Goal: Task Accomplishment & Management: Use online tool/utility

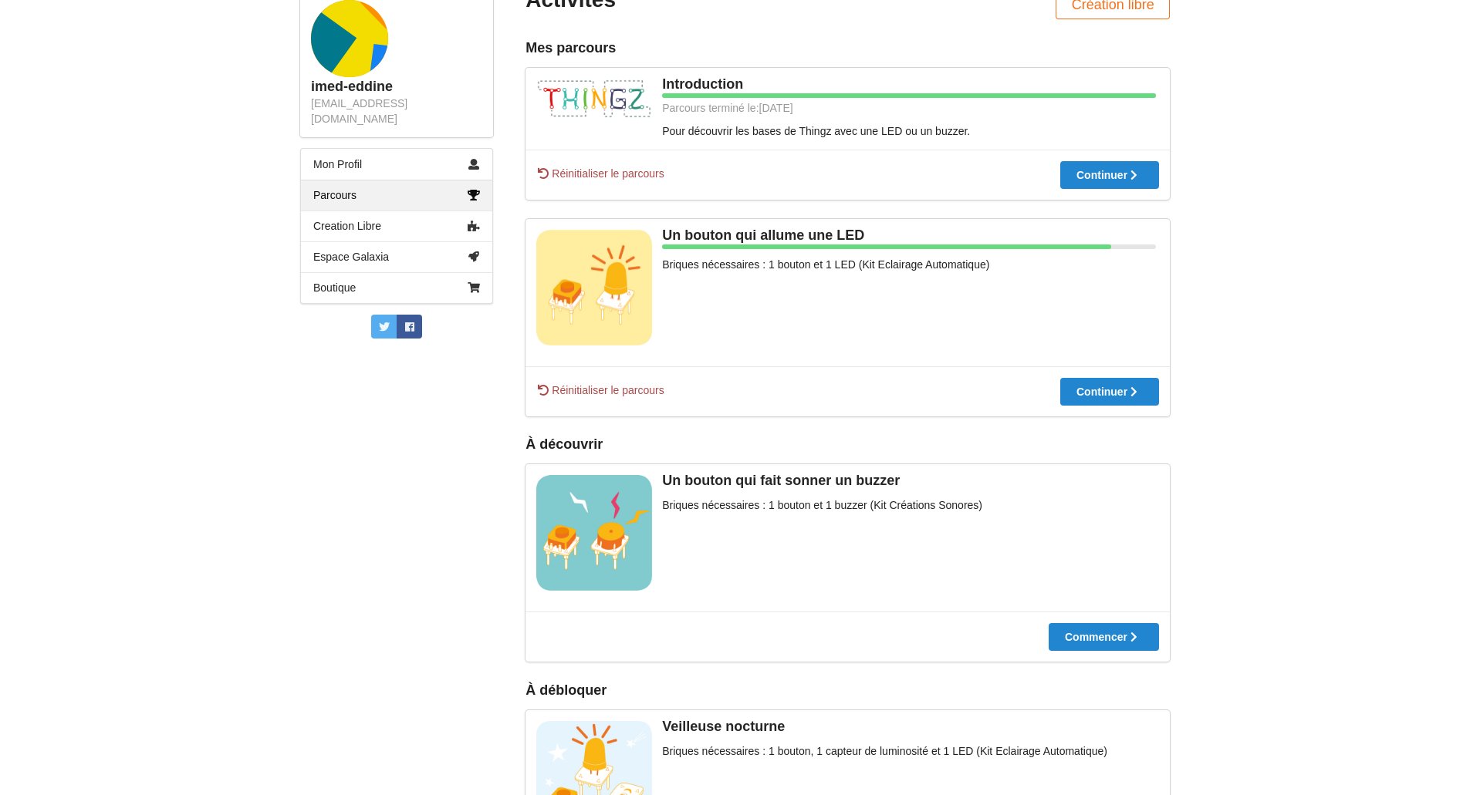
scroll to position [215, 0]
click at [1132, 410] on div "Réinitialiser le parcours Continuer" at bounding box center [847, 391] width 644 height 50
click at [977, 386] on div "Continuer" at bounding box center [944, 391] width 66 height 11
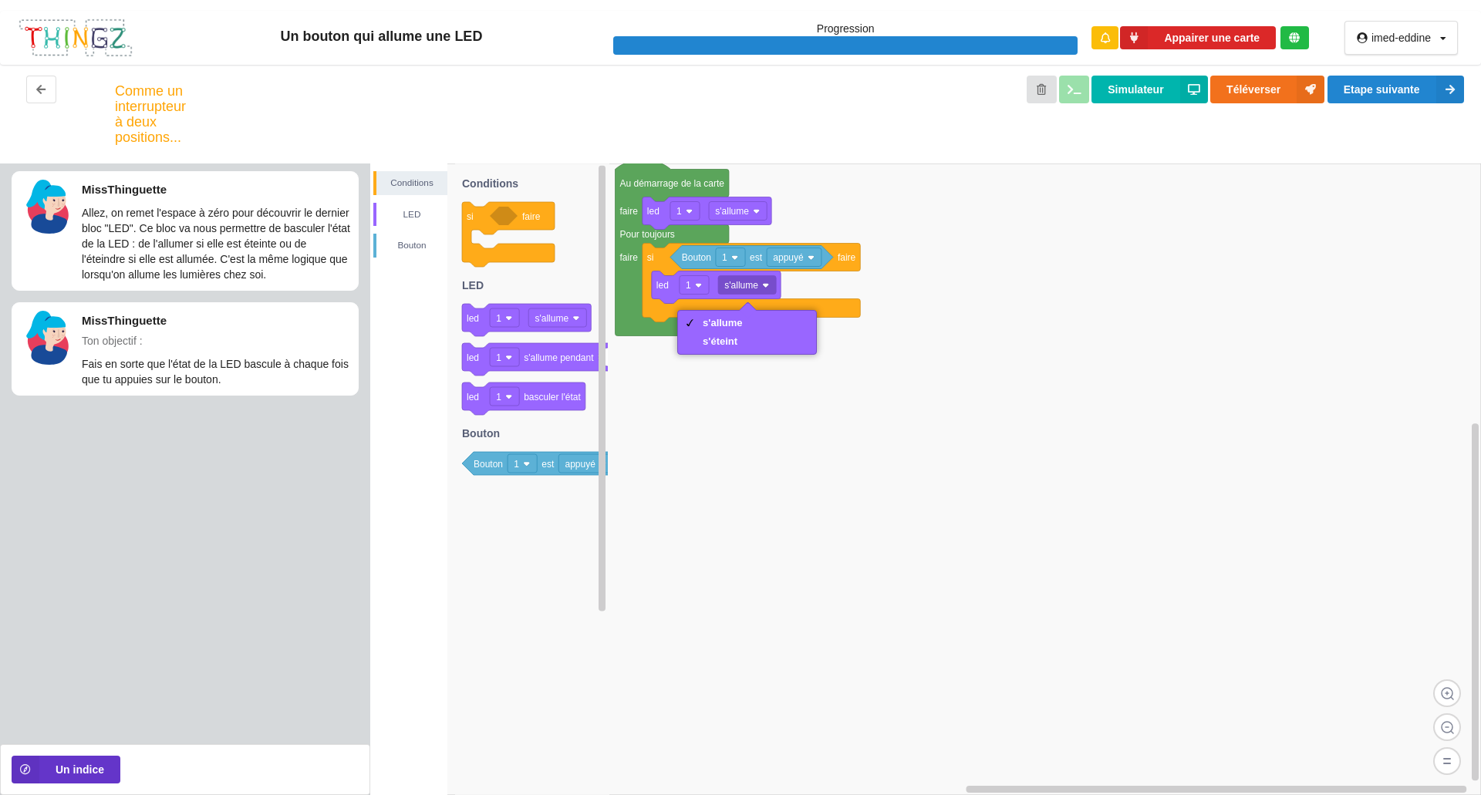
click at [731, 341] on div "s'éteint" at bounding box center [723, 342] width 40 height 12
click at [736, 345] on rect at bounding box center [925, 480] width 1111 height 632
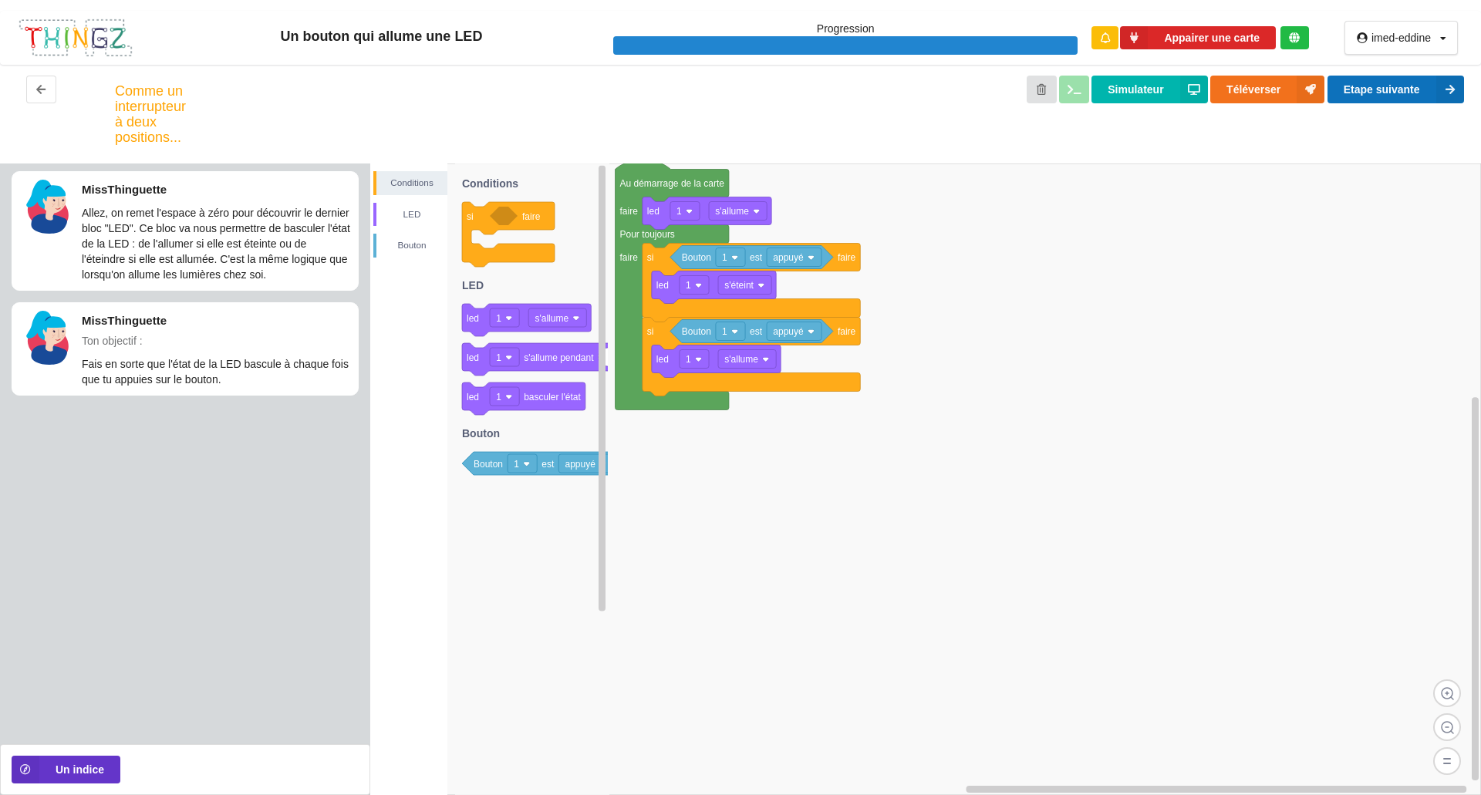
click at [1439, 89] on icon at bounding box center [1450, 90] width 28 height 28
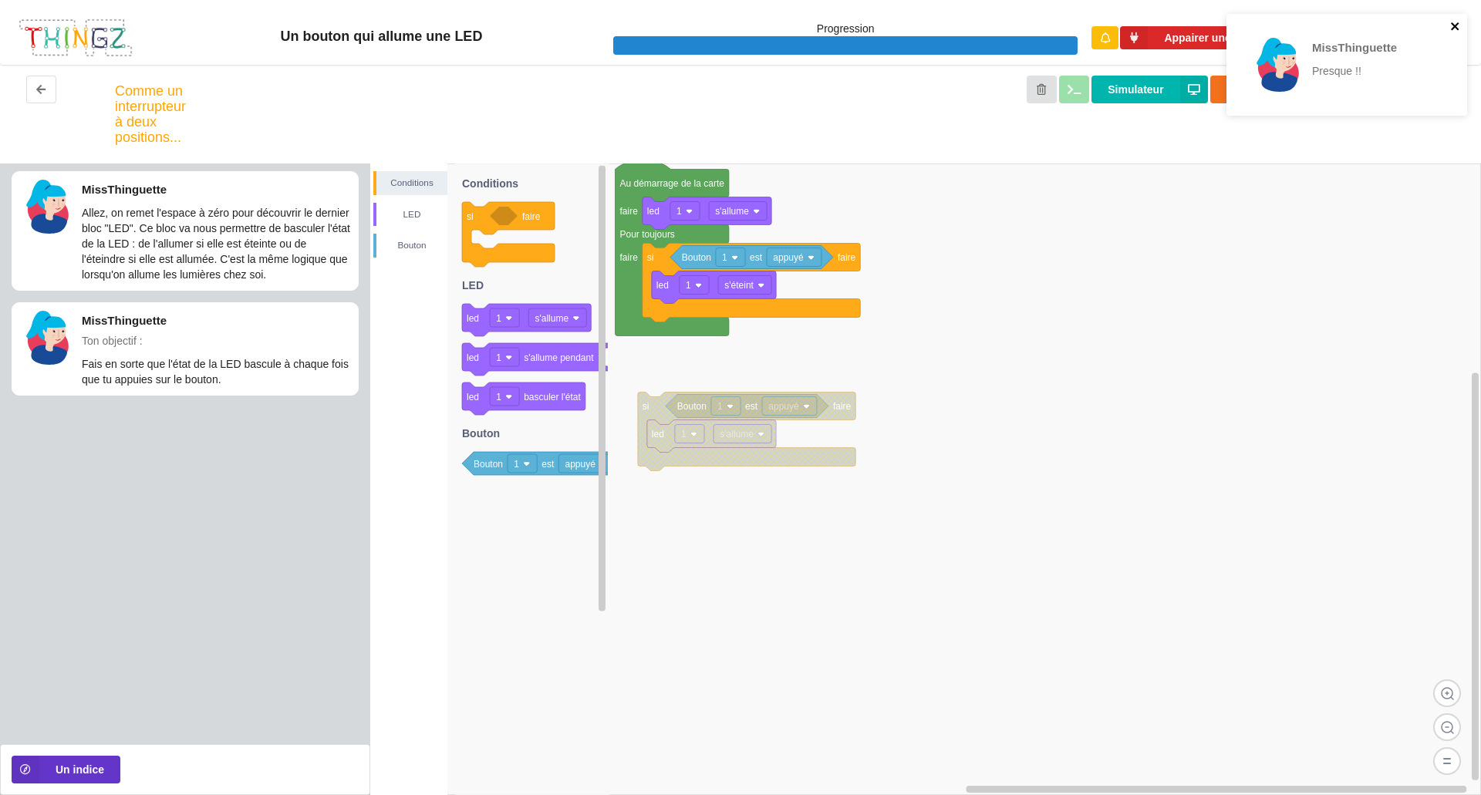
click at [1455, 30] on icon "close" at bounding box center [1455, 26] width 11 height 12
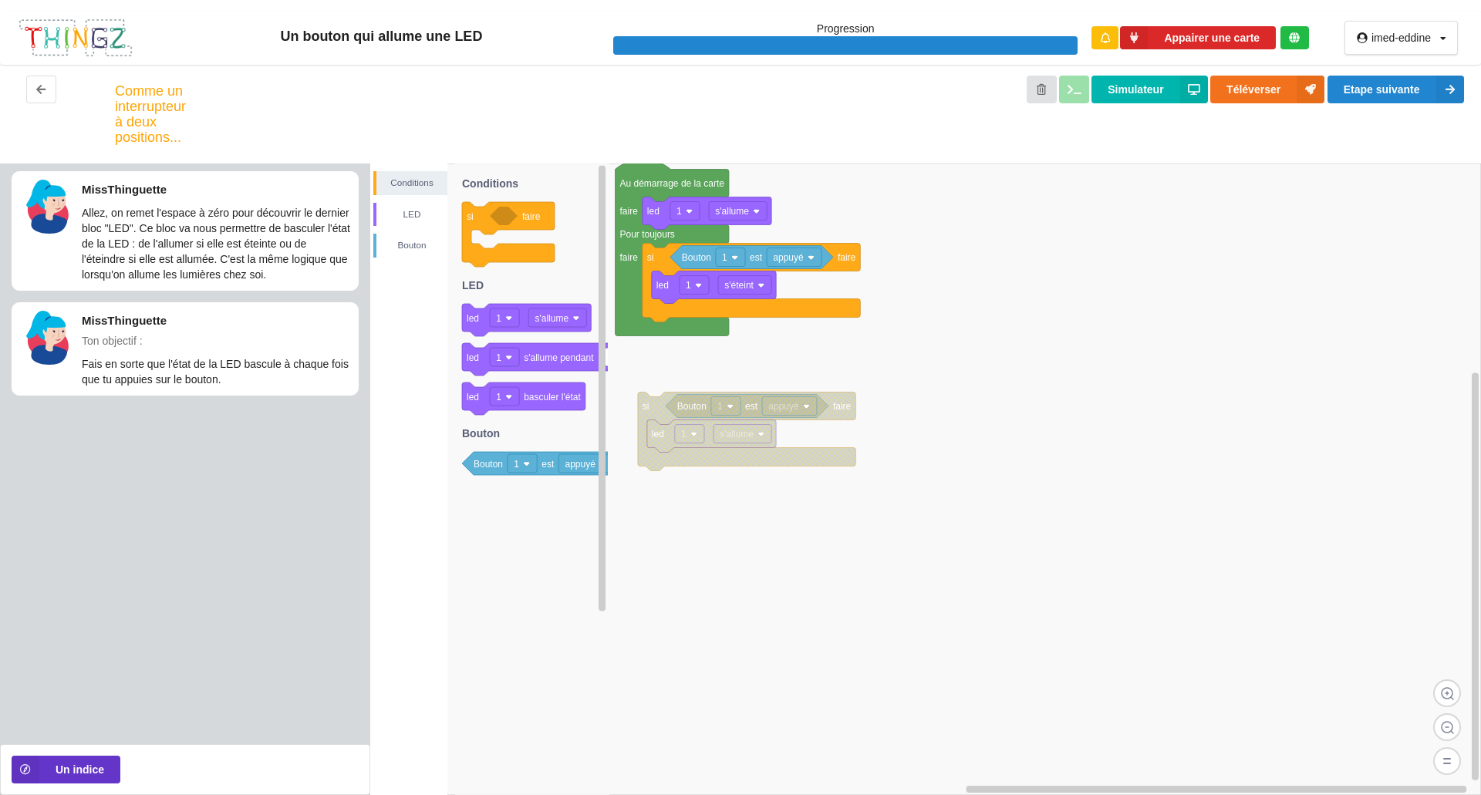
click at [1439, 17] on div "MissThinguette Presque !!" at bounding box center [1346, 14] width 247 height 6
click at [1447, 89] on icon at bounding box center [1450, 90] width 28 height 28
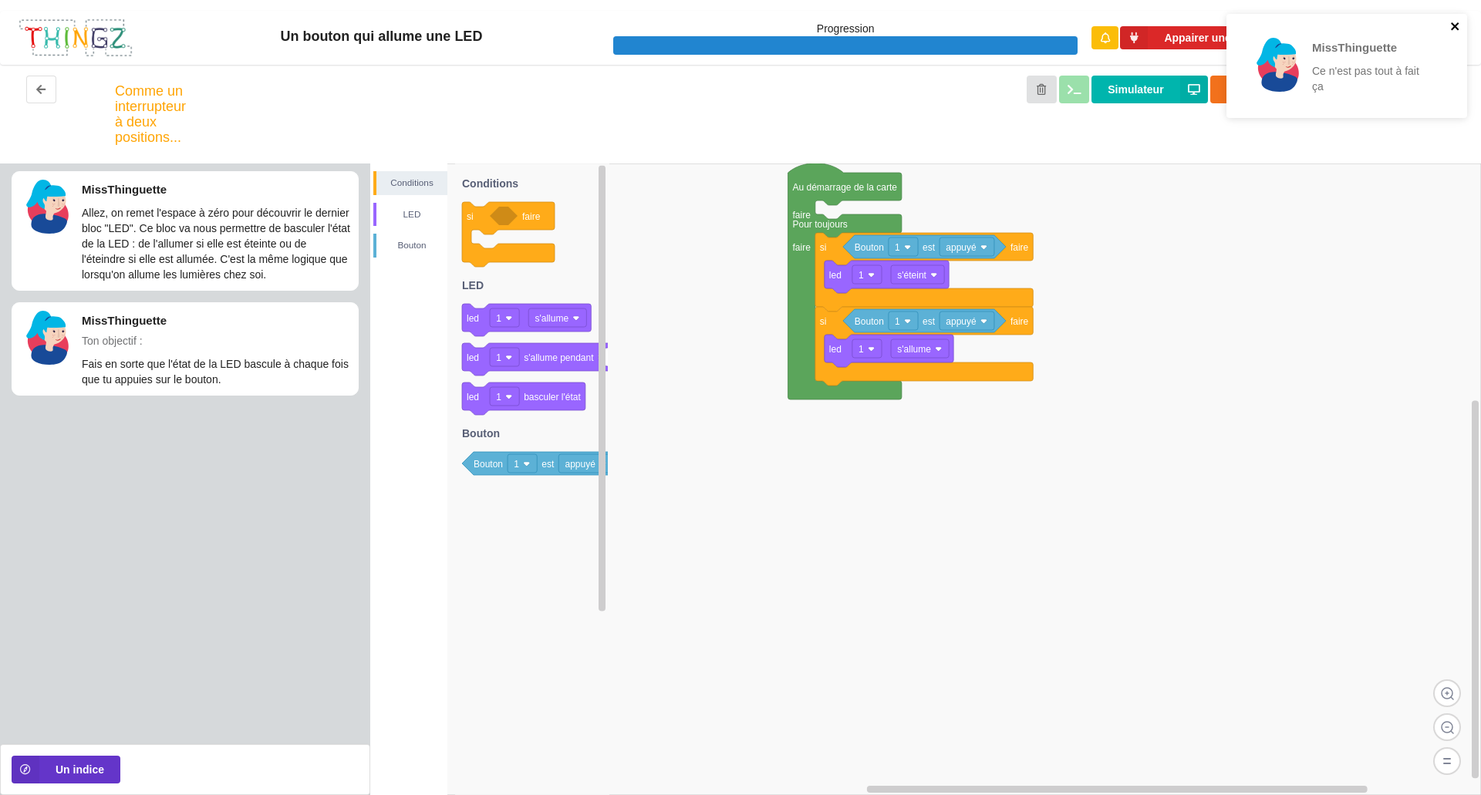
click at [1454, 26] on icon "close" at bounding box center [1455, 26] width 8 height 8
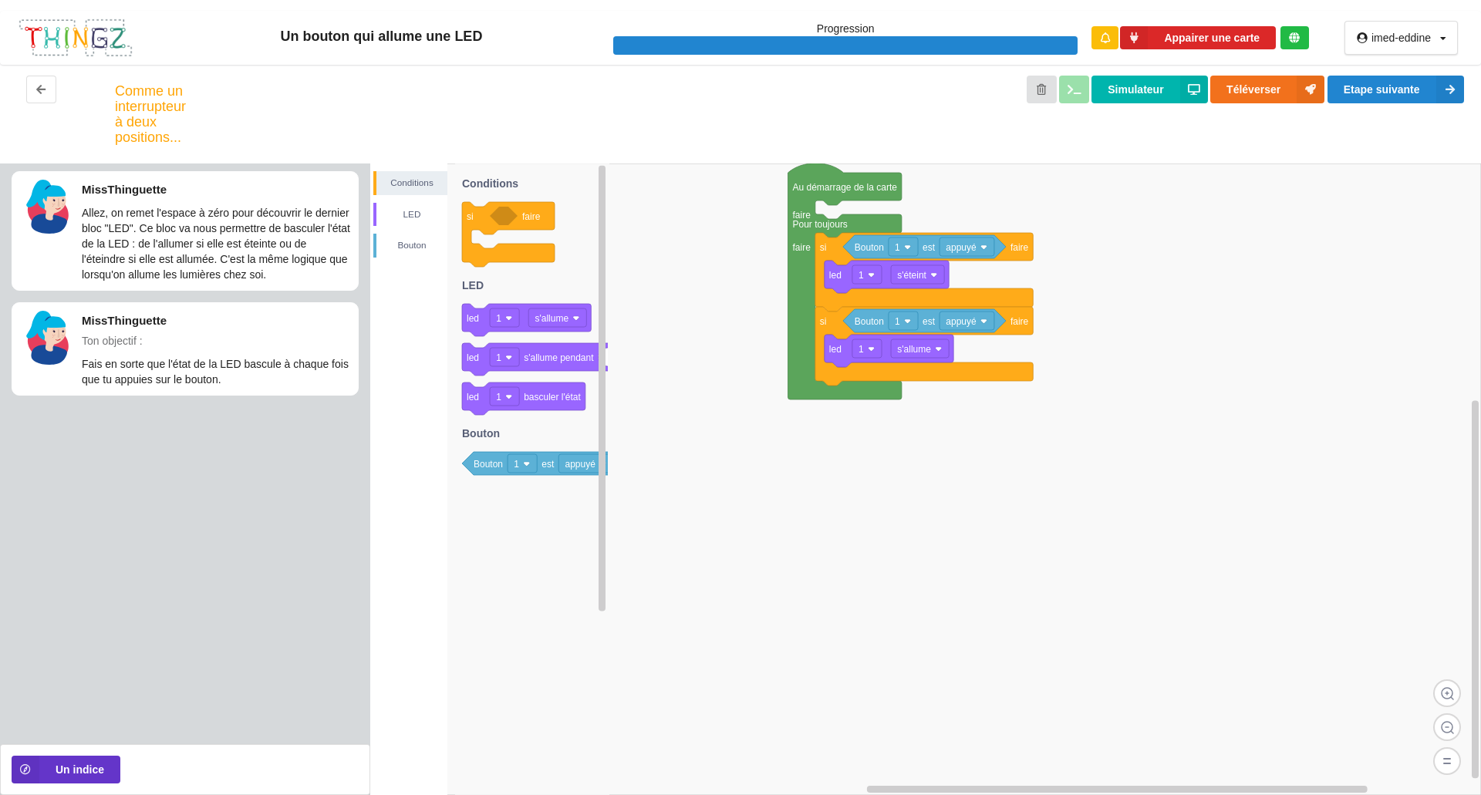
click at [1439, 93] on div "MissThinguette Ce n'est pas tout à fait ça" at bounding box center [1346, 71] width 247 height 121
click at [1446, 89] on icon at bounding box center [1450, 90] width 28 height 28
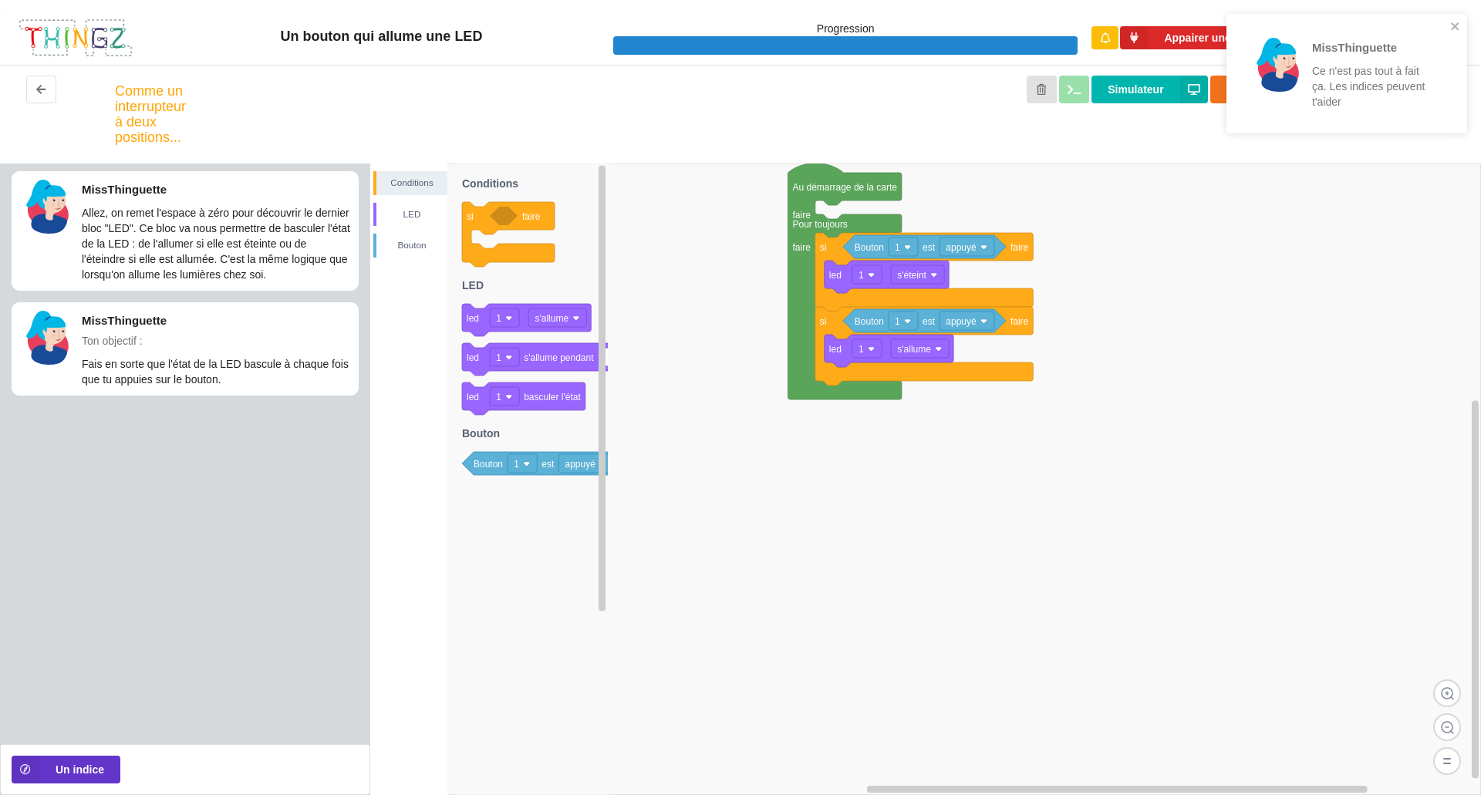
click at [1460, 17] on div "MissThinguette Ce n'est pas tout à fait ça. Les indices peuvent t'aider" at bounding box center [1347, 74] width 241 height 120
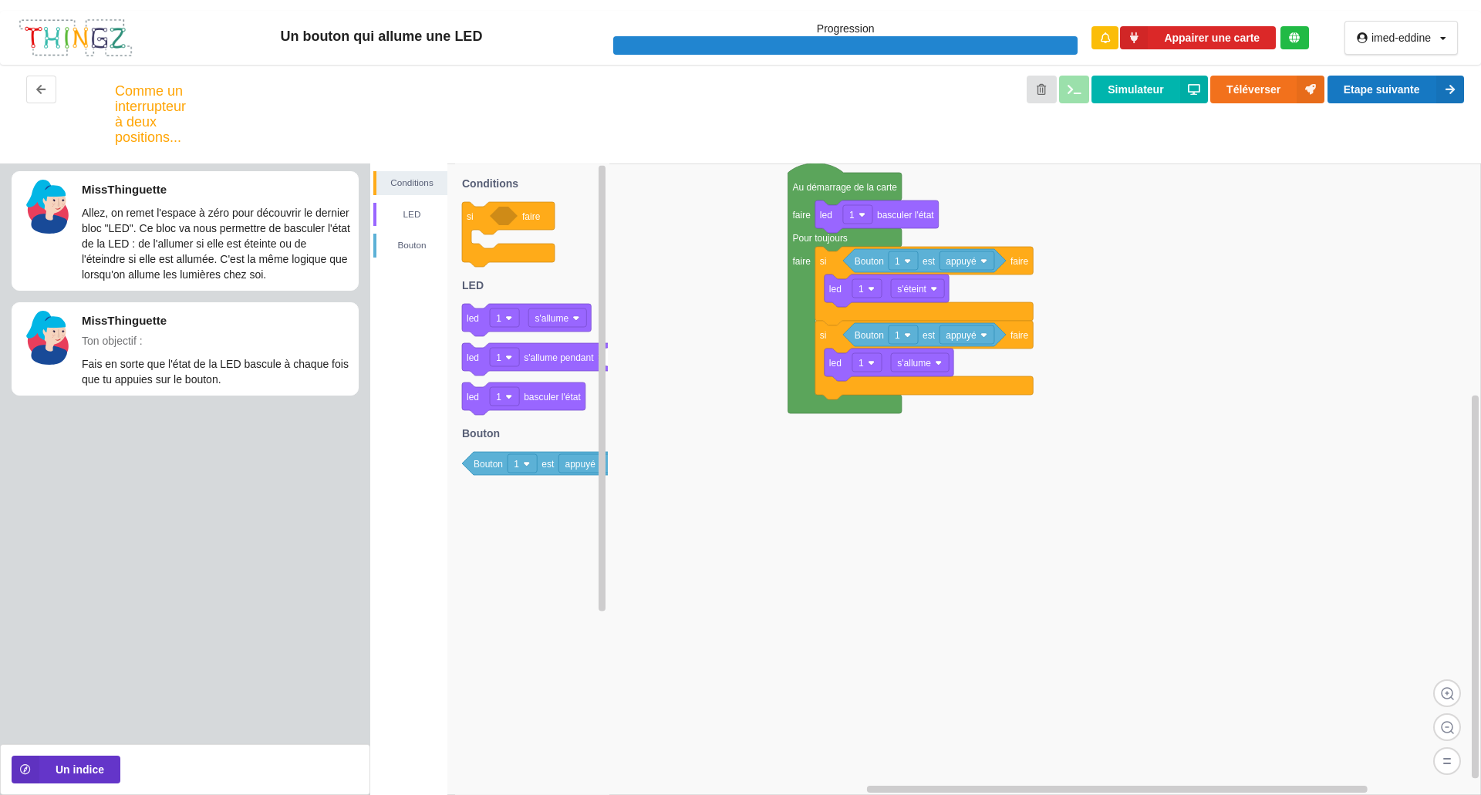
click at [1443, 88] on icon at bounding box center [1450, 90] width 28 height 28
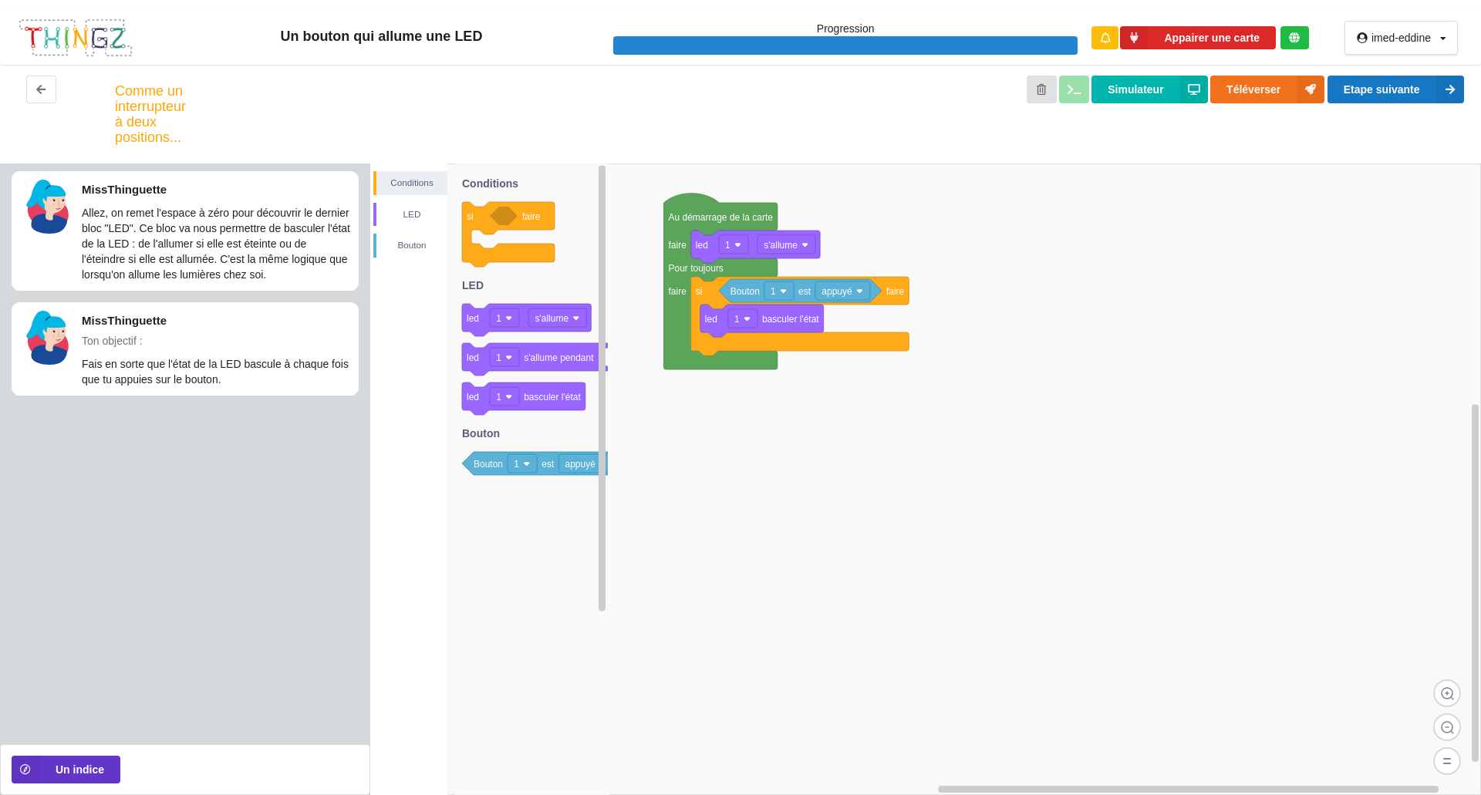
click at [1420, 88] on button "Etape suivante" at bounding box center [1396, 90] width 137 height 28
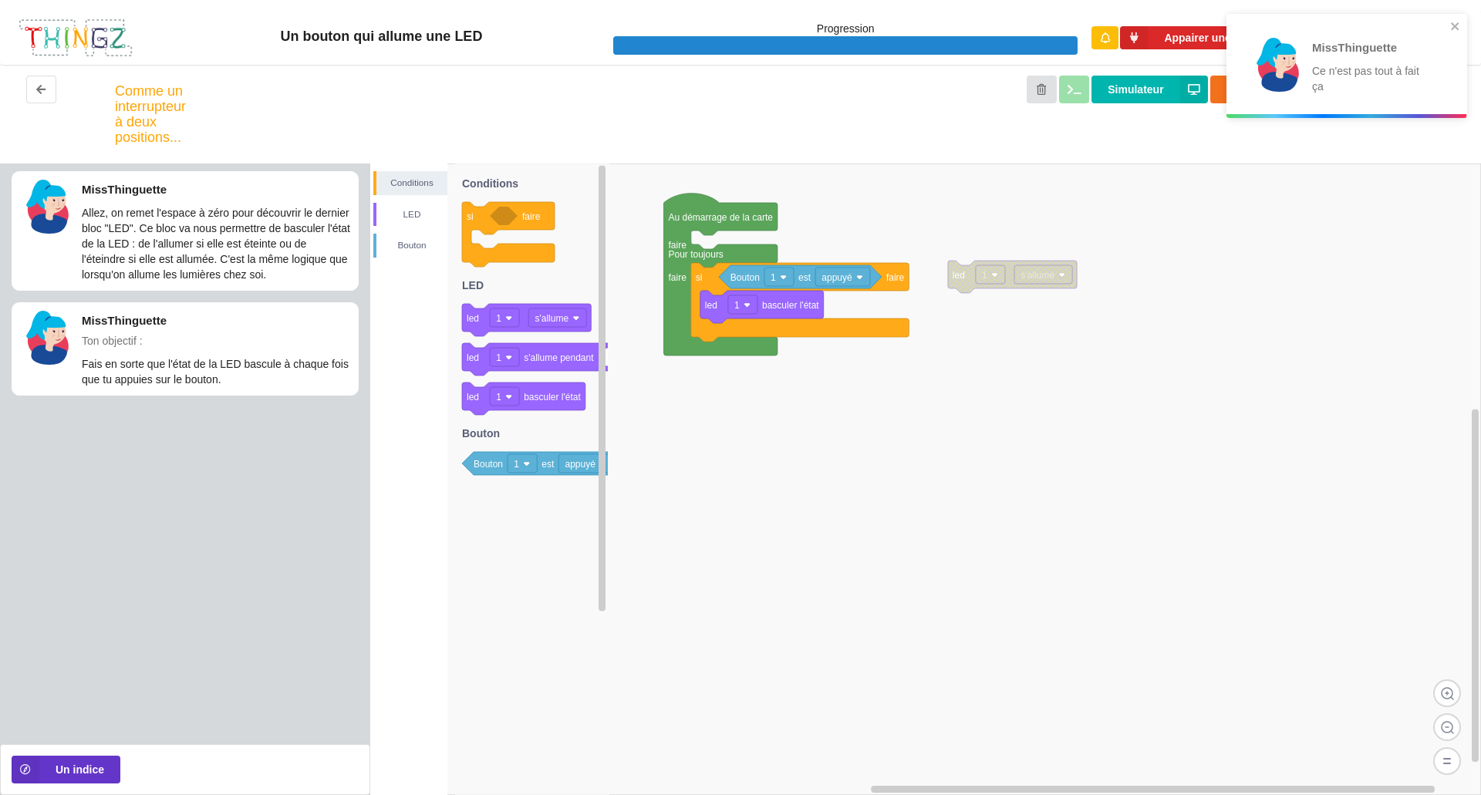
click at [1464, 30] on div "MissThinguette Ce n'est pas tout à fait ça" at bounding box center [1347, 66] width 241 height 104
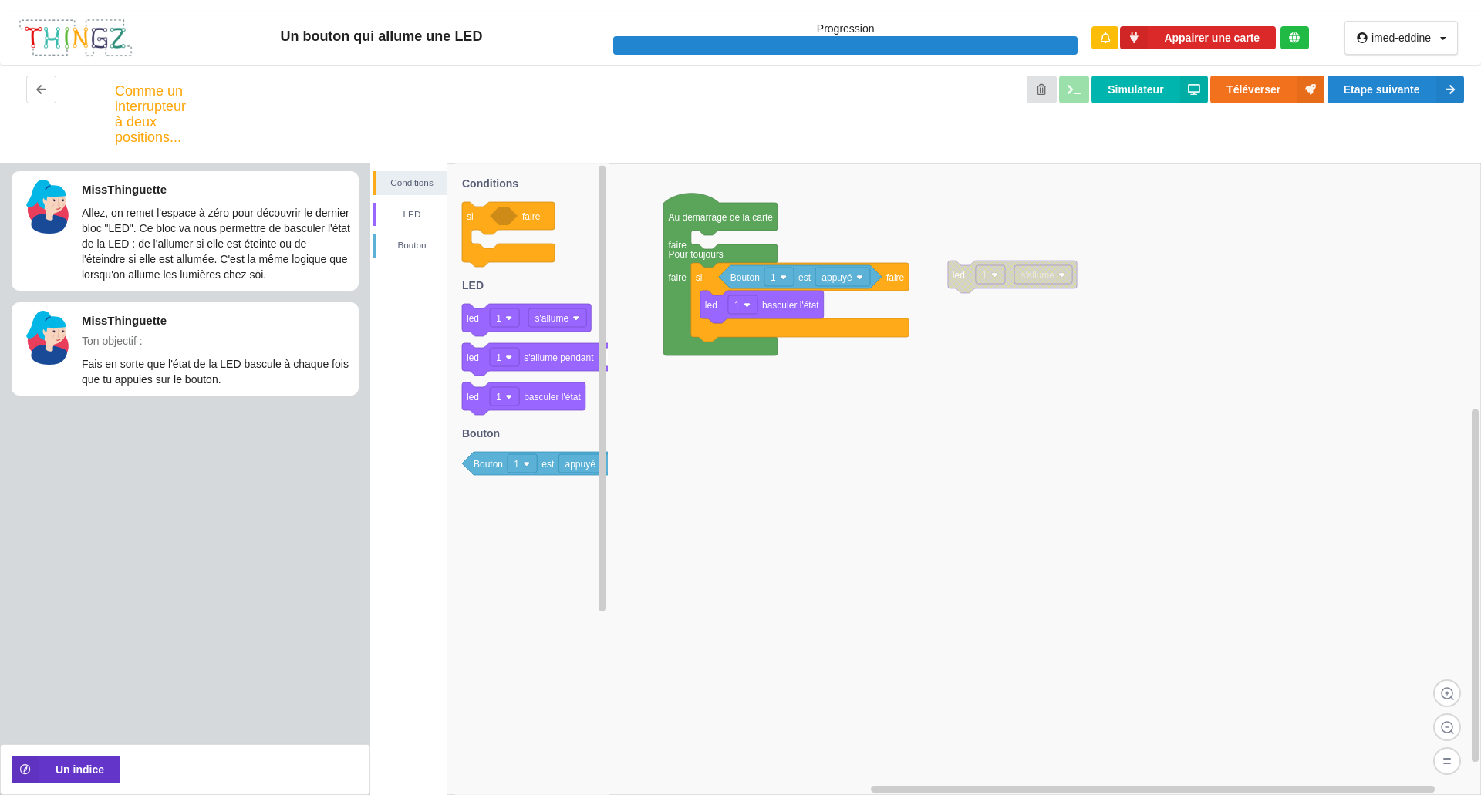
click at [1436, 90] on div "MissThinguette Ce n'est pas tout à fait ça" at bounding box center [1346, 71] width 247 height 121
click at [1441, 89] on icon at bounding box center [1450, 90] width 28 height 28
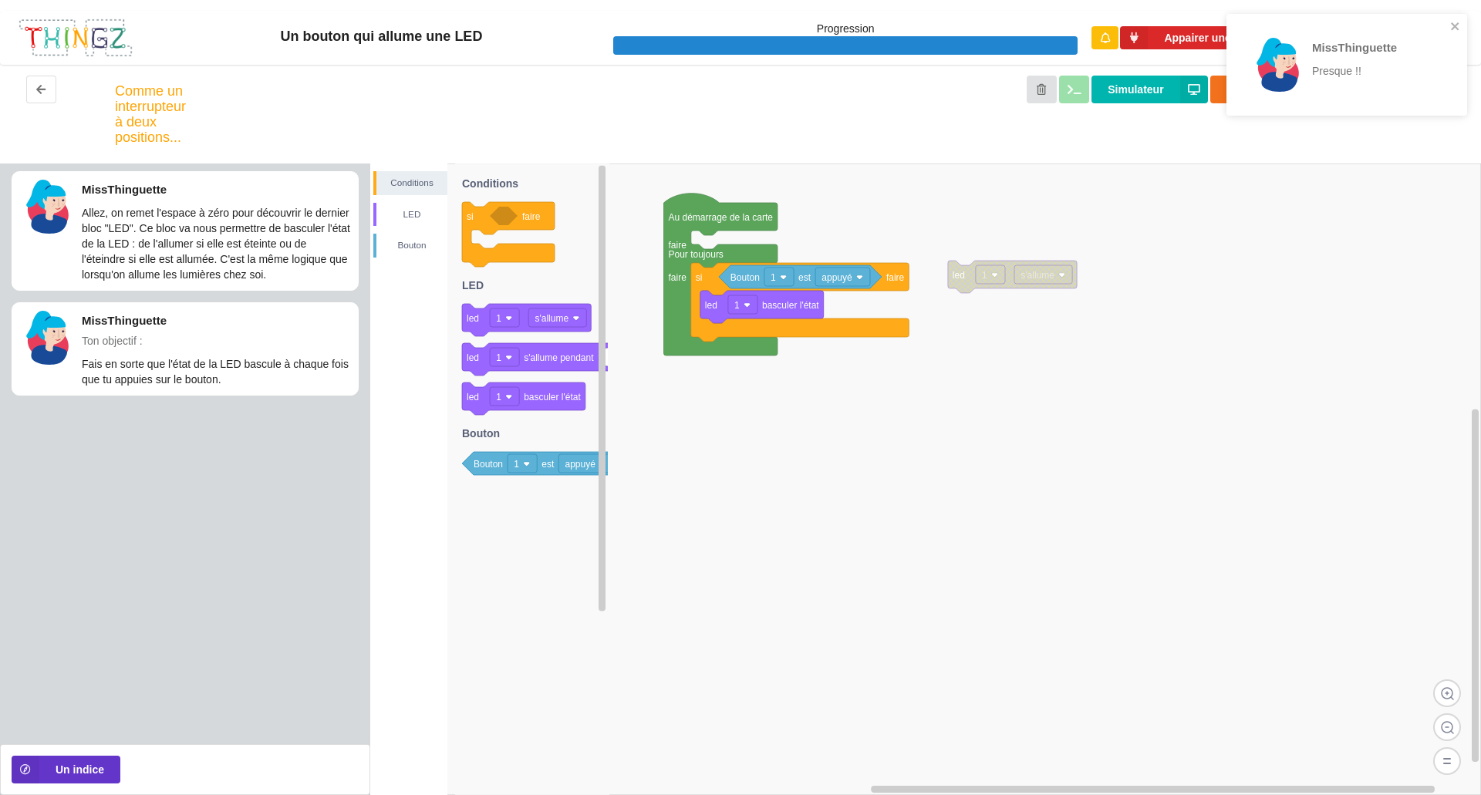
click at [1467, 19] on div "MissThinguette Presque !!" at bounding box center [1346, 70] width 247 height 119
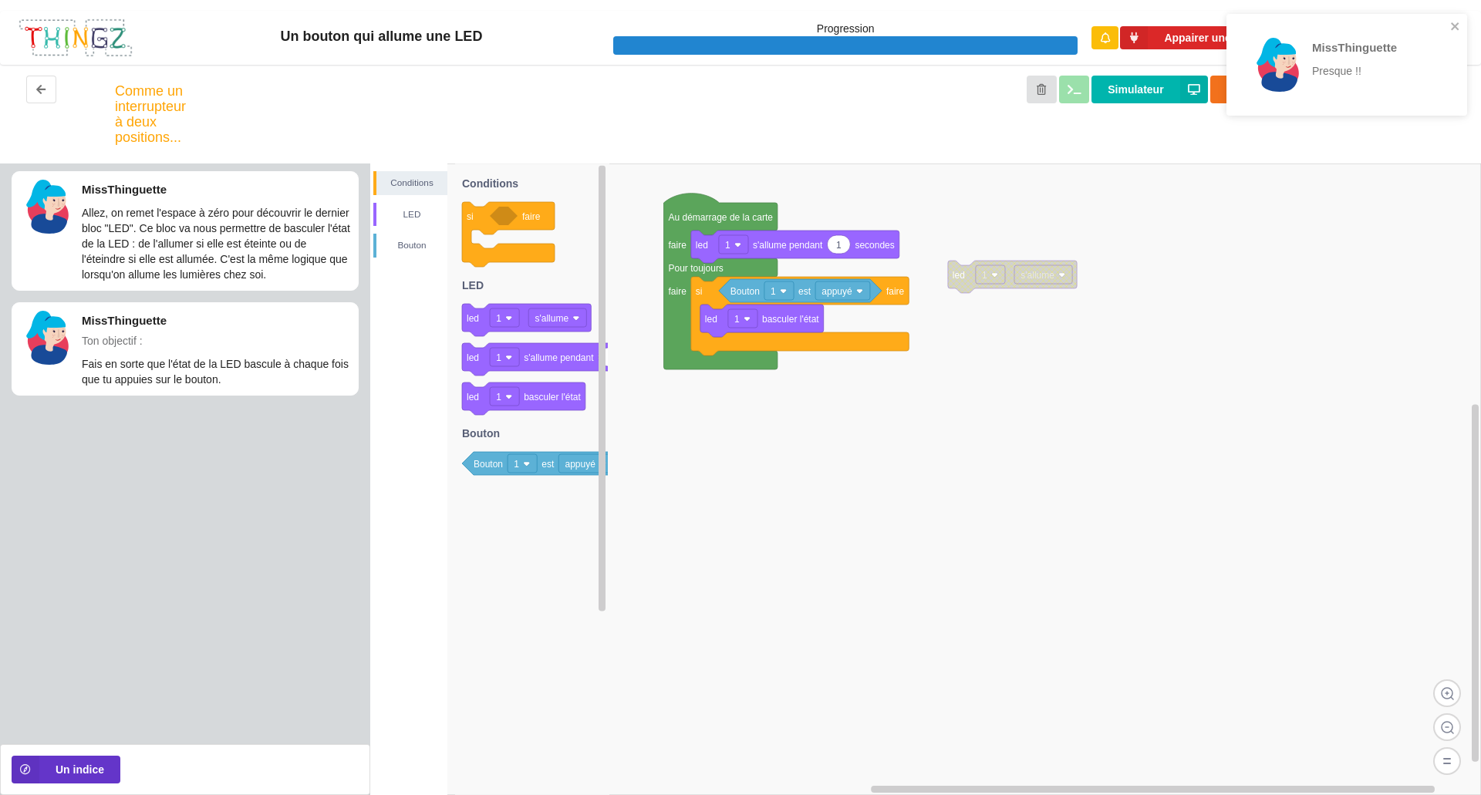
click at [1463, 31] on div "MissThinguette Presque !!" at bounding box center [1347, 65] width 241 height 102
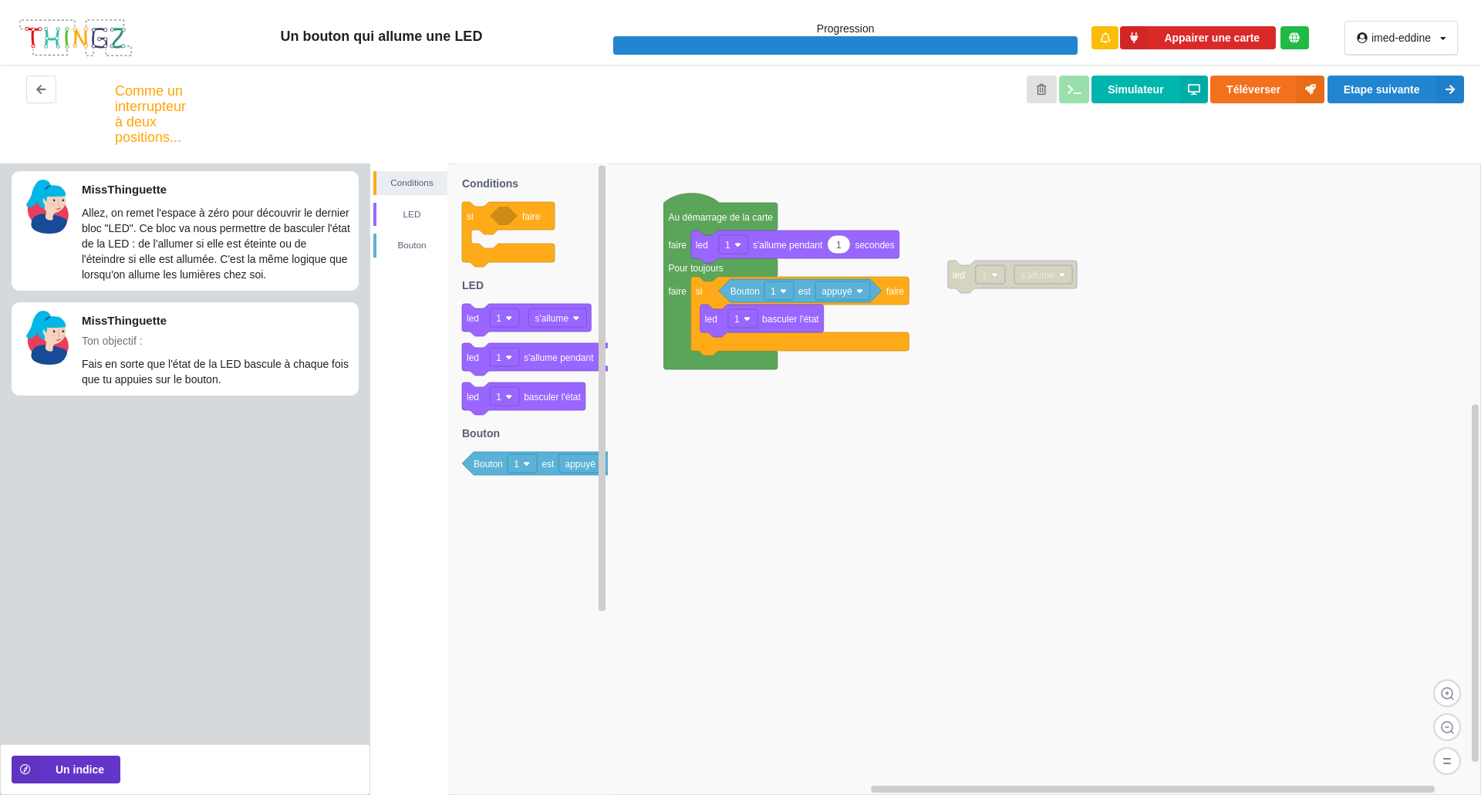
click at [1446, 90] on div "MissThinguette Presque !!" at bounding box center [1346, 70] width 247 height 119
click at [1417, 98] on button "Etape suivante" at bounding box center [1396, 90] width 137 height 28
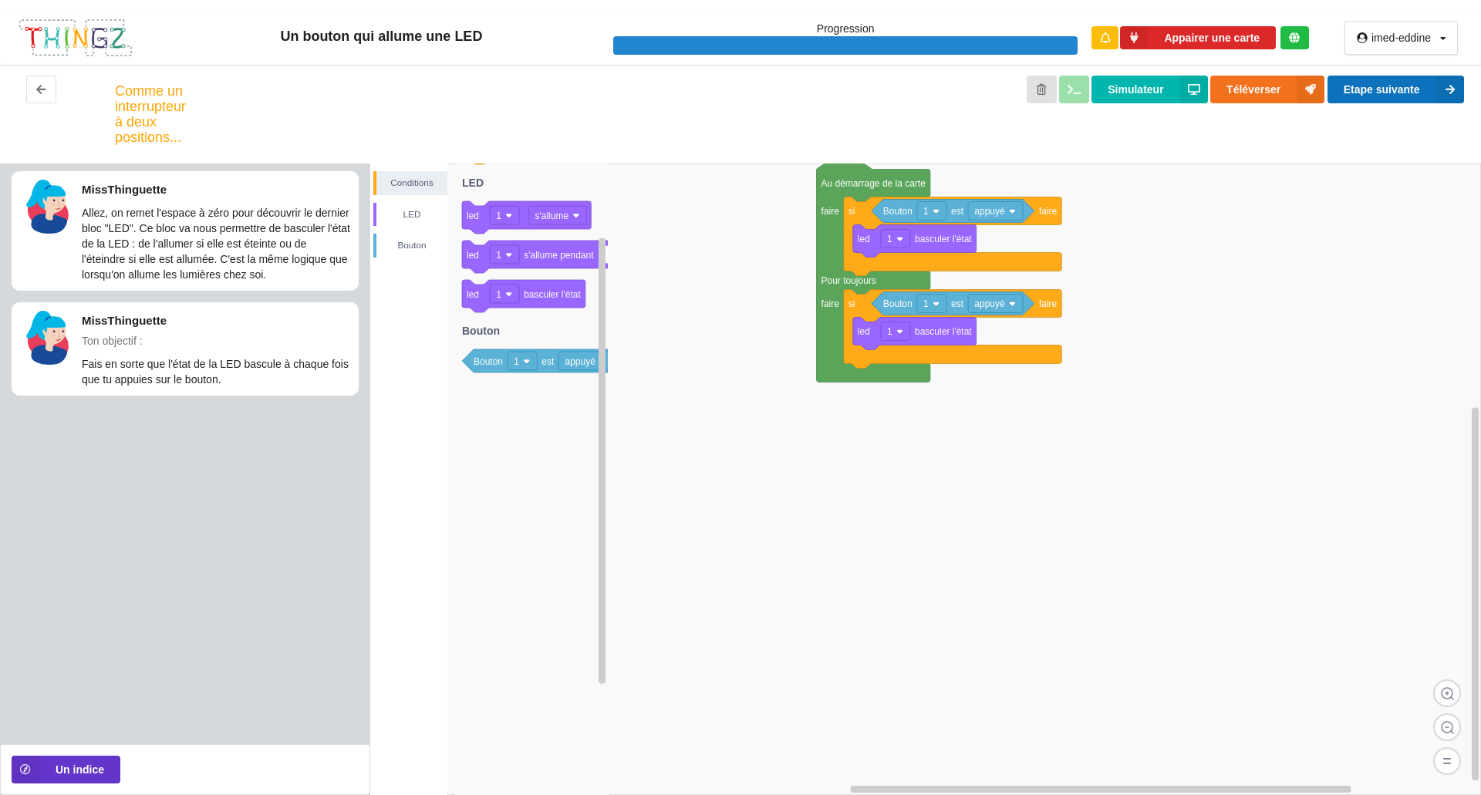
click at [1396, 91] on button "Etape suivante" at bounding box center [1396, 90] width 137 height 28
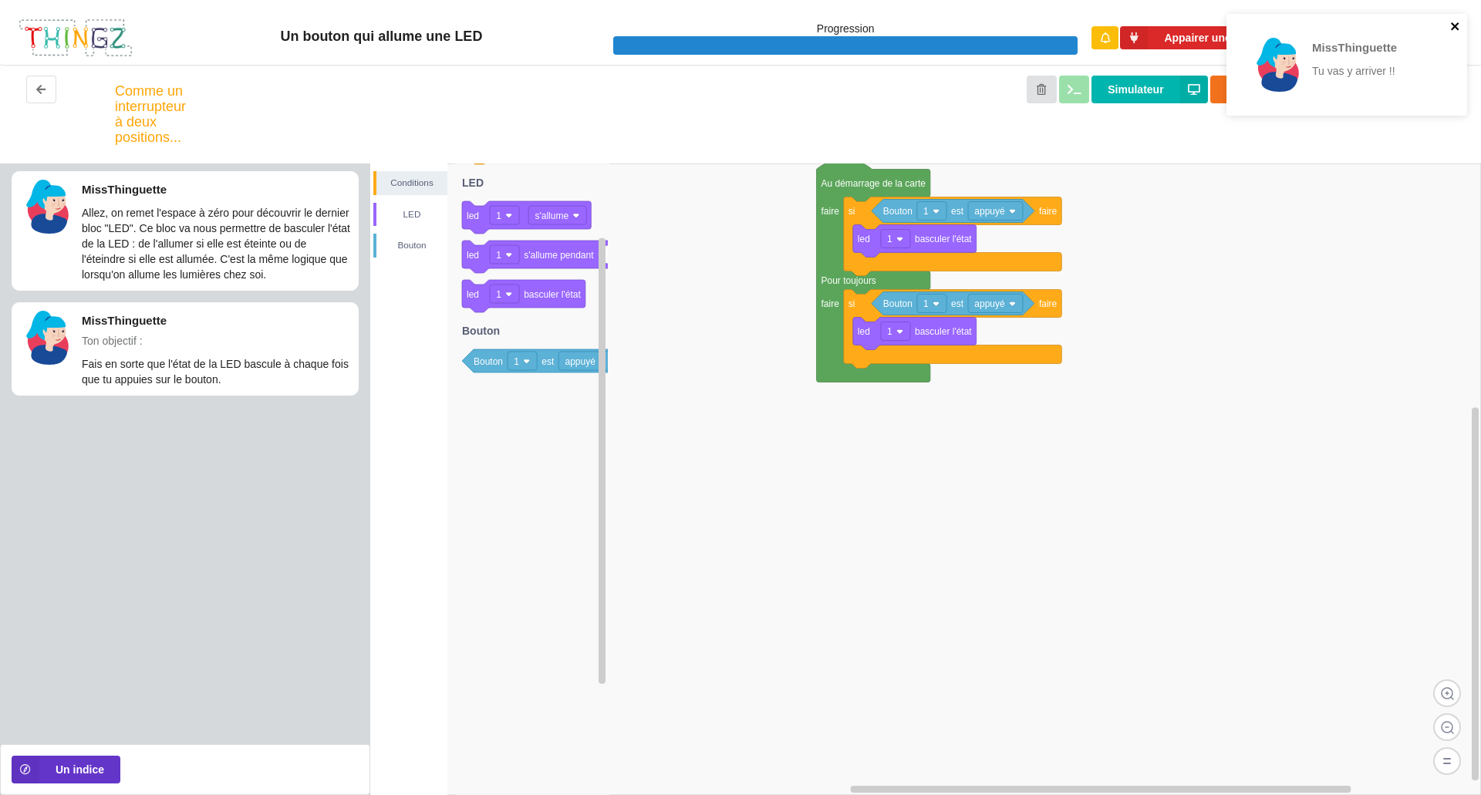
click at [1450, 26] on icon "close" at bounding box center [1455, 26] width 11 height 12
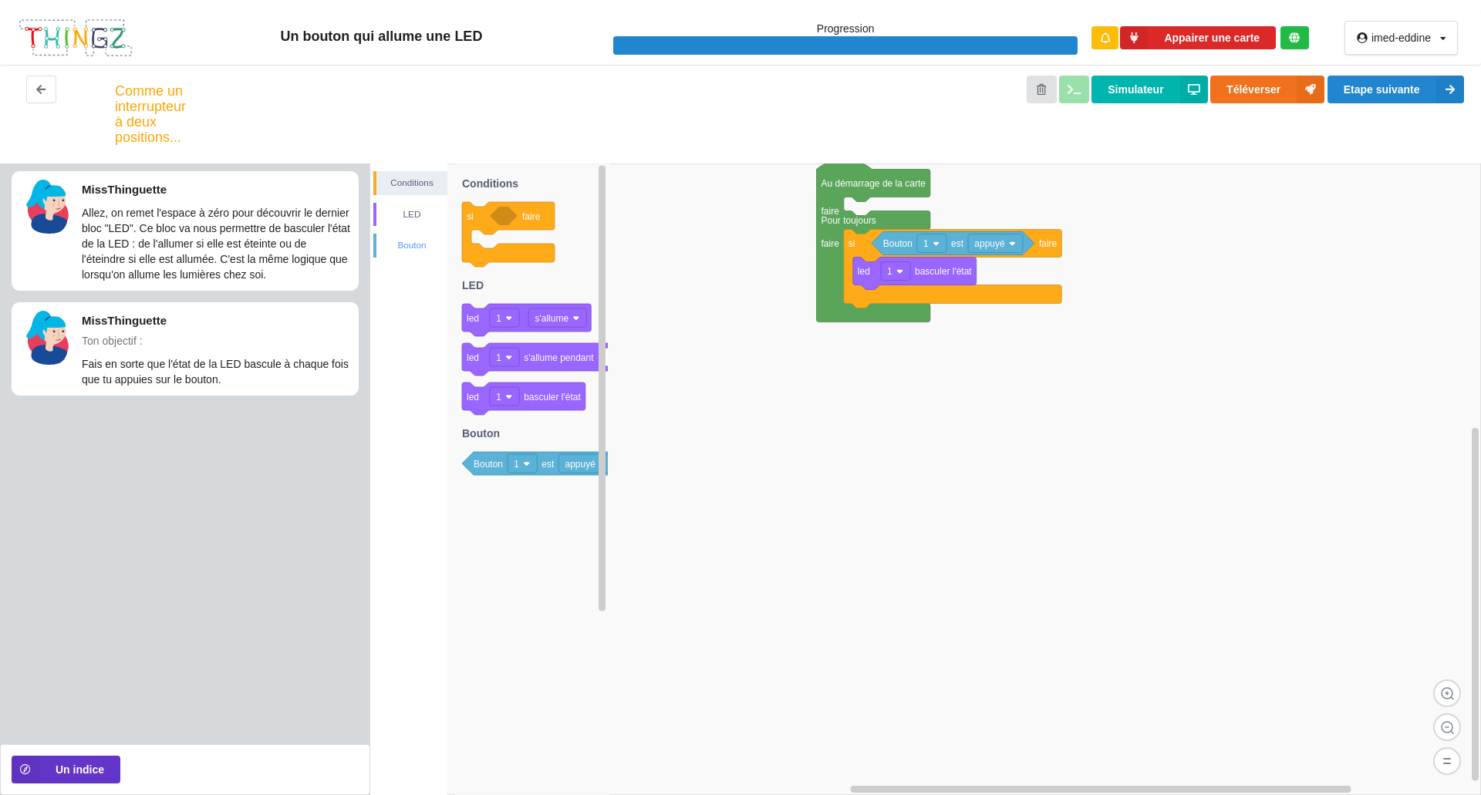
click at [424, 254] on div "Bouton" at bounding box center [410, 246] width 74 height 24
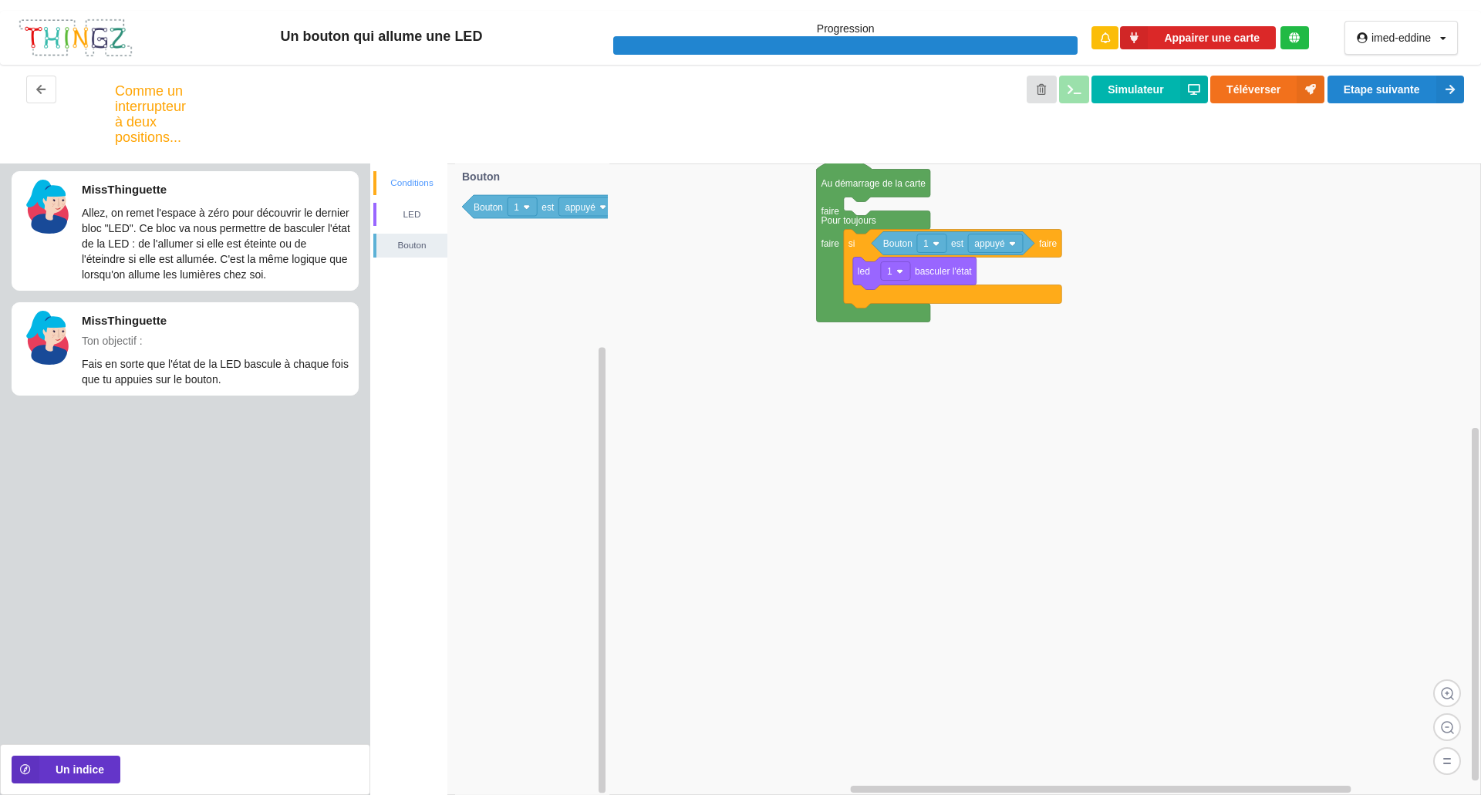
click at [415, 184] on div "Conditions" at bounding box center [411, 182] width 71 height 15
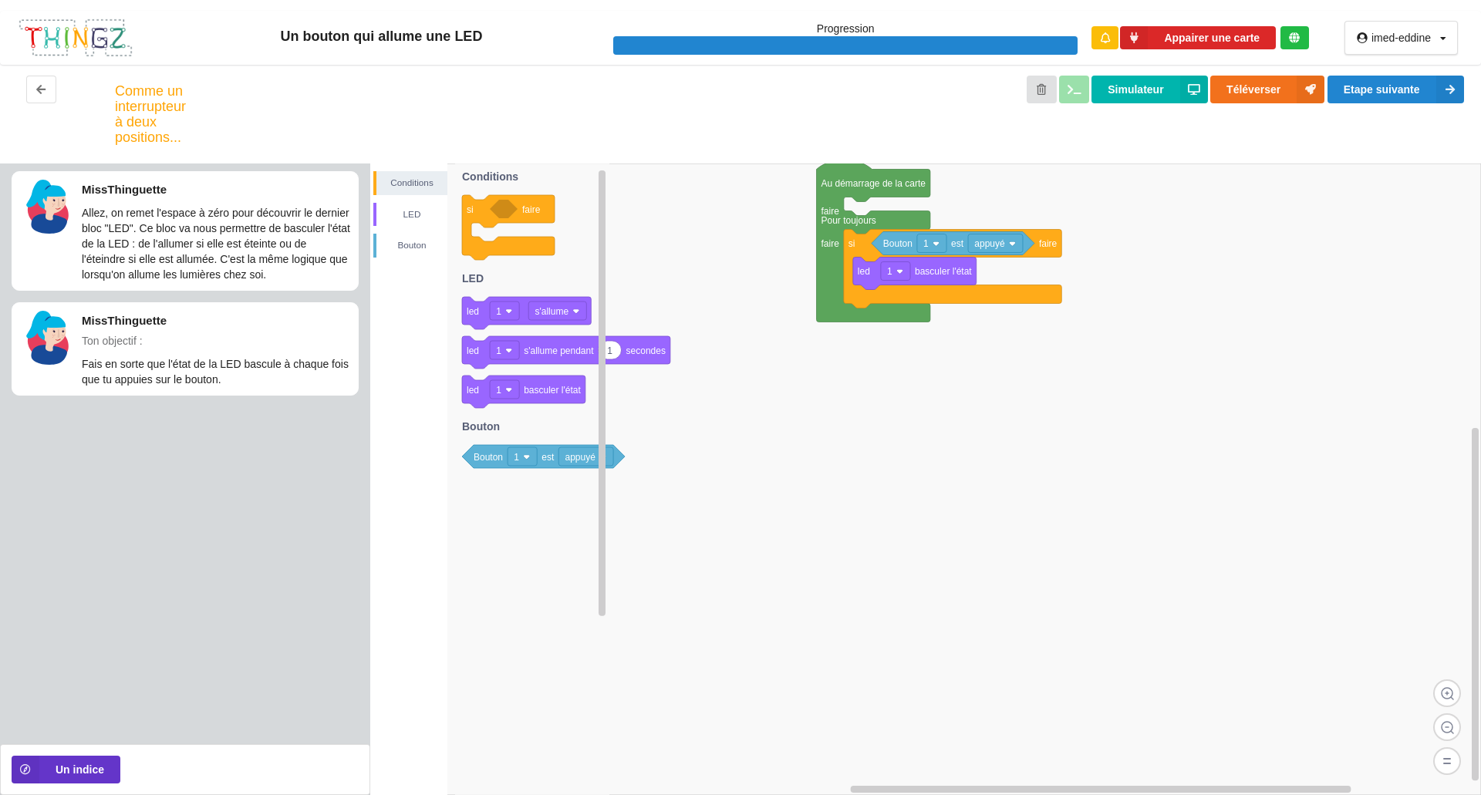
click at [575, 457] on text "appuyé" at bounding box center [580, 457] width 31 height 11
click at [553, 515] on div "cliqué" at bounding box center [561, 513] width 35 height 12
drag, startPoint x: 548, startPoint y: 457, endPoint x: 1000, endPoint y: 250, distance: 496.4
click at [1000, 250] on div "Conditions LED Bouton Au démarrage de la carte faire Pour toujours faire si fai…" at bounding box center [925, 480] width 1111 height 632
drag, startPoint x: 1001, startPoint y: 251, endPoint x: 970, endPoint y: 242, distance: 31.3
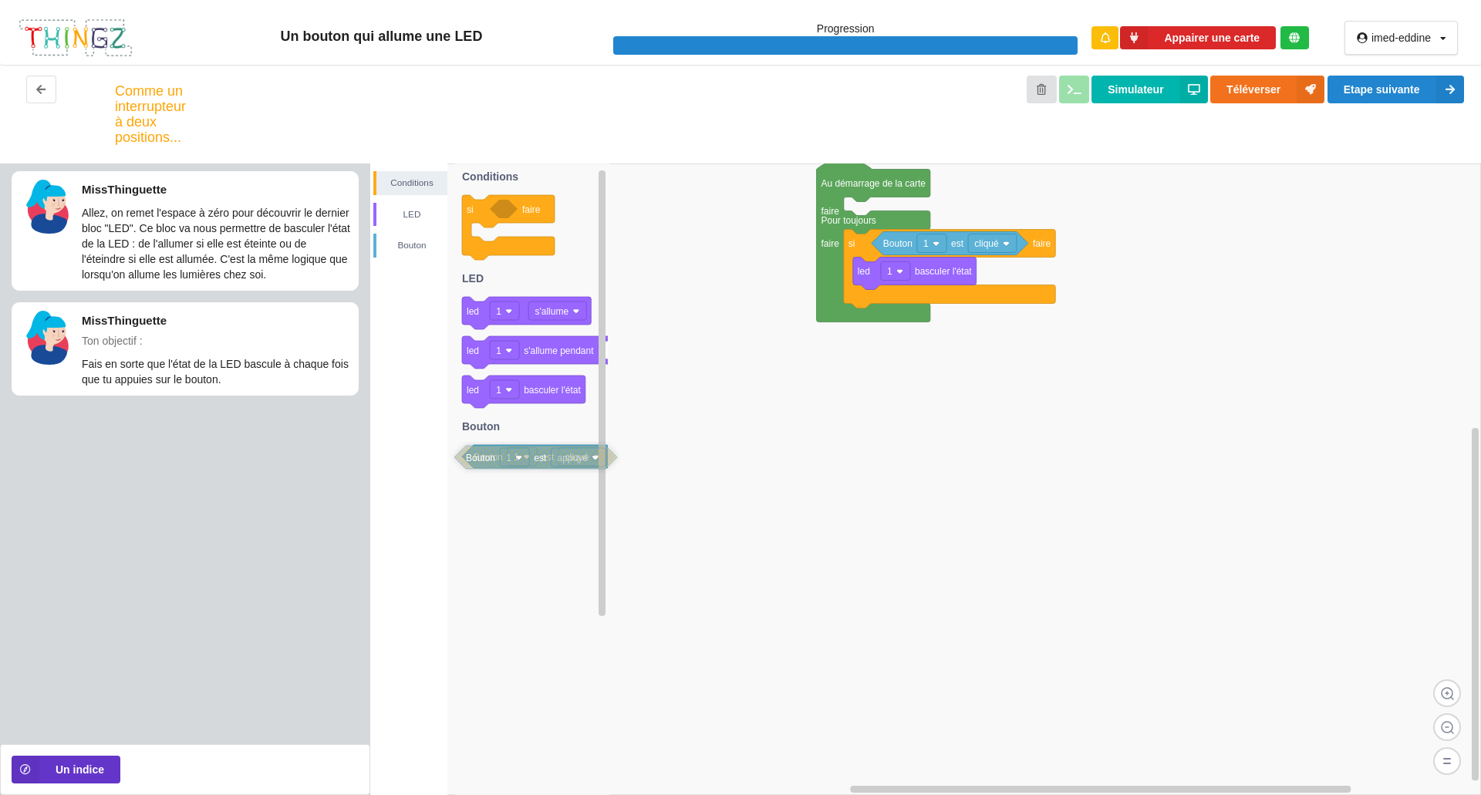
drag, startPoint x: 1054, startPoint y: 273, endPoint x: 594, endPoint y: 450, distance: 492.5
click at [1375, 89] on button "Etape suivante" at bounding box center [1396, 90] width 137 height 28
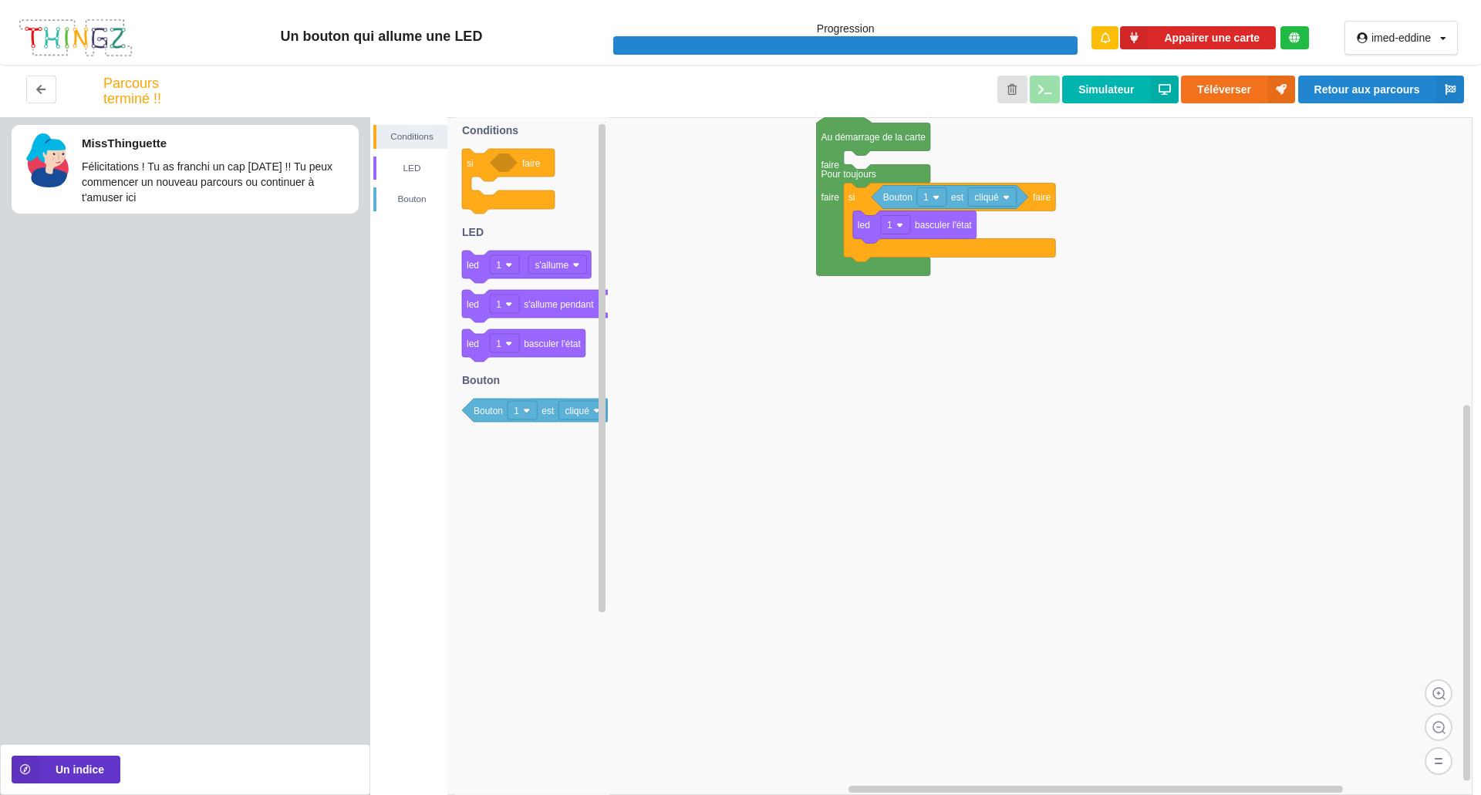
click at [1358, 74] on div "Parcours terminé !! Simulateur Téléverser Retour aux parcours" at bounding box center [740, 91] width 1481 height 52
click at [1338, 101] on button "Retour aux parcours" at bounding box center [1381, 90] width 166 height 28
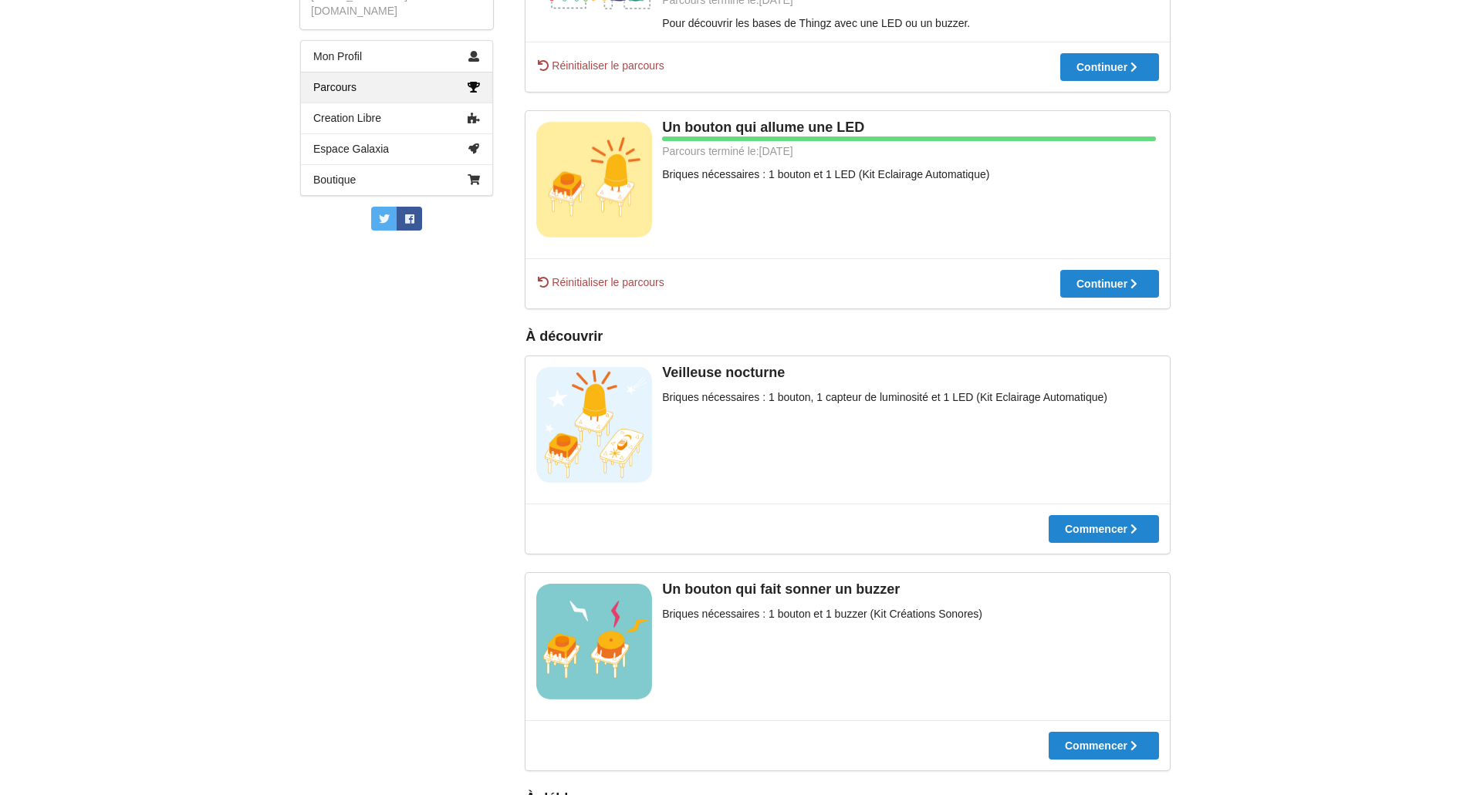
scroll to position [339, 0]
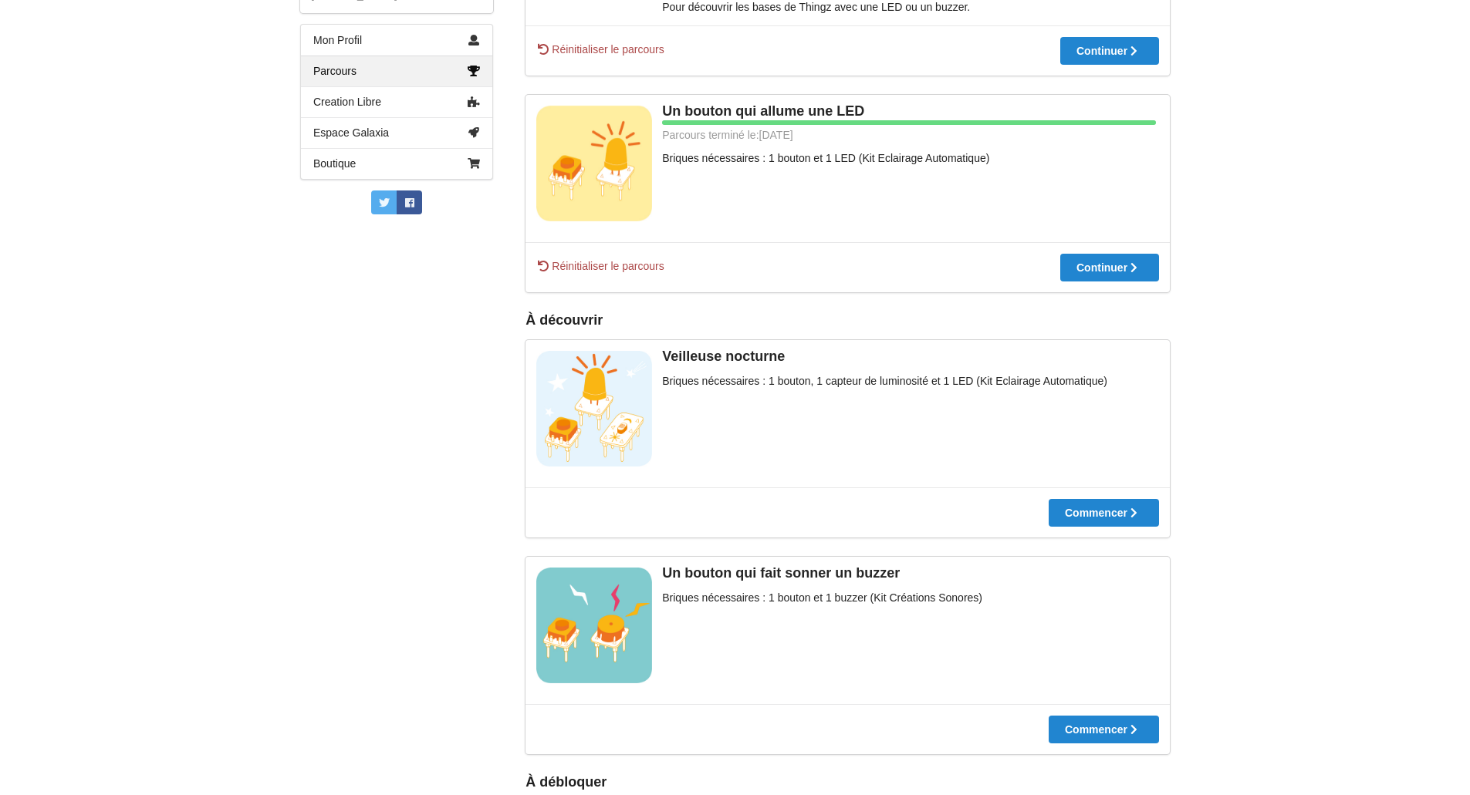
click at [1338, 437] on div "imed-eddine Profil Déconnexion imed-eddine eemed13213@gmail.com Mon Profil Parc…" at bounding box center [735, 58] width 1470 height 795
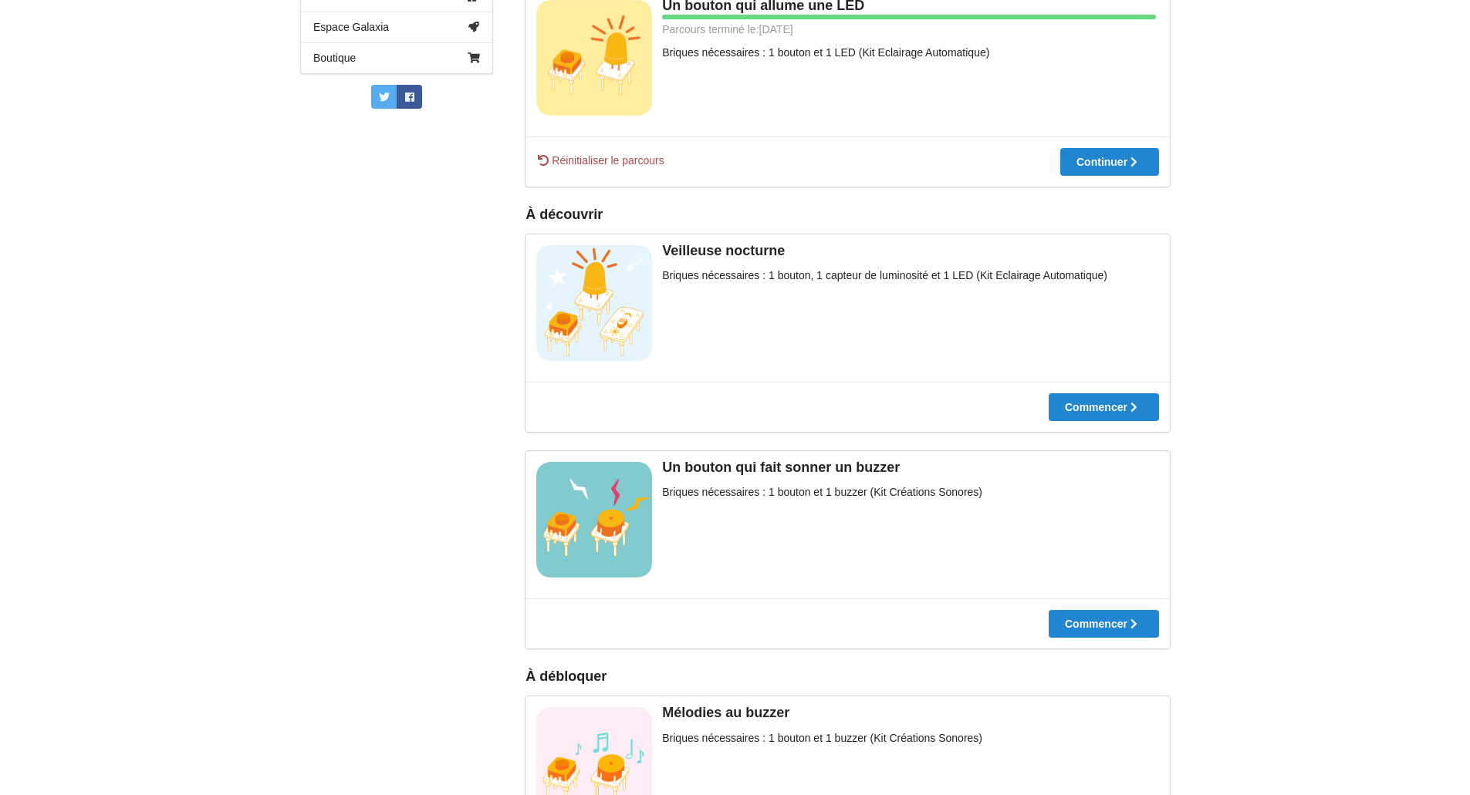
scroll to position [554, 0]
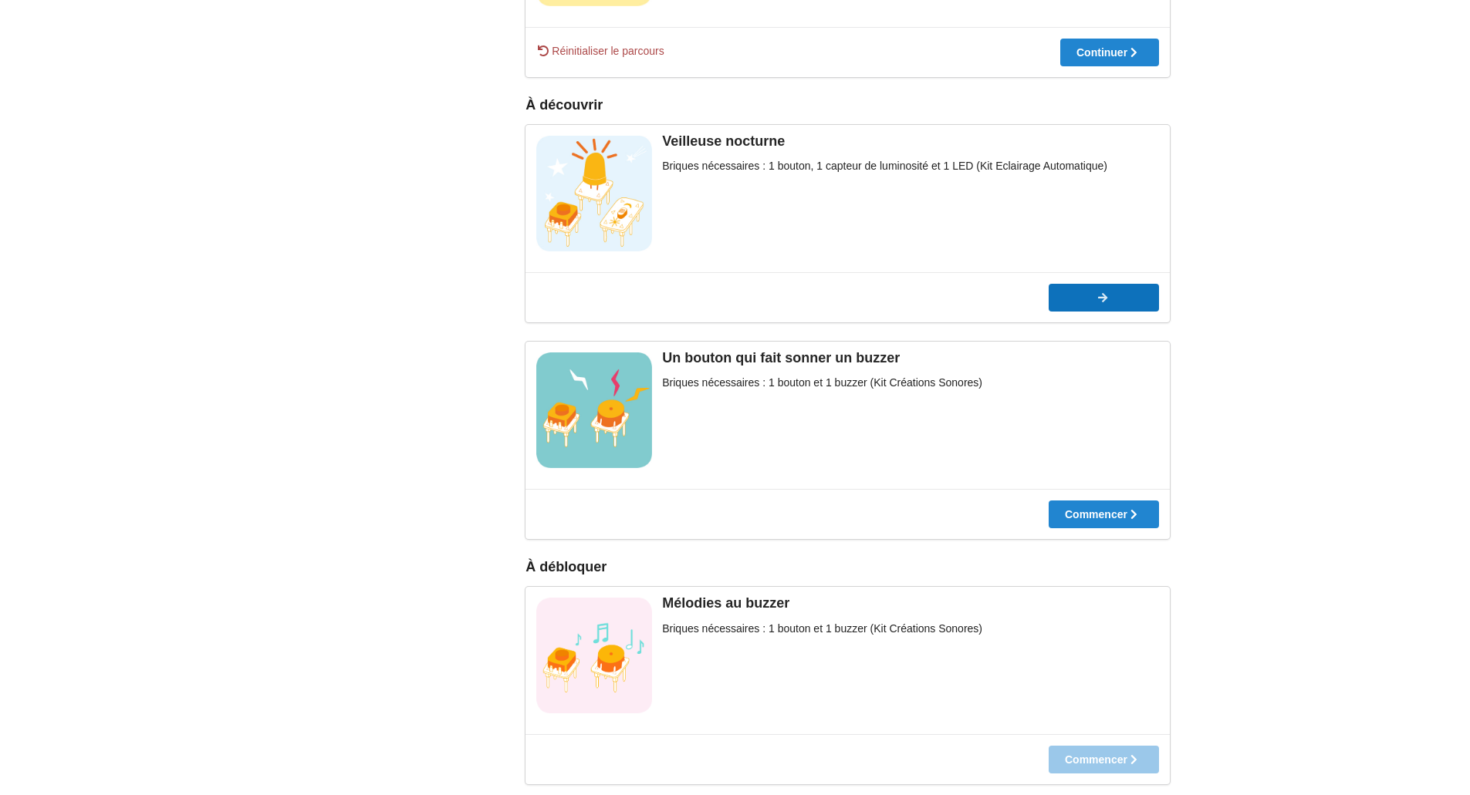
click at [954, 297] on div "Commencer" at bounding box center [915, 297] width 78 height 11
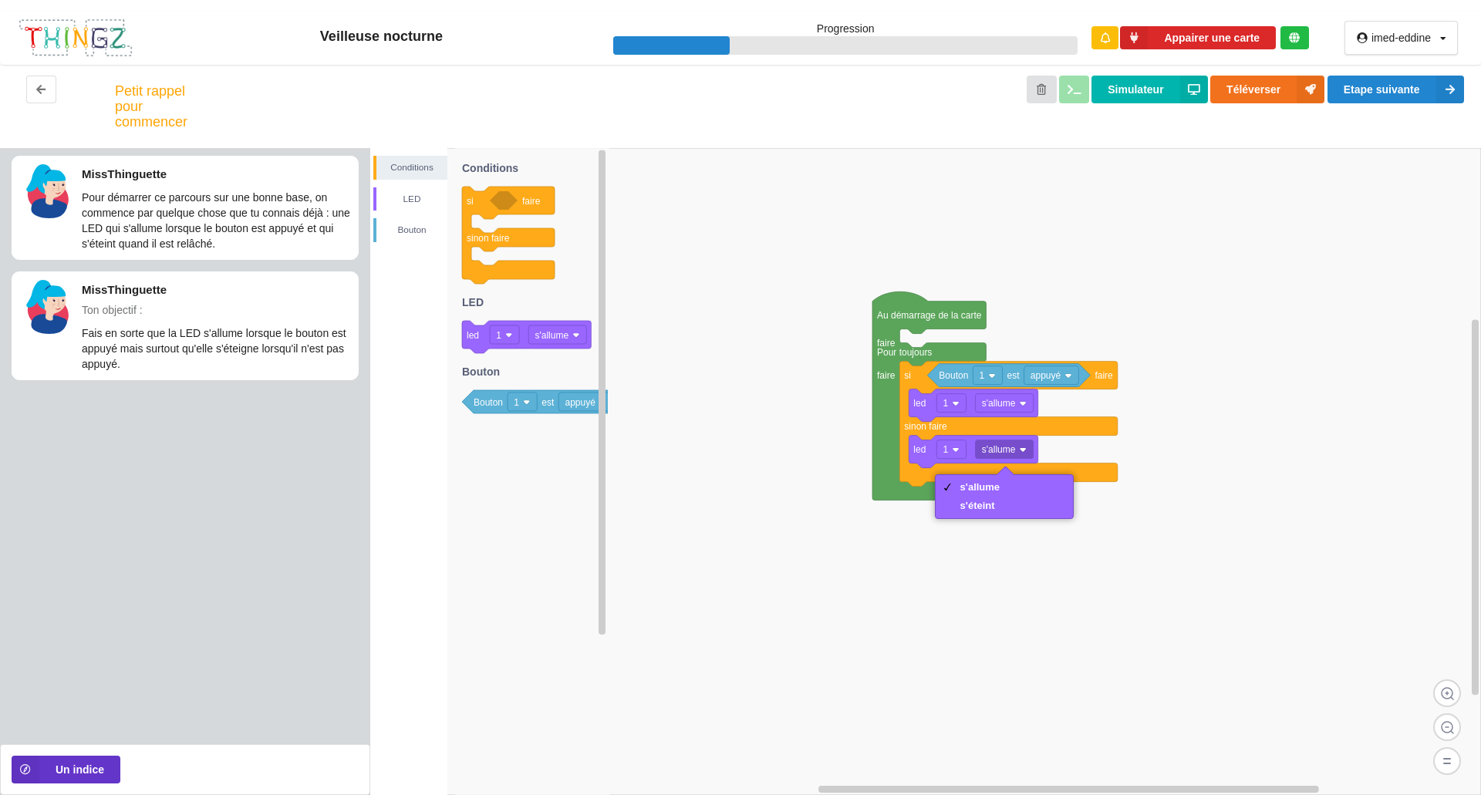
click at [1020, 516] on div "s'allume s'éteint" at bounding box center [1005, 496] width 140 height 45
click at [1031, 507] on div "s'éteint" at bounding box center [1005, 506] width 132 height 19
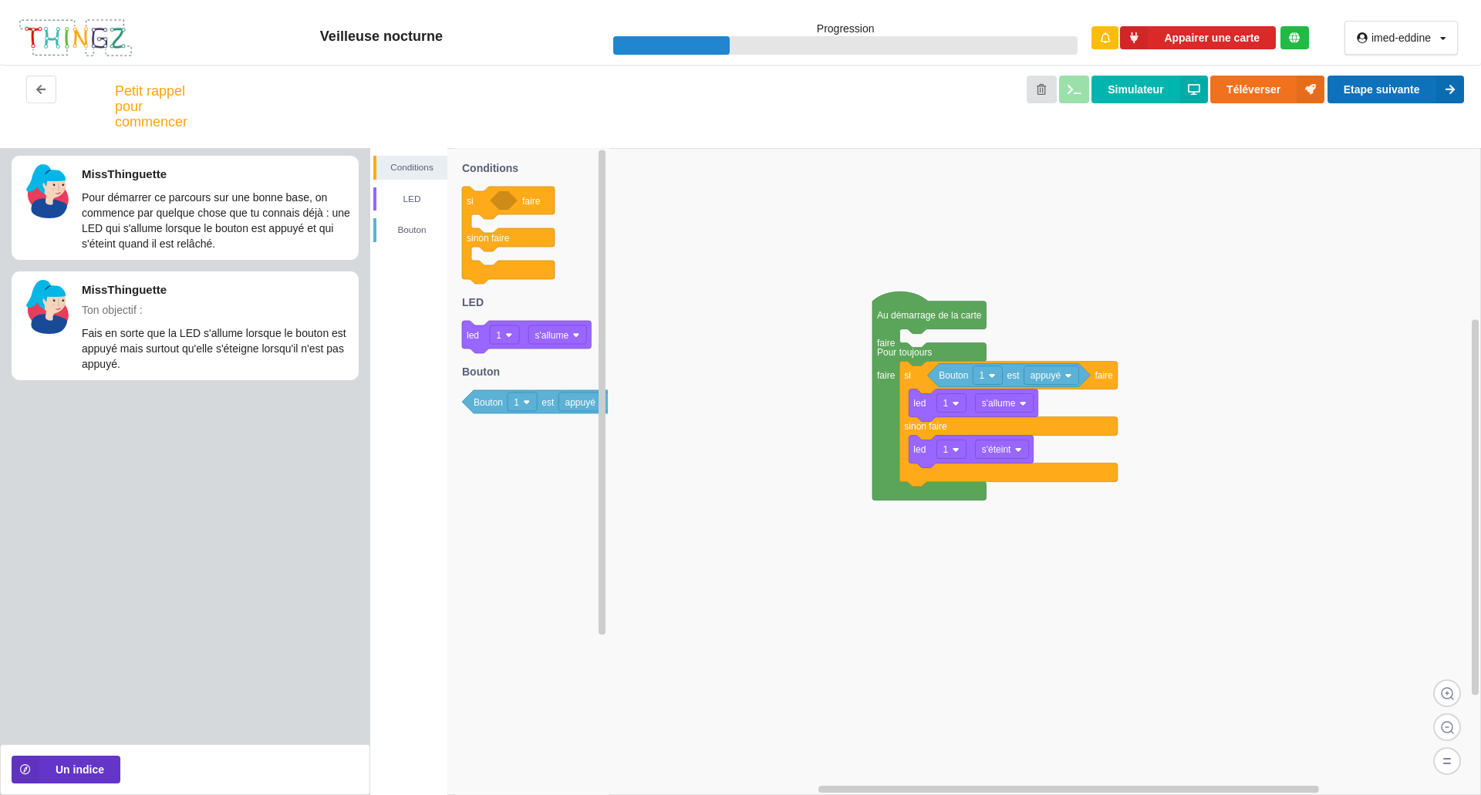
click at [1396, 102] on button "Etape suivante" at bounding box center [1396, 90] width 137 height 28
click at [1404, 85] on button "Etape suivante" at bounding box center [1396, 90] width 137 height 28
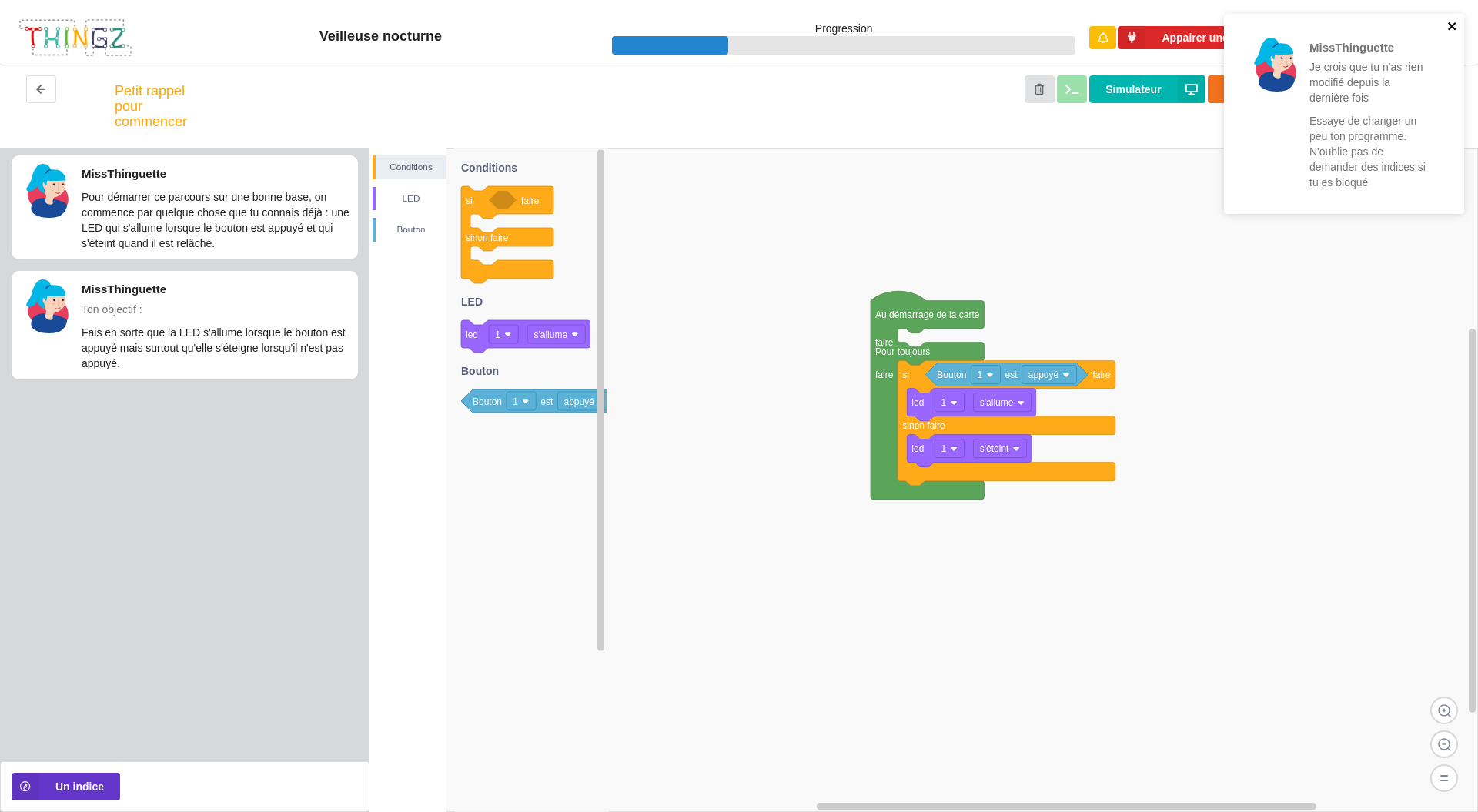
click at [1453, 32] on icon "close" at bounding box center [1452, 26] width 11 height 12
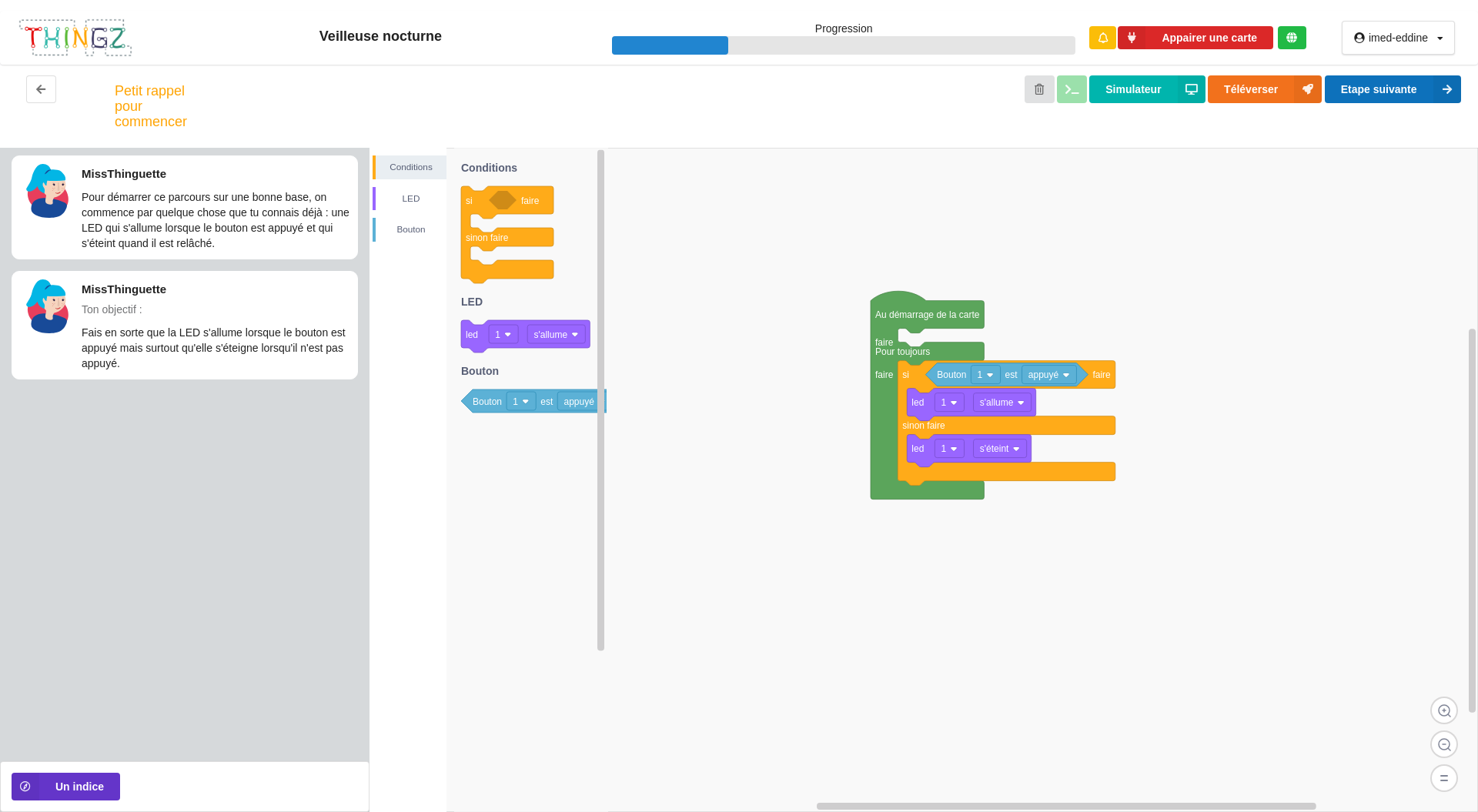
click at [1405, 91] on button "Etape suivante" at bounding box center [1393, 90] width 137 height 28
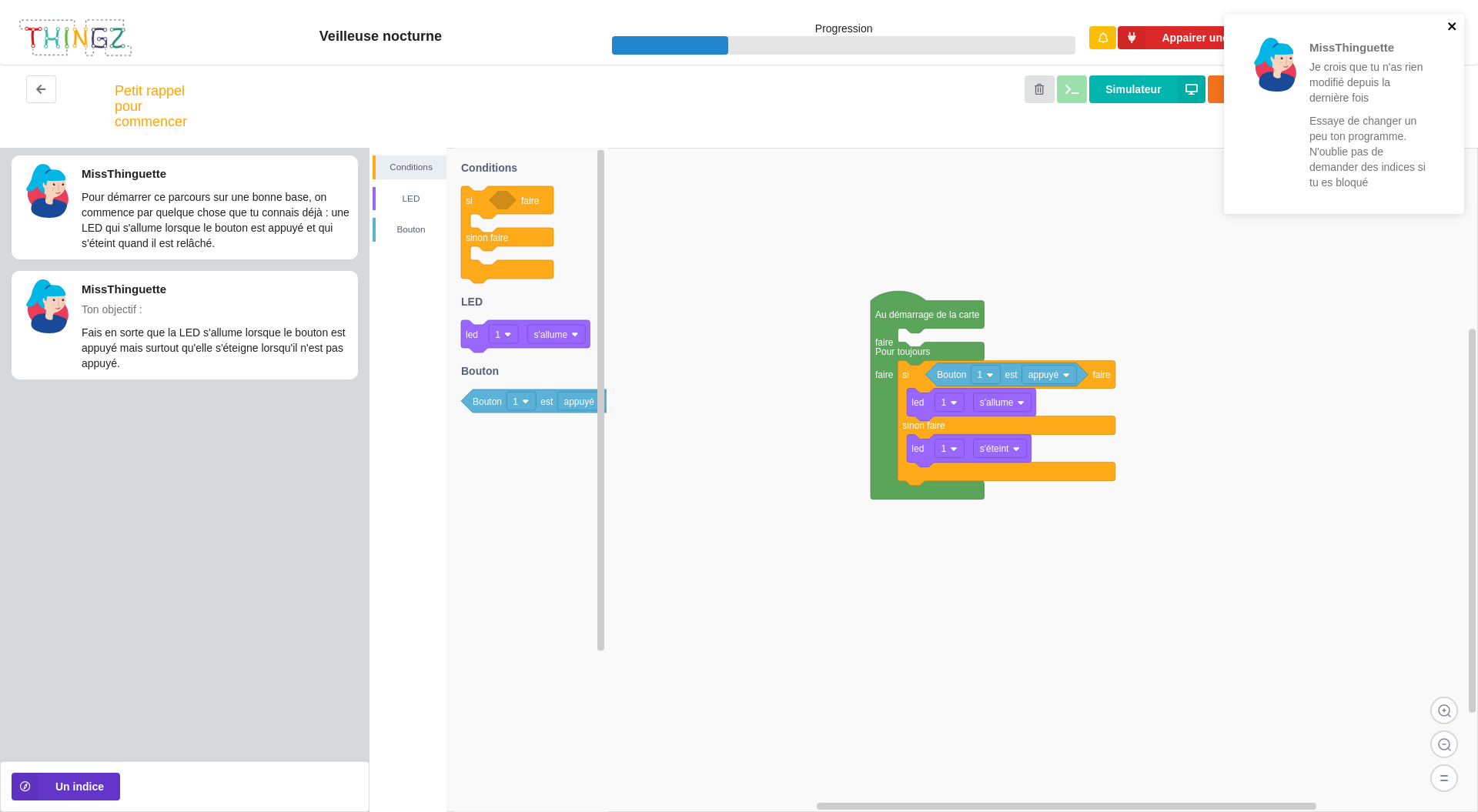
click at [1451, 26] on icon "close" at bounding box center [1452, 26] width 8 height 8
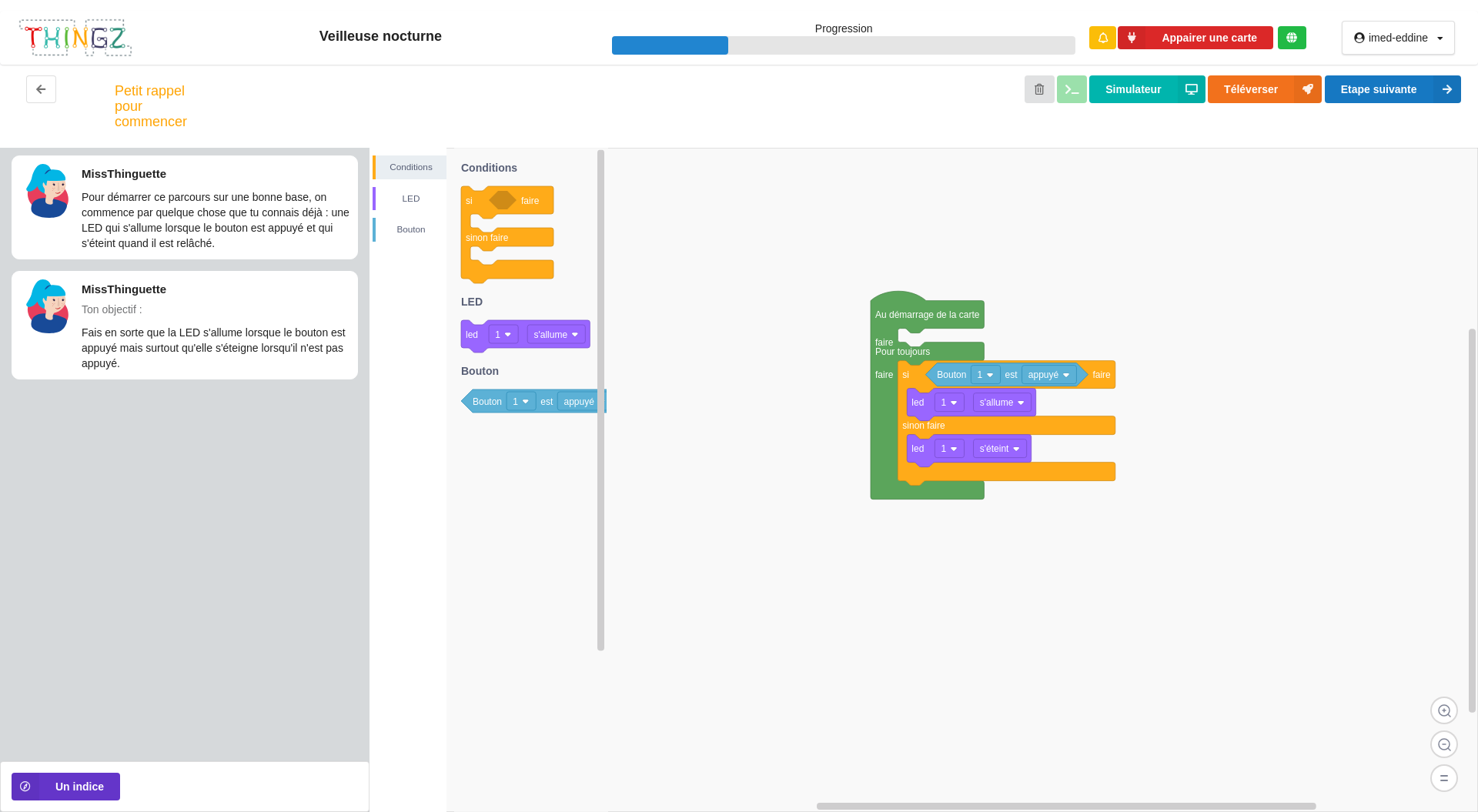
click at [1453, 17] on div "MissThinguette Je crois que tu n'as rien modifié depuis la dernière fois Essaye…" at bounding box center [1343, 14] width 246 height 6
click at [1439, 92] on icon at bounding box center [1447, 90] width 28 height 28
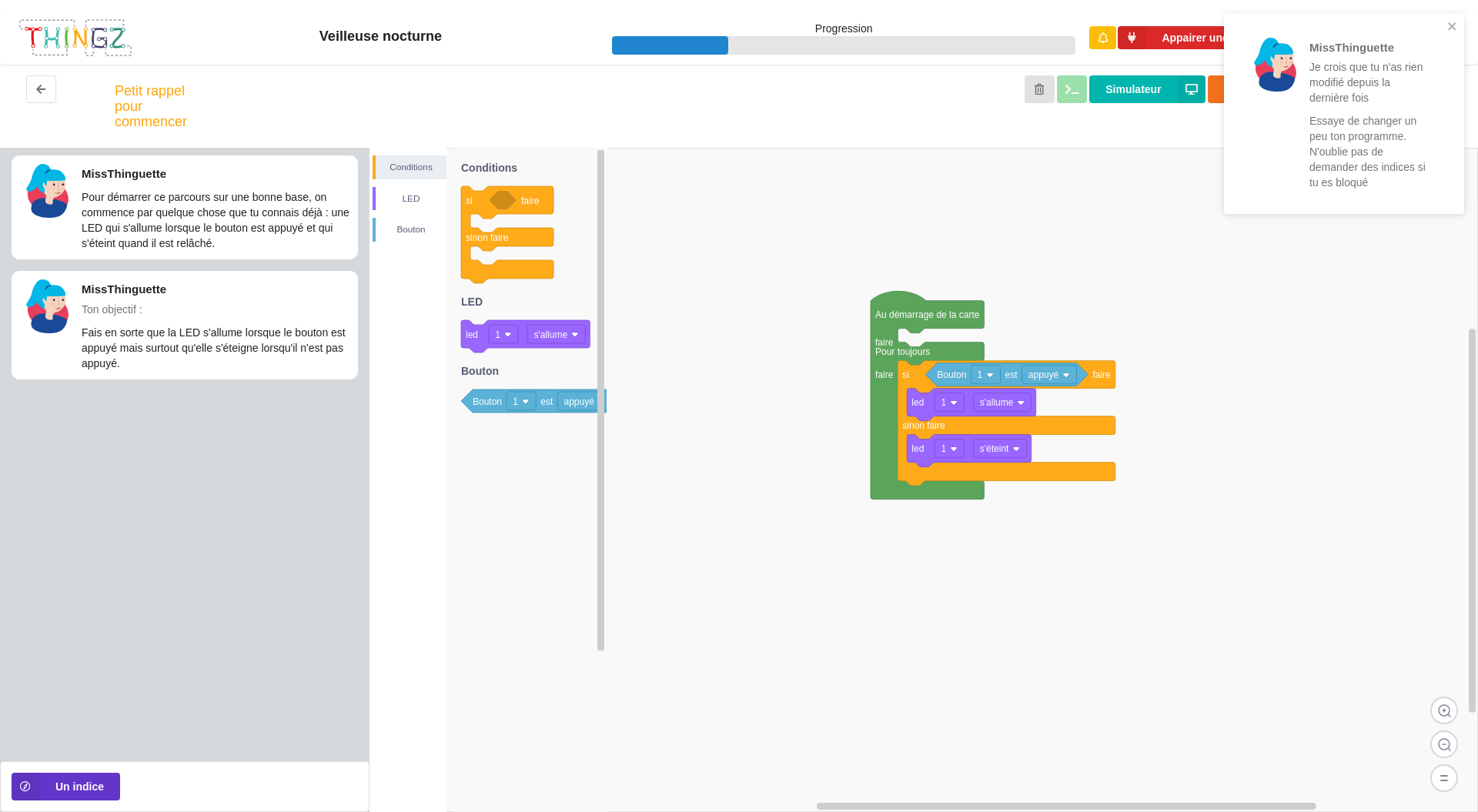
click at [1380, 110] on div "MissThinguette Je crois que tu n'as rien modifié depuis la dernière fois Essaye…" at bounding box center [1369, 114] width 120 height 153
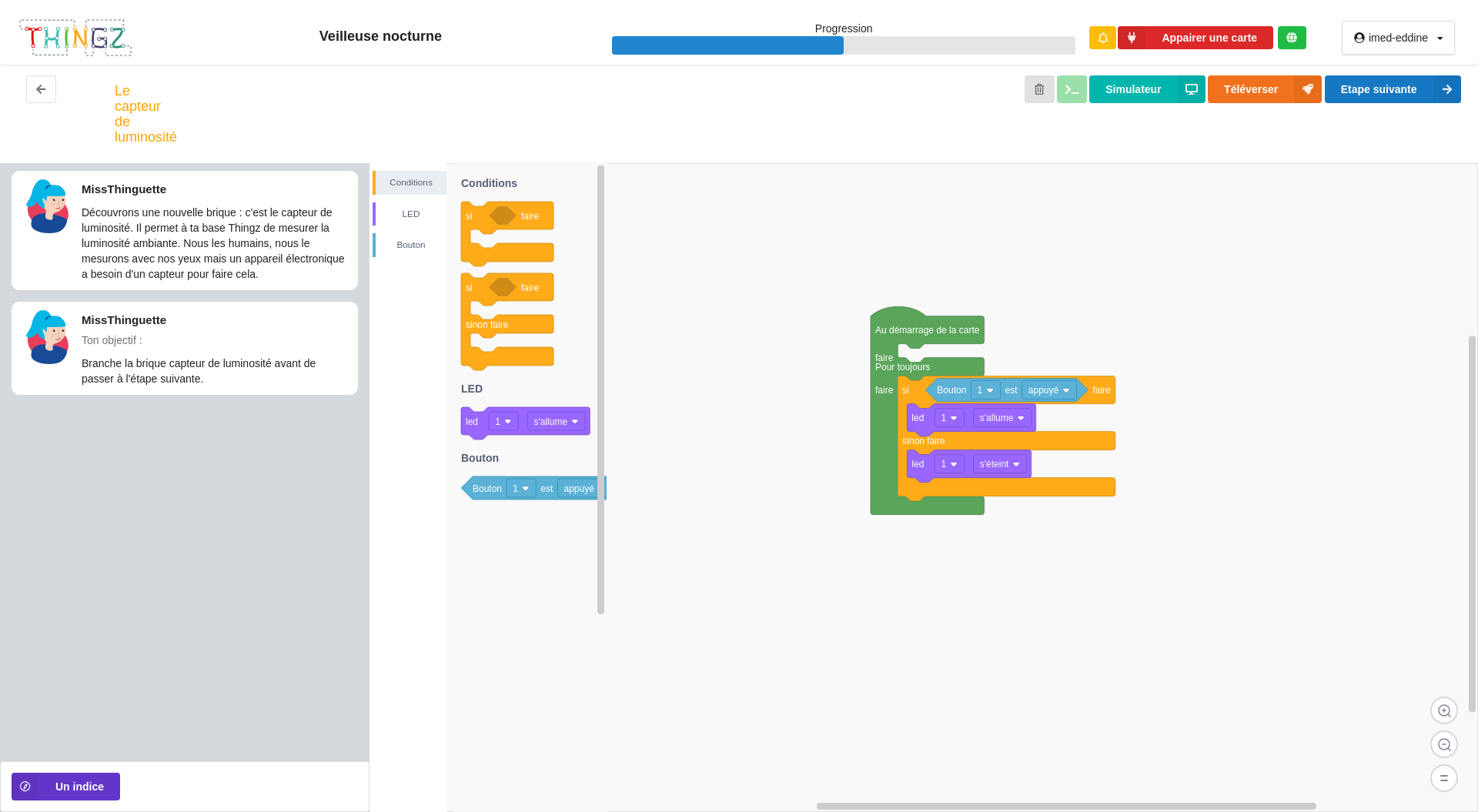
click at [50, 56] on img at bounding box center [76, 38] width 116 height 41
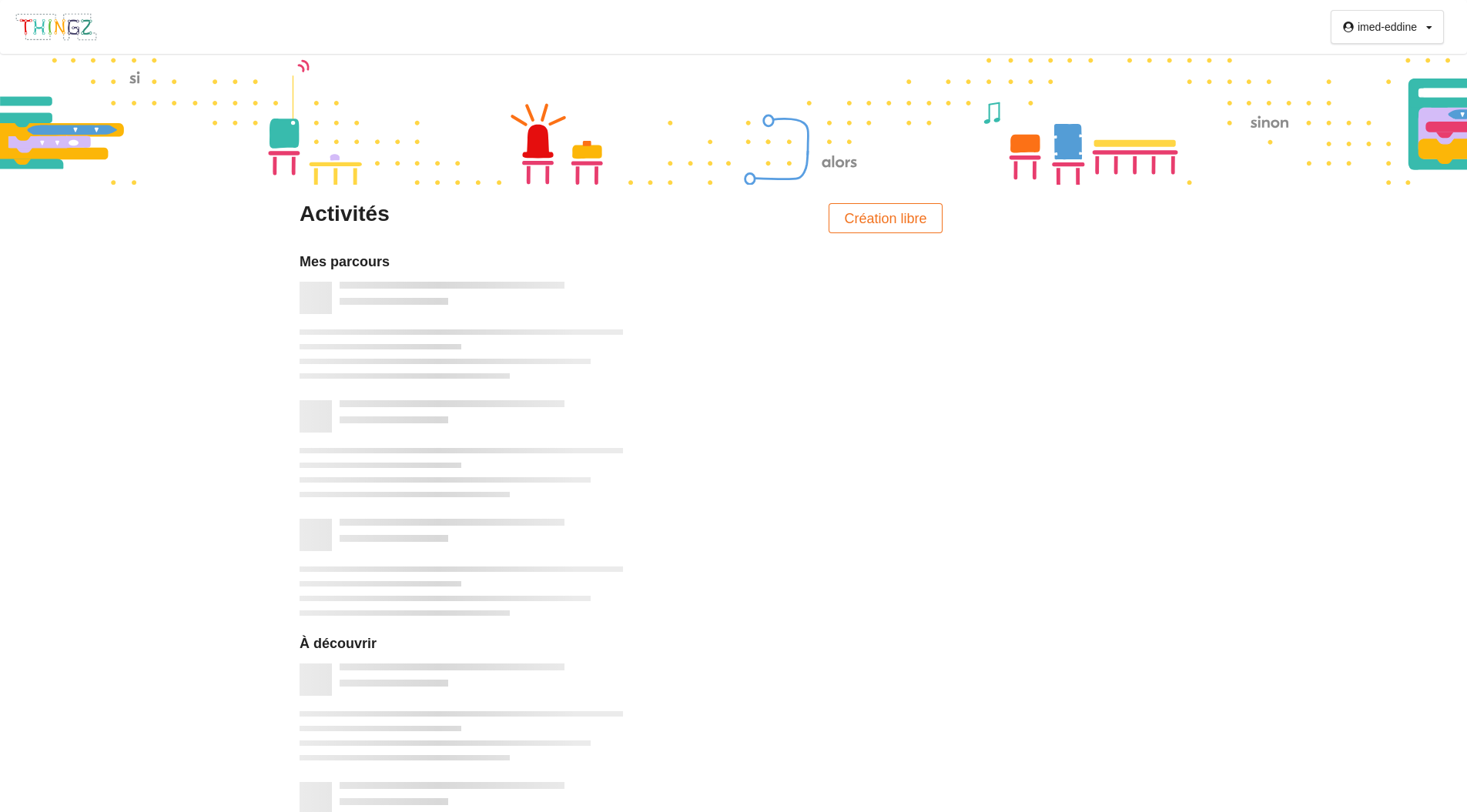
click at [35, 89] on div at bounding box center [734, 119] width 1467 height 131
click at [60, 96] on div at bounding box center [734, 119] width 1467 height 131
click at [62, 100] on div at bounding box center [734, 119] width 1467 height 131
click at [52, 88] on div at bounding box center [734, 119] width 1467 height 131
click at [30, 103] on div at bounding box center [734, 119] width 1467 height 131
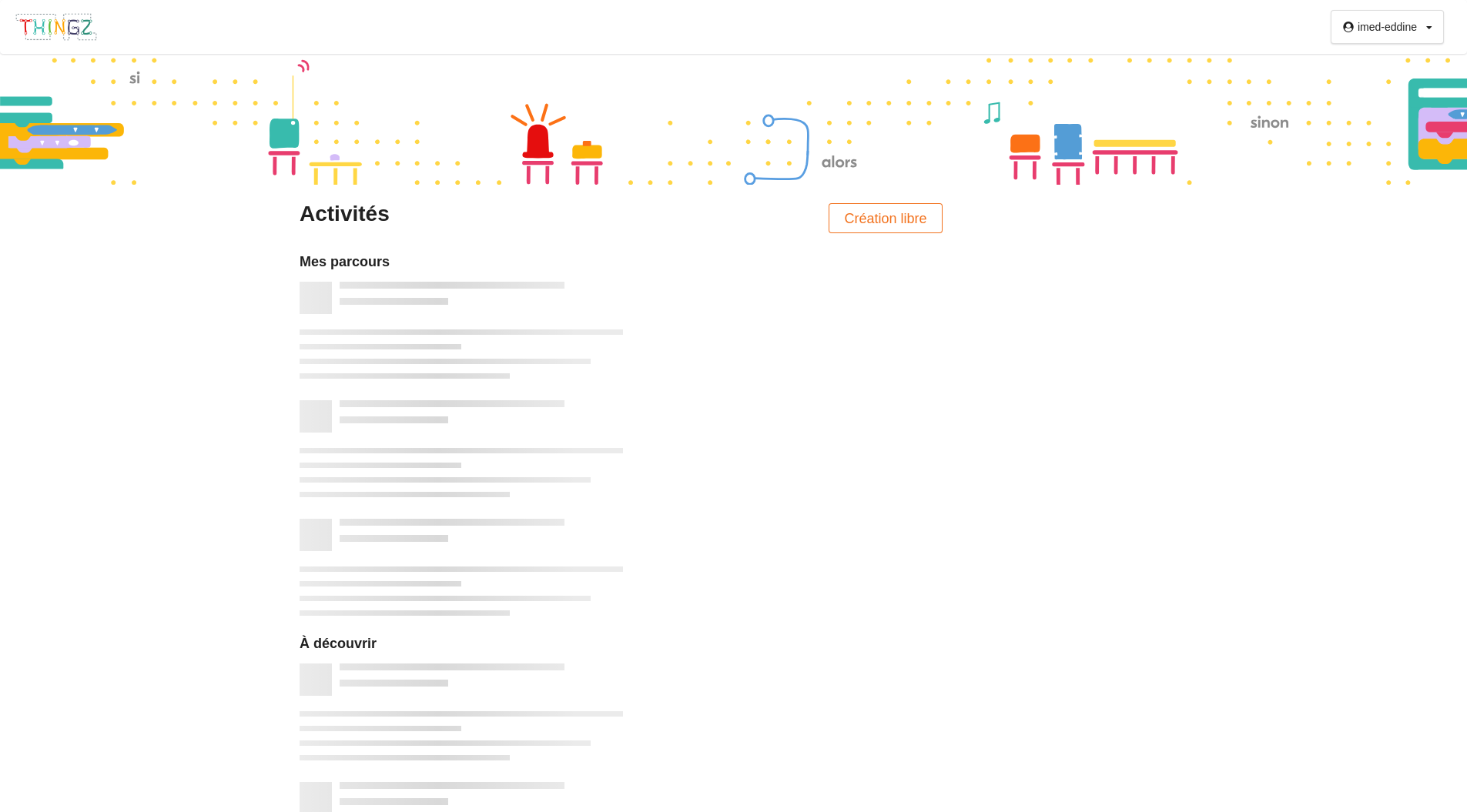
click at [44, 92] on div at bounding box center [734, 119] width 1467 height 131
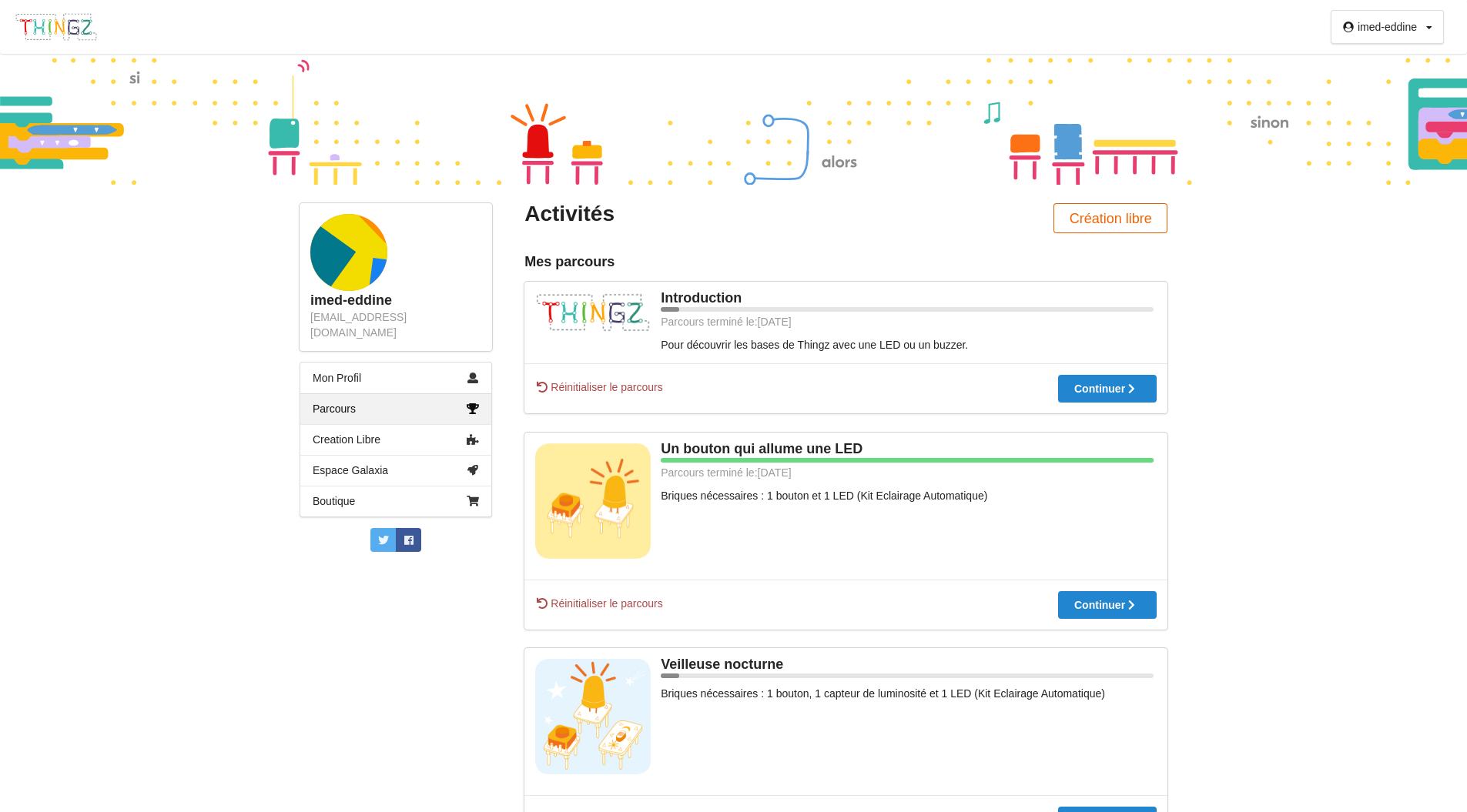
click at [1112, 216] on button "Création libre" at bounding box center [1110, 218] width 114 height 30
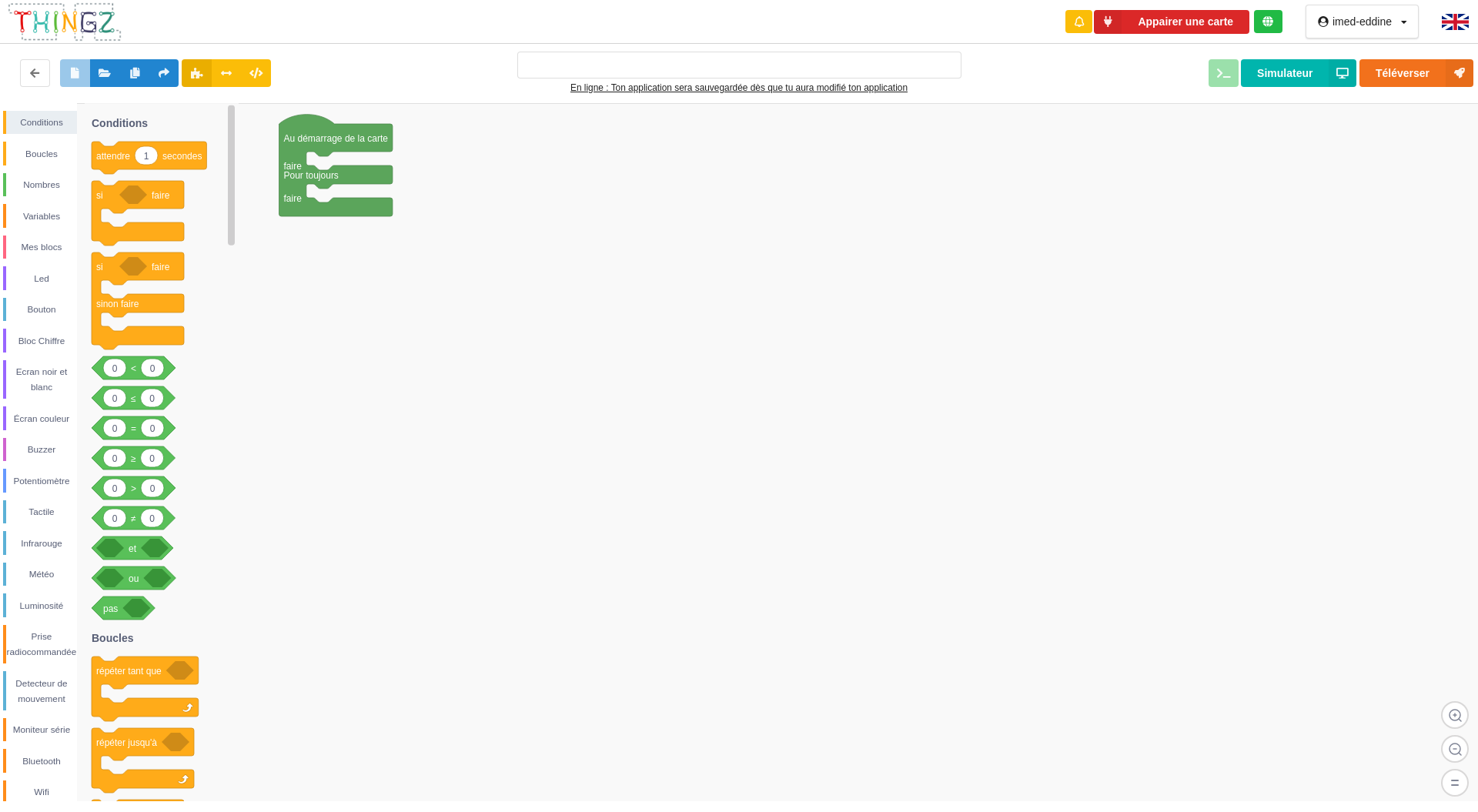
type input "Ma super application n°1"
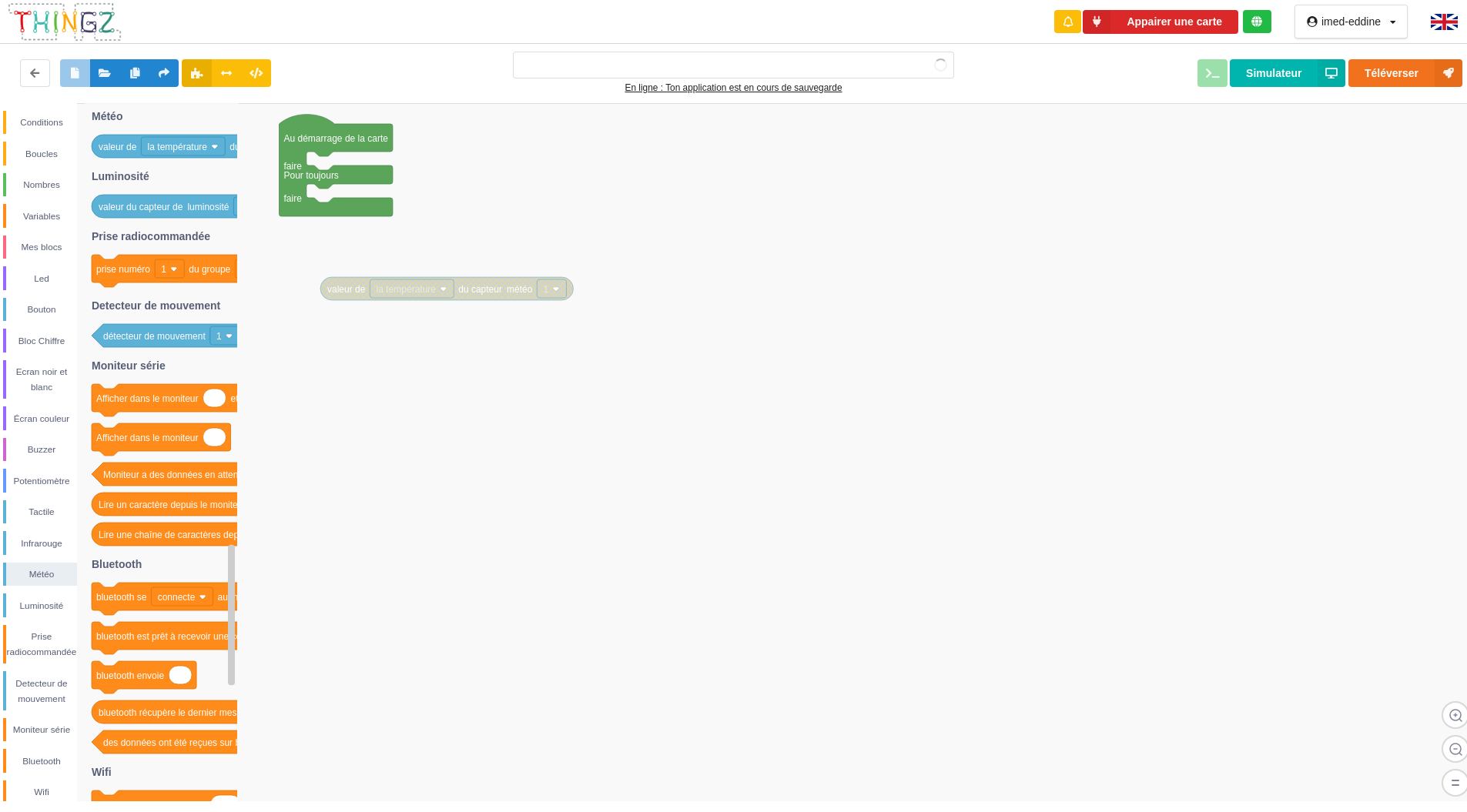
type input "Ma super application n°1"
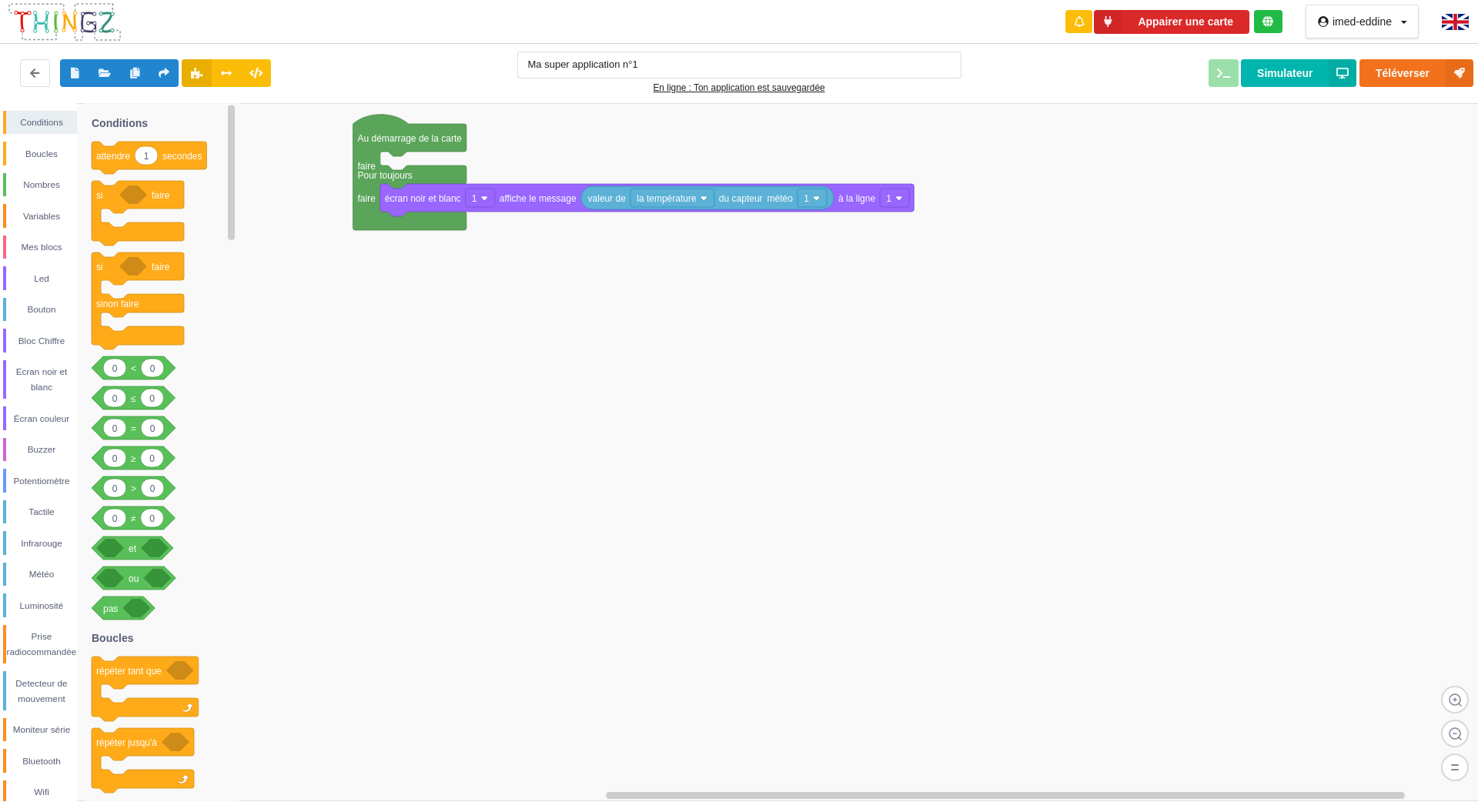
click at [1332, 73] on icon at bounding box center [1342, 73] width 28 height 28
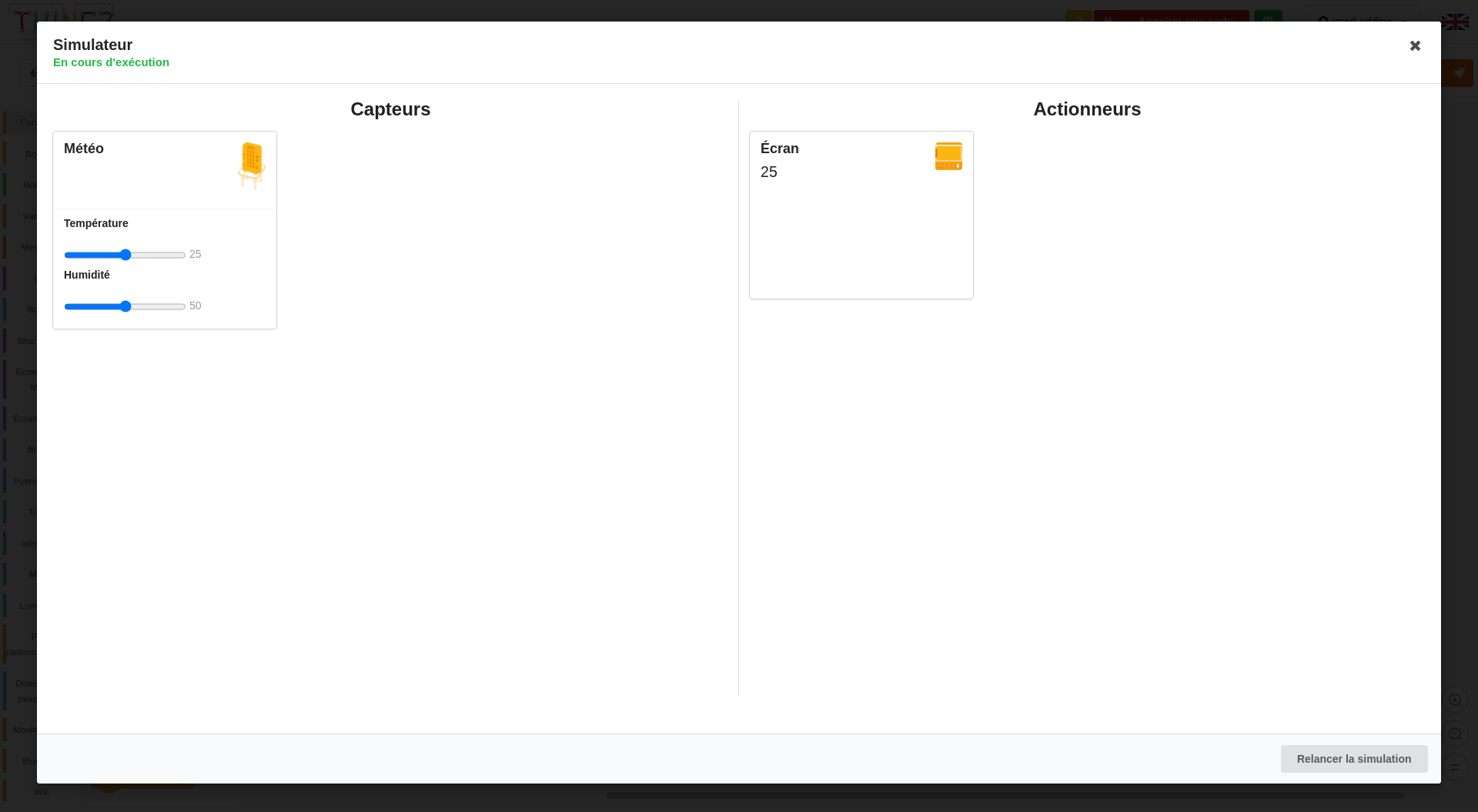
click at [938, 161] on img at bounding box center [948, 157] width 27 height 28
click at [805, 167] on div "25" at bounding box center [861, 172] width 202 height 21
click at [782, 160] on div "Écran 25" at bounding box center [861, 214] width 224 height 167
click at [843, 157] on div "Écran" at bounding box center [861, 149] width 202 height 18
click at [896, 385] on div "Actionneurs Écran 25" at bounding box center [1088, 397] width 697 height 596
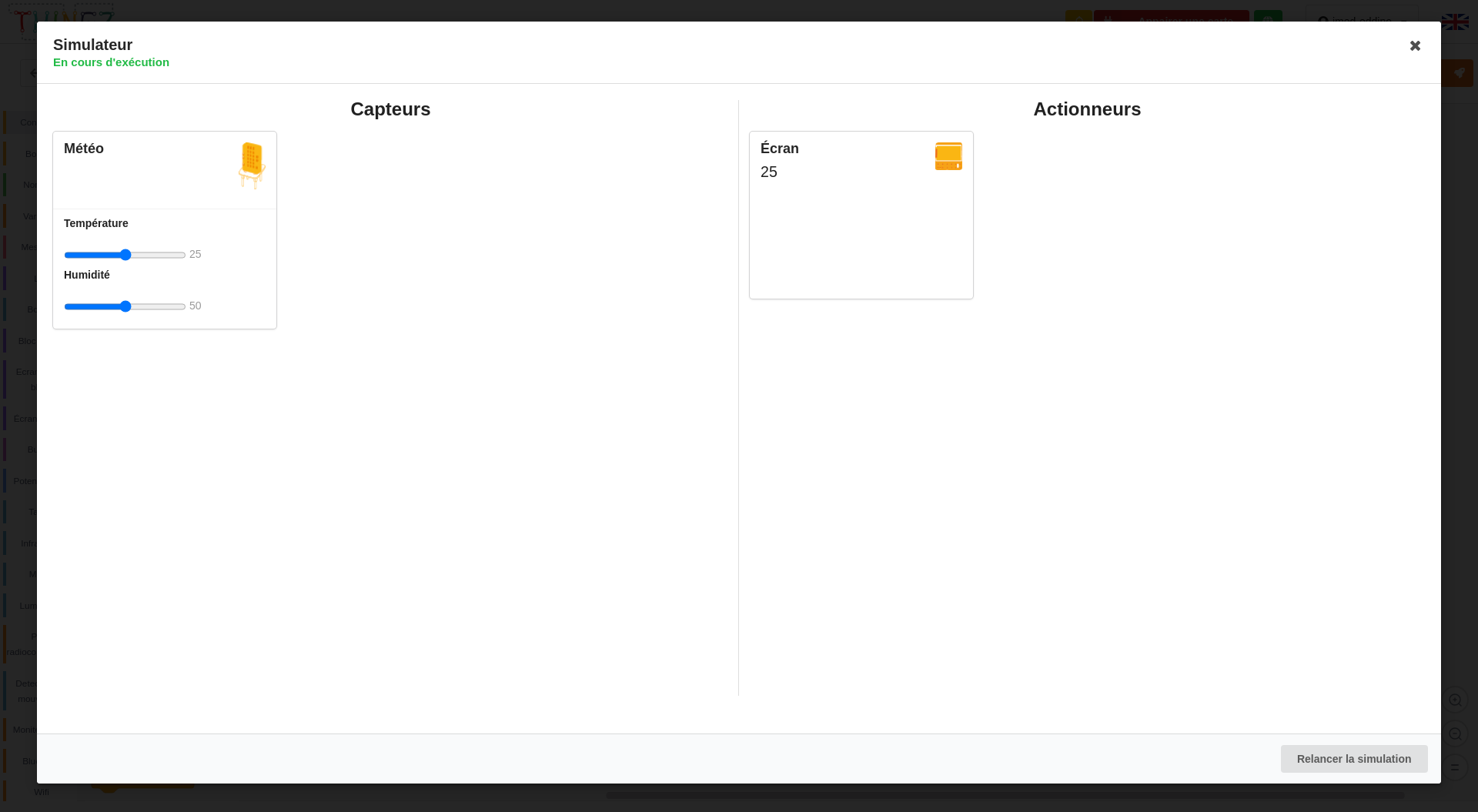
click at [941, 185] on div at bounding box center [861, 193] width 202 height 21
click at [948, 155] on img at bounding box center [948, 157] width 27 height 28
type input "13"
type input "0"
click at [1416, 48] on icon at bounding box center [1415, 45] width 25 height 25
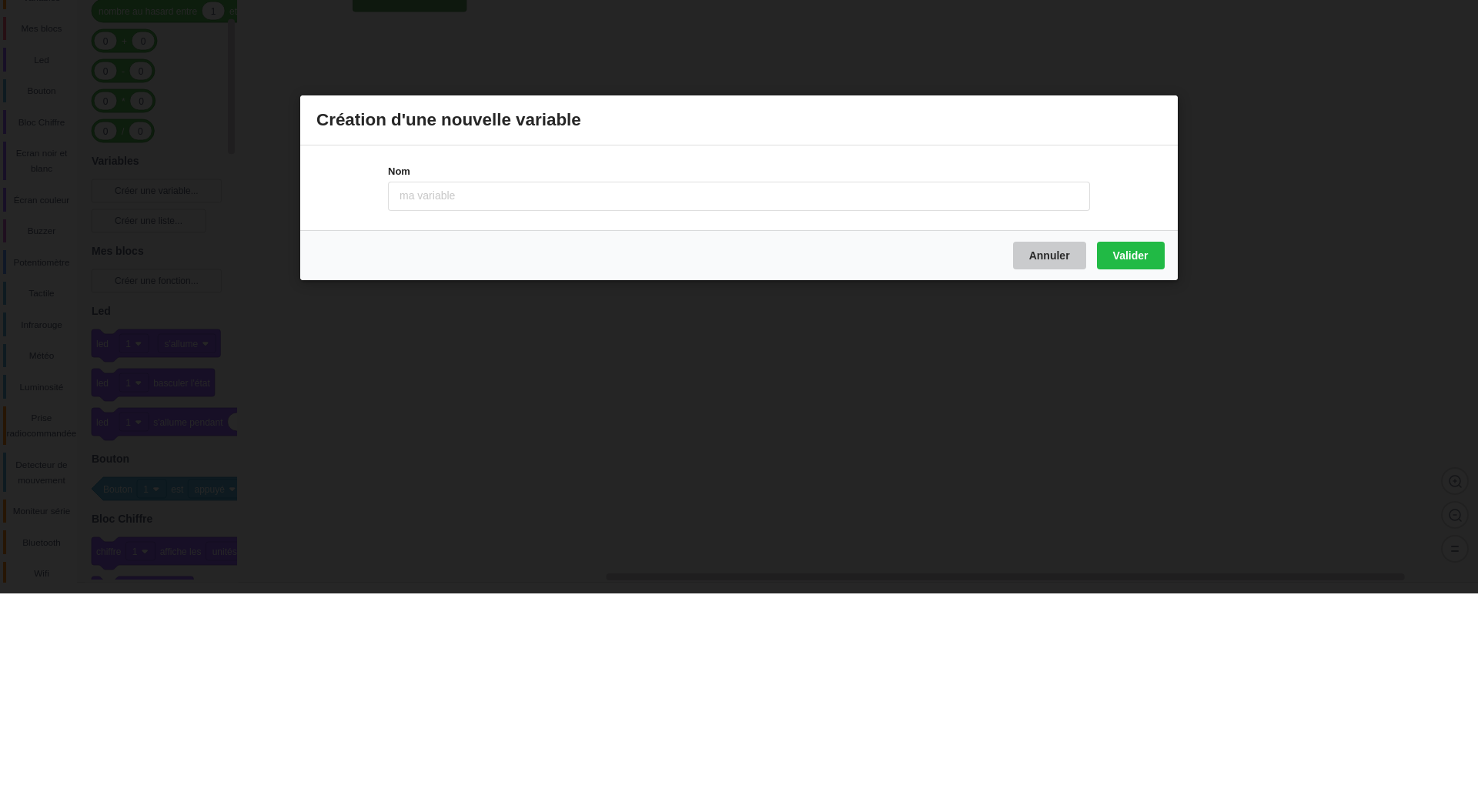
click at [1067, 482] on button "Annuler" at bounding box center [1049, 474] width 73 height 28
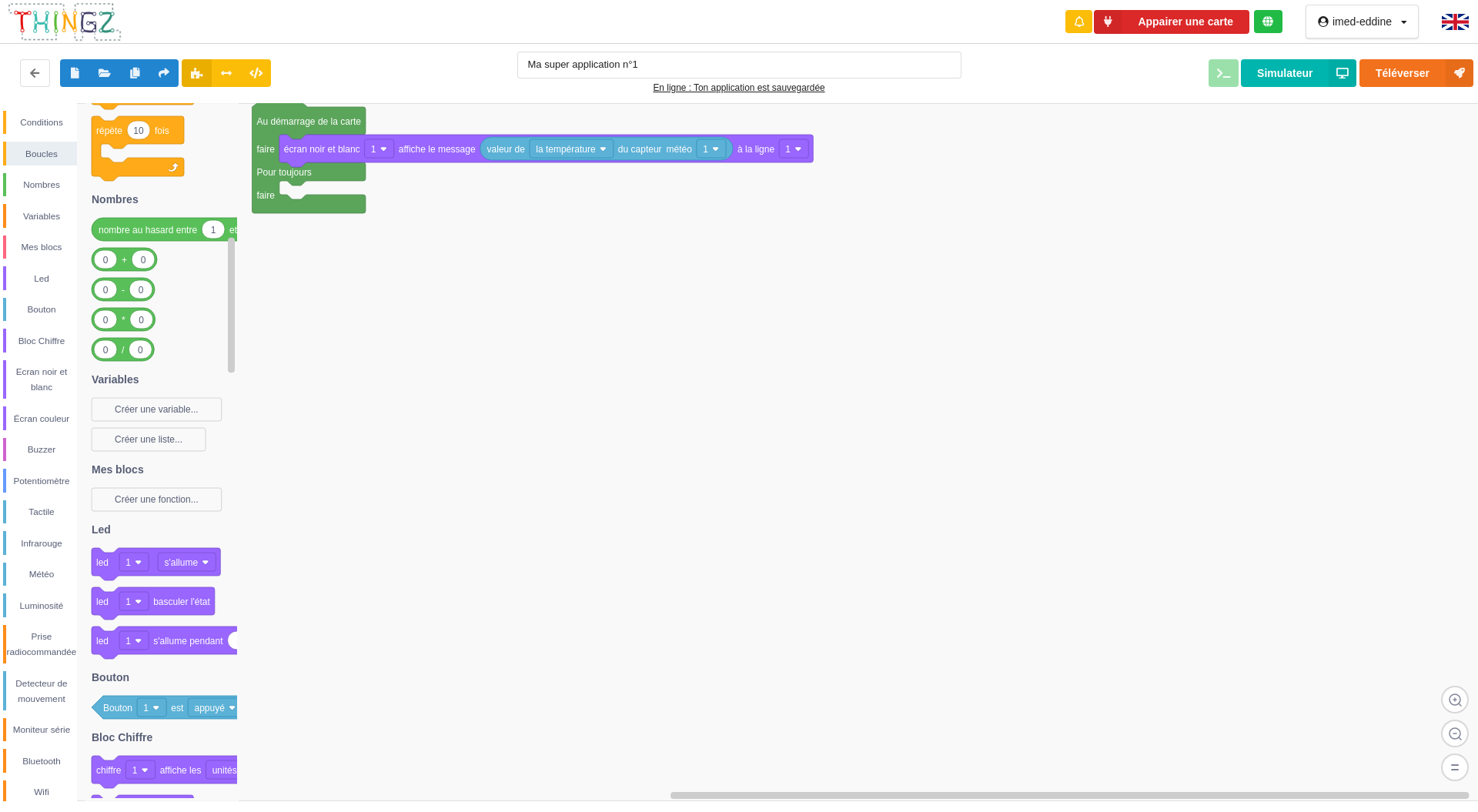
click at [1466, 565] on icon at bounding box center [1483, 446] width 11 height 686
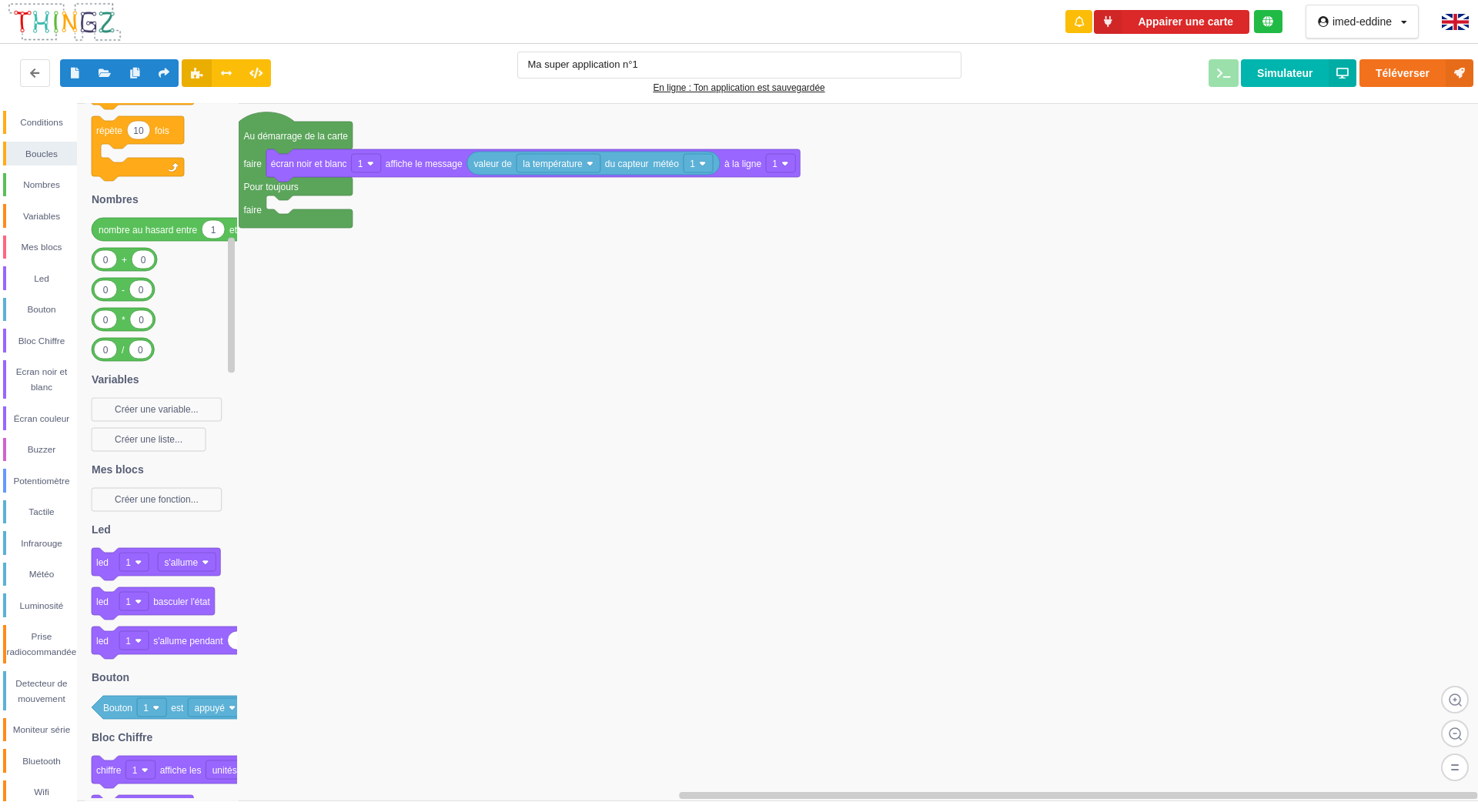
click at [1450, 28] on img at bounding box center [1455, 22] width 27 height 16
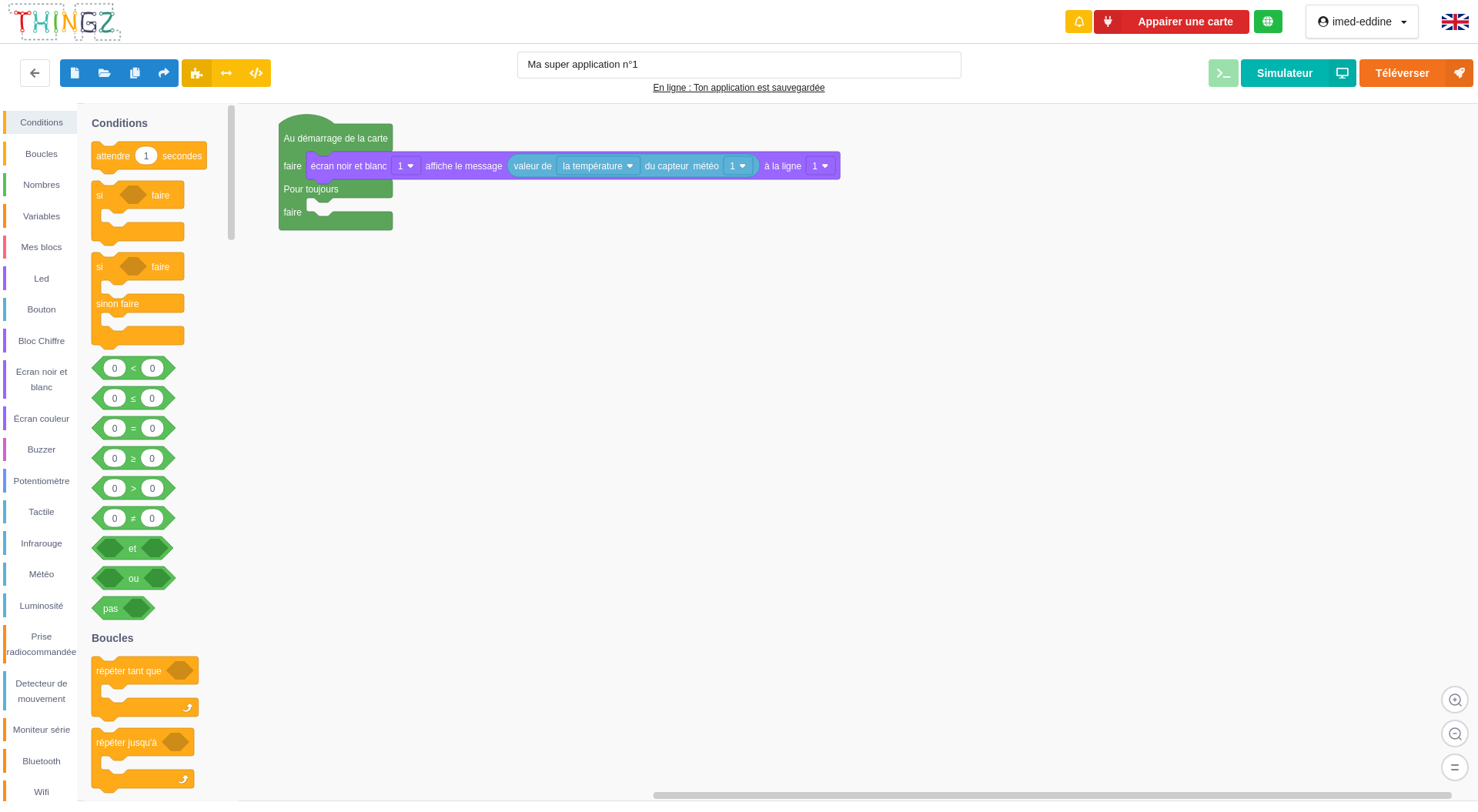
click at [1457, 15] on img at bounding box center [1455, 22] width 27 height 16
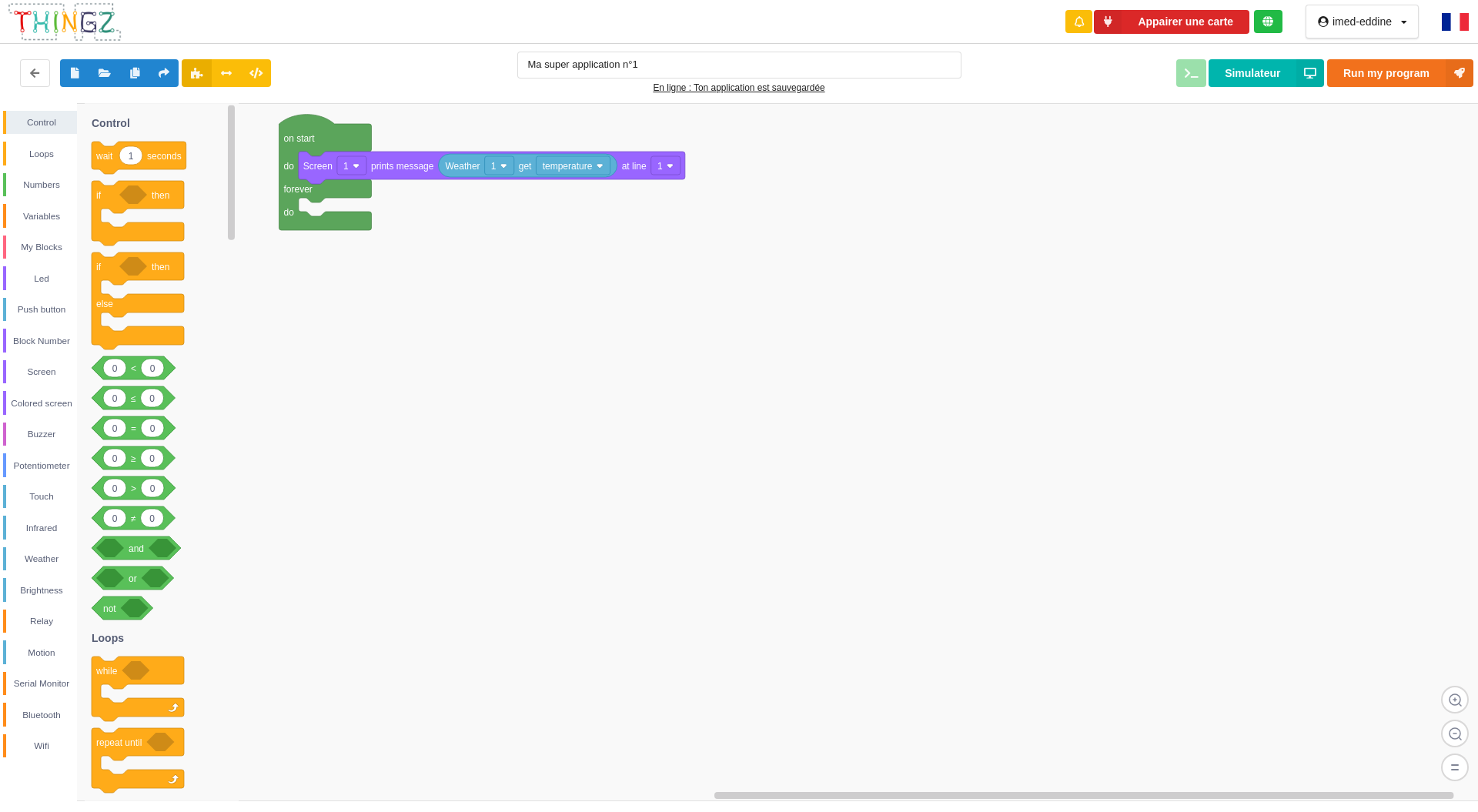
click at [1441, 45] on div "Ma super application n°1 En ligne : Ton application est sauvegardée Run my prog…" at bounding box center [739, 74] width 1490 height 66
click at [1426, 30] on div "imed-eddine Profil Déconnexion" at bounding box center [1362, 22] width 135 height 34
click at [1443, 24] on img at bounding box center [1455, 22] width 27 height 18
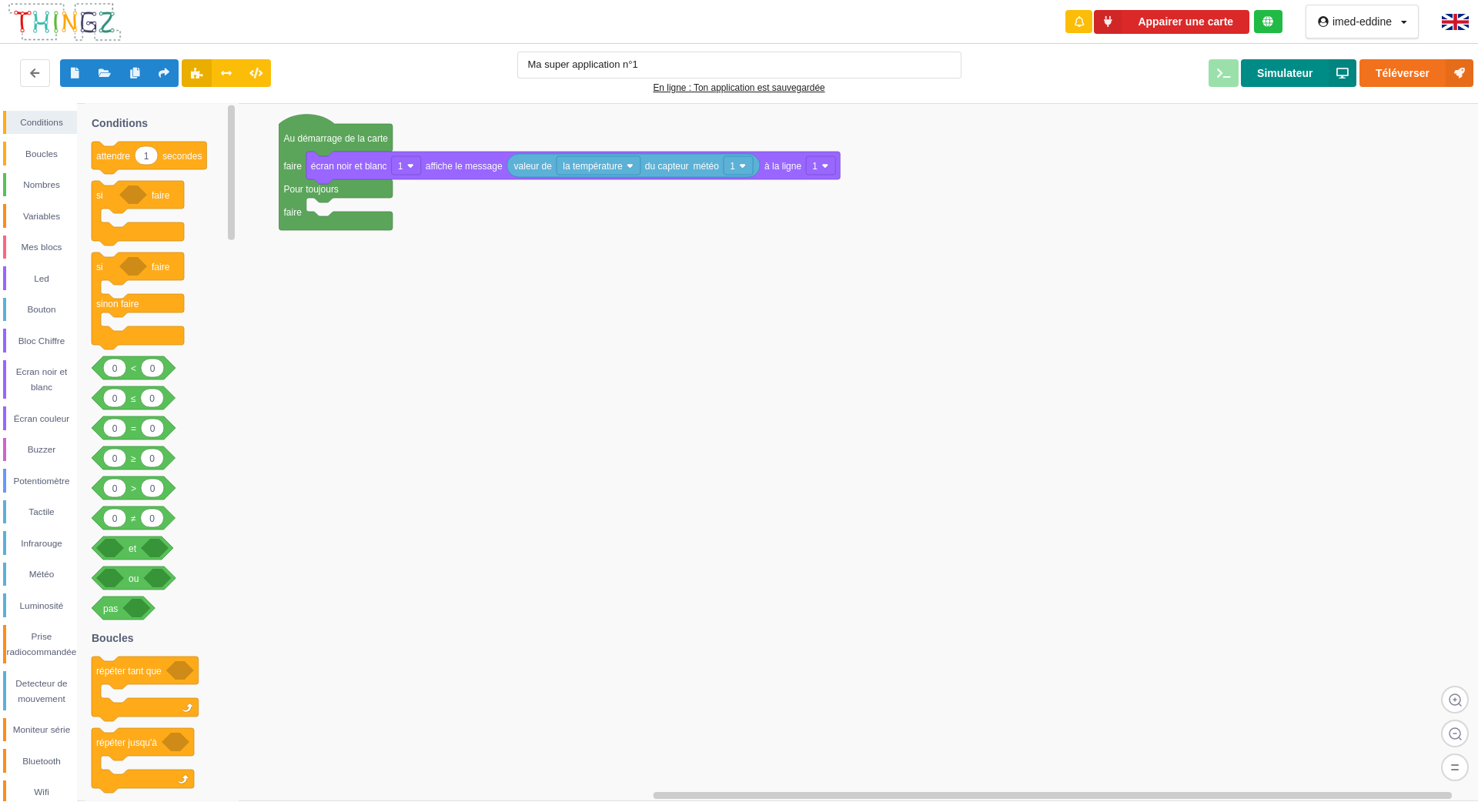
click at [1309, 66] on button "Simulateur" at bounding box center [1299, 73] width 116 height 28
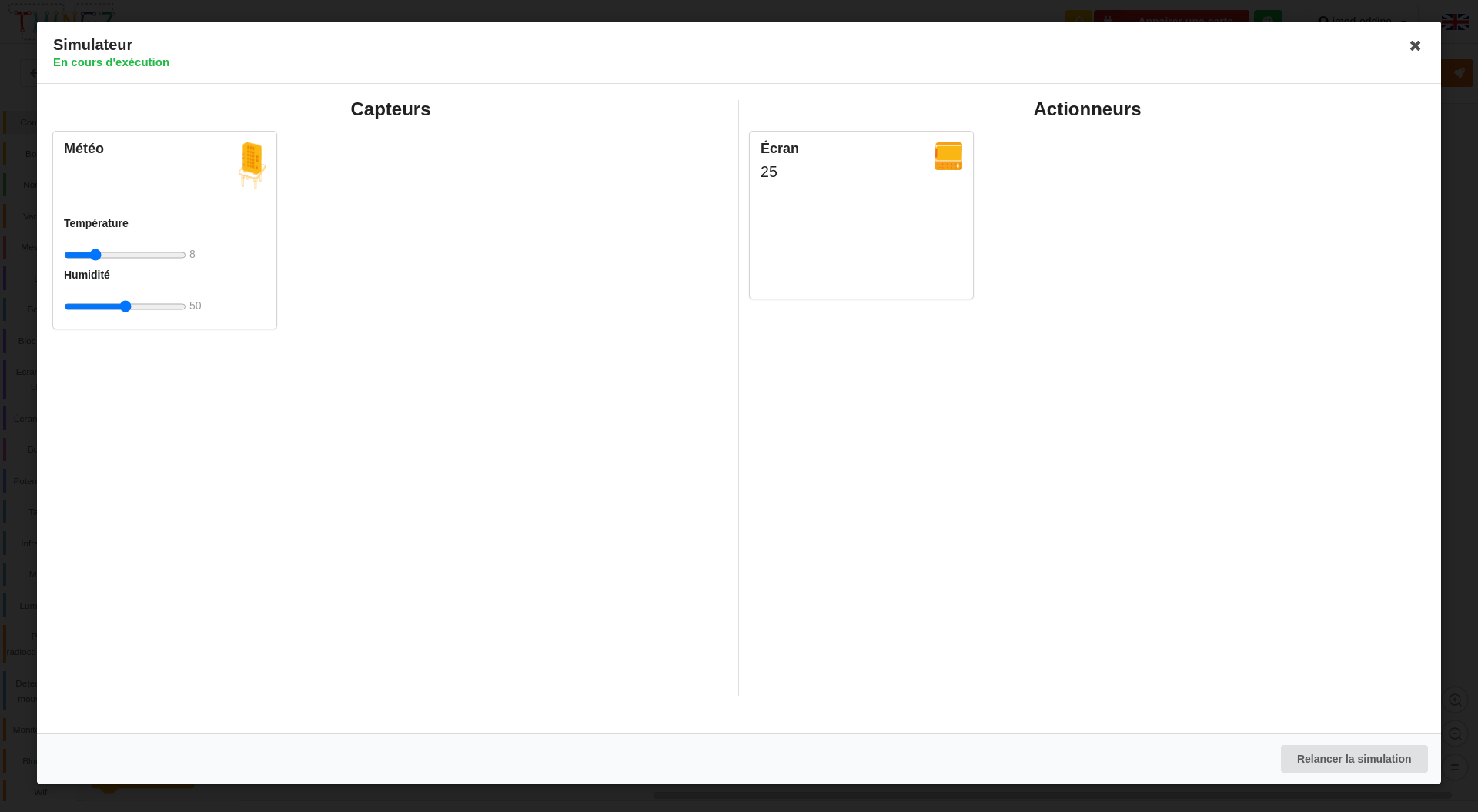
type input "8"
click at [769, 175] on div "25" at bounding box center [861, 172] width 202 height 21
click at [958, 159] on img at bounding box center [948, 157] width 27 height 28
click at [1416, 47] on icon at bounding box center [1415, 45] width 25 height 25
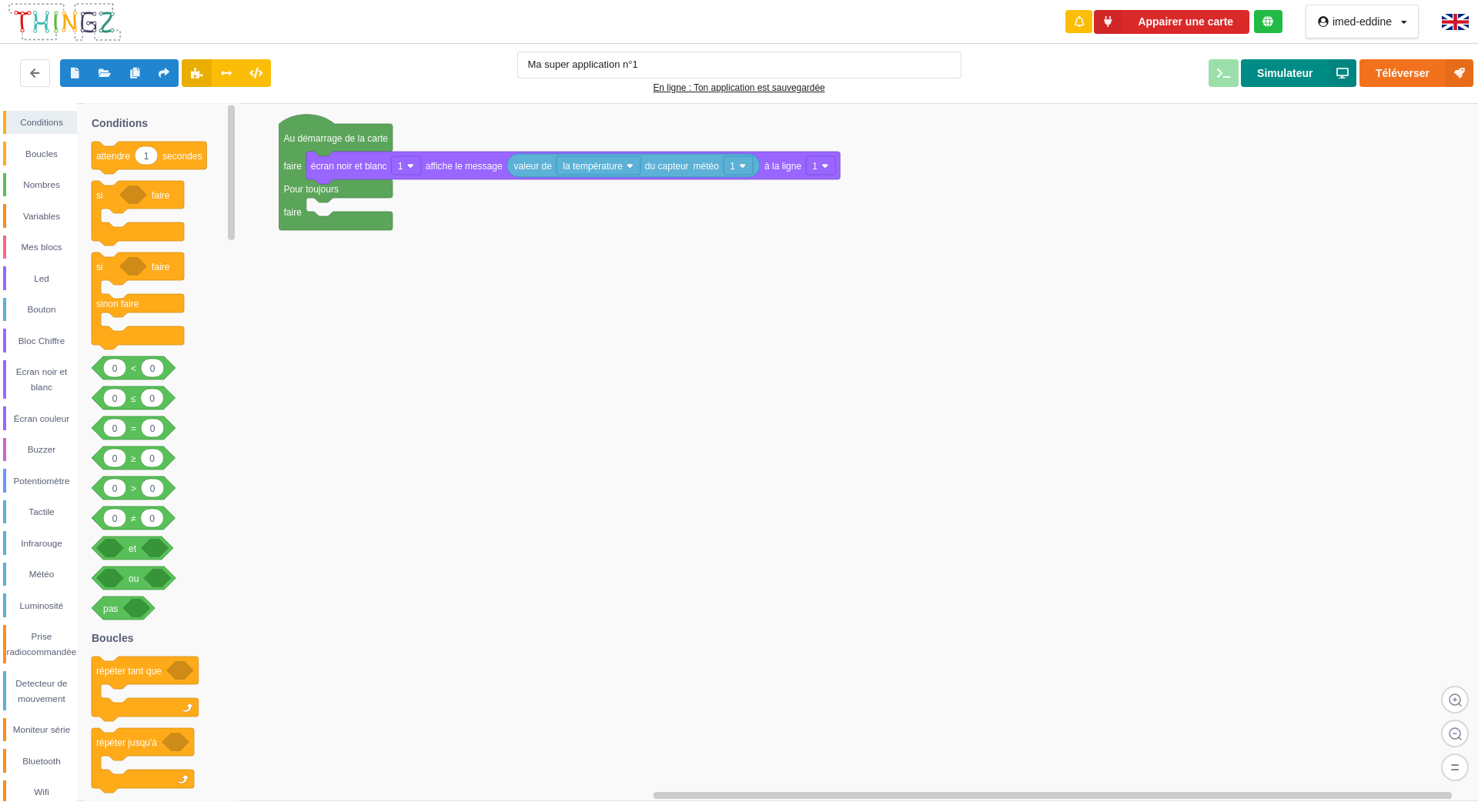
click at [1286, 83] on button "Simulateur" at bounding box center [1299, 73] width 116 height 28
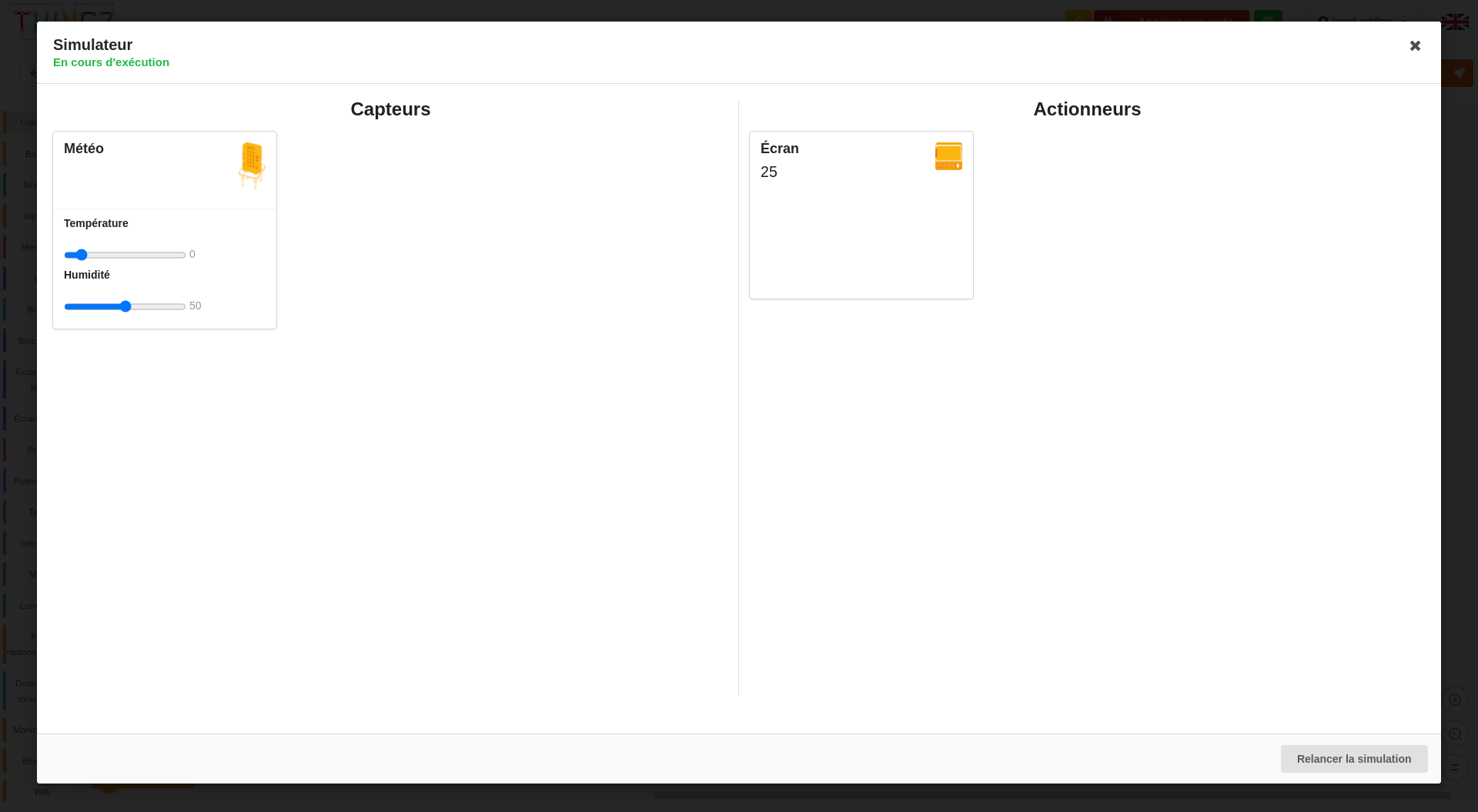
type input "0"
click at [134, 192] on div "Météo" at bounding box center [165, 170] width 224 height 77
click at [236, 174] on div "Météo" at bounding box center [165, 170] width 224 height 77
click at [1413, 52] on icon at bounding box center [1415, 45] width 25 height 25
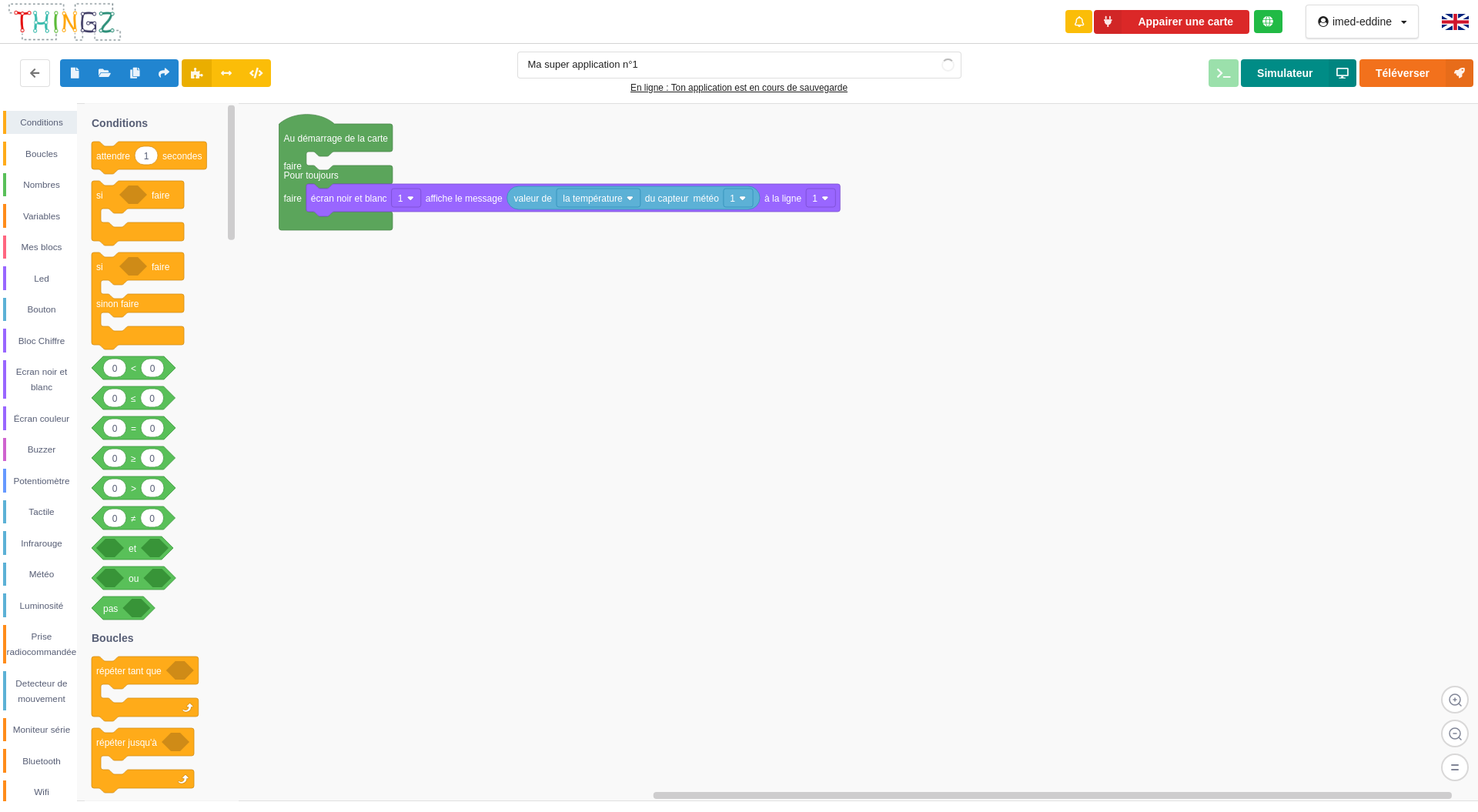
click at [1281, 68] on button "Simulateur" at bounding box center [1299, 73] width 116 height 28
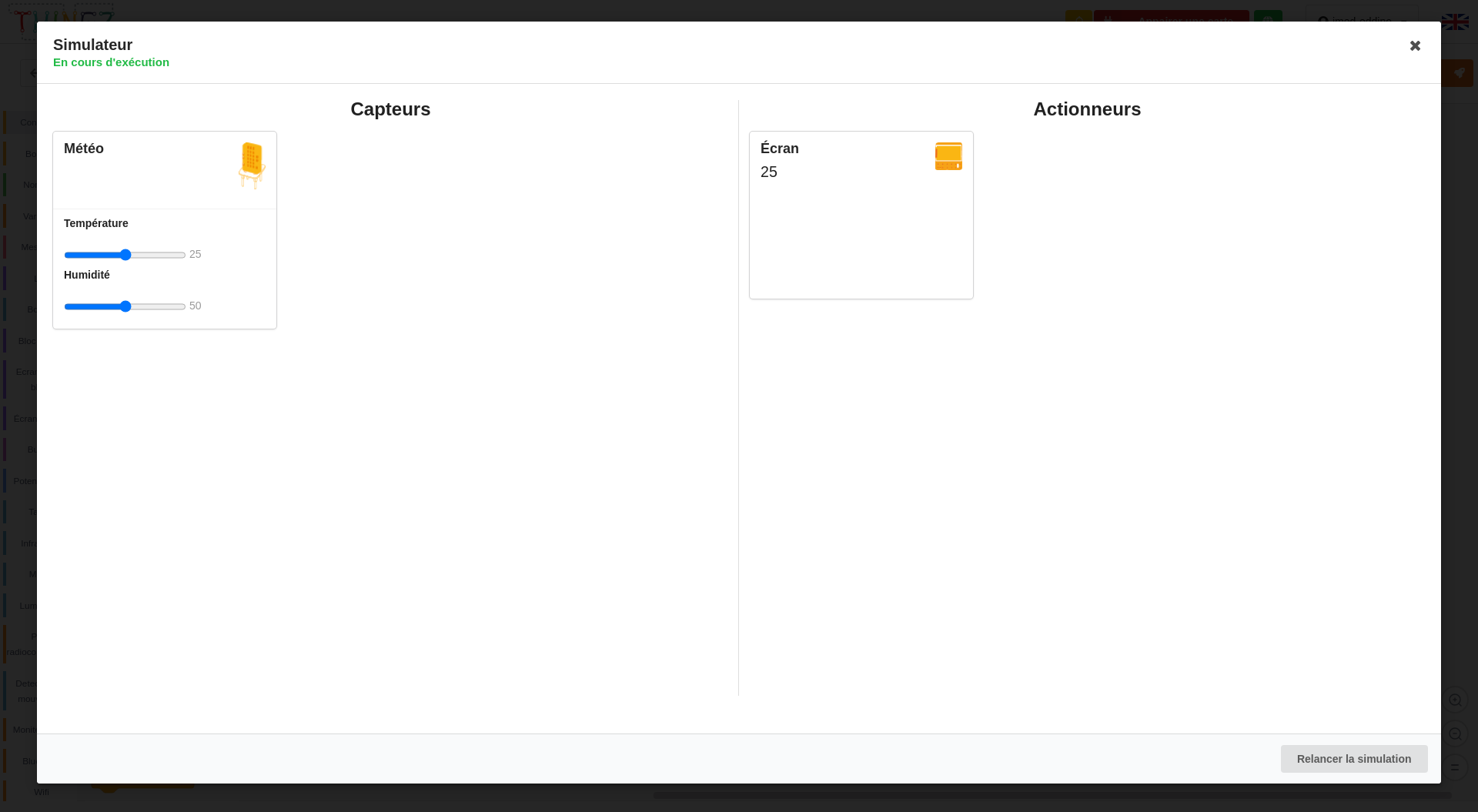
click at [172, 261] on input "range" at bounding box center [125, 254] width 123 height 29
type input "50"
click at [1442, 41] on div "Simulateur En cours d'exécution Capteurs Météo Température 50 Humidité 50 Actio…" at bounding box center [739, 406] width 1478 height 812
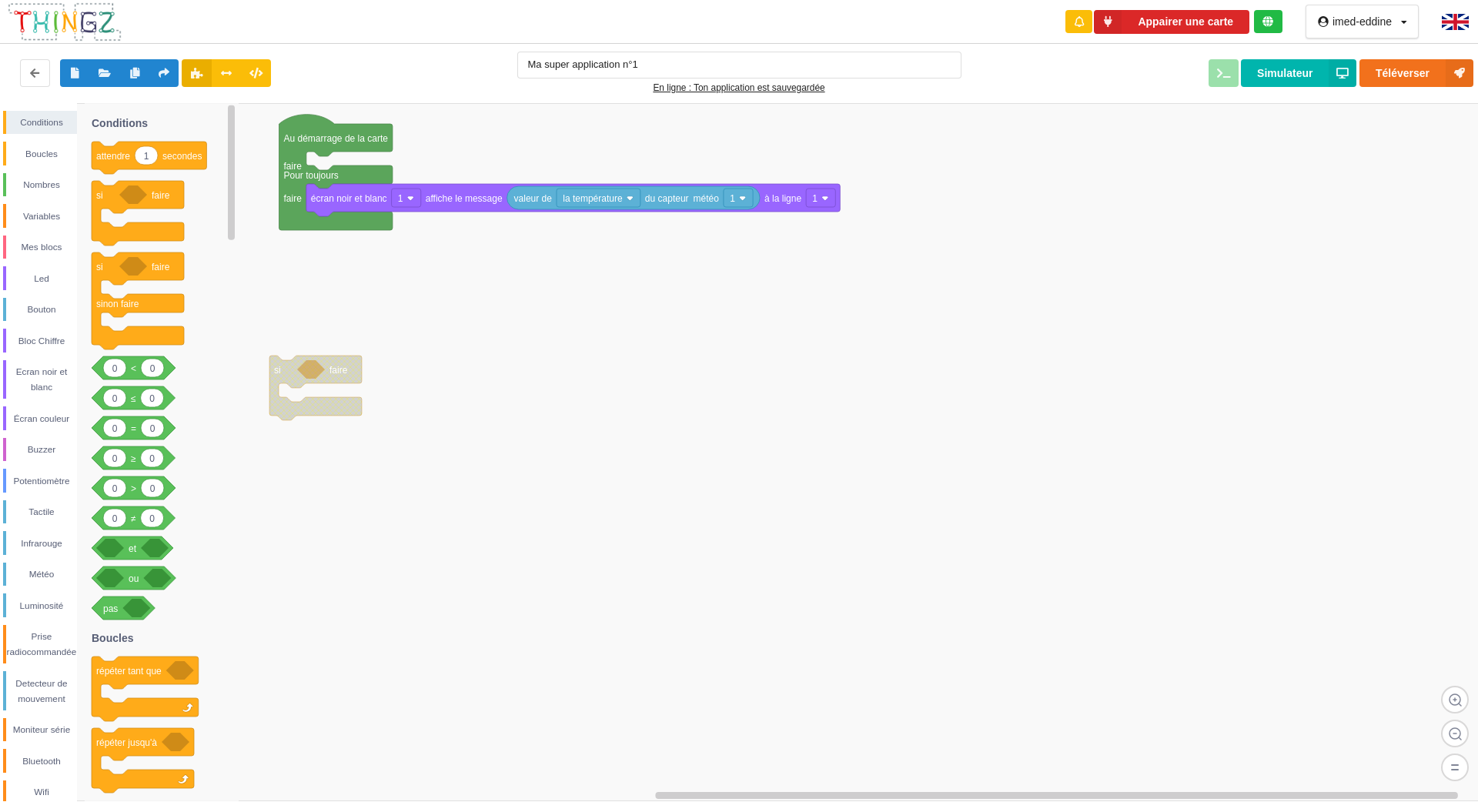
scroll to position [10, 0]
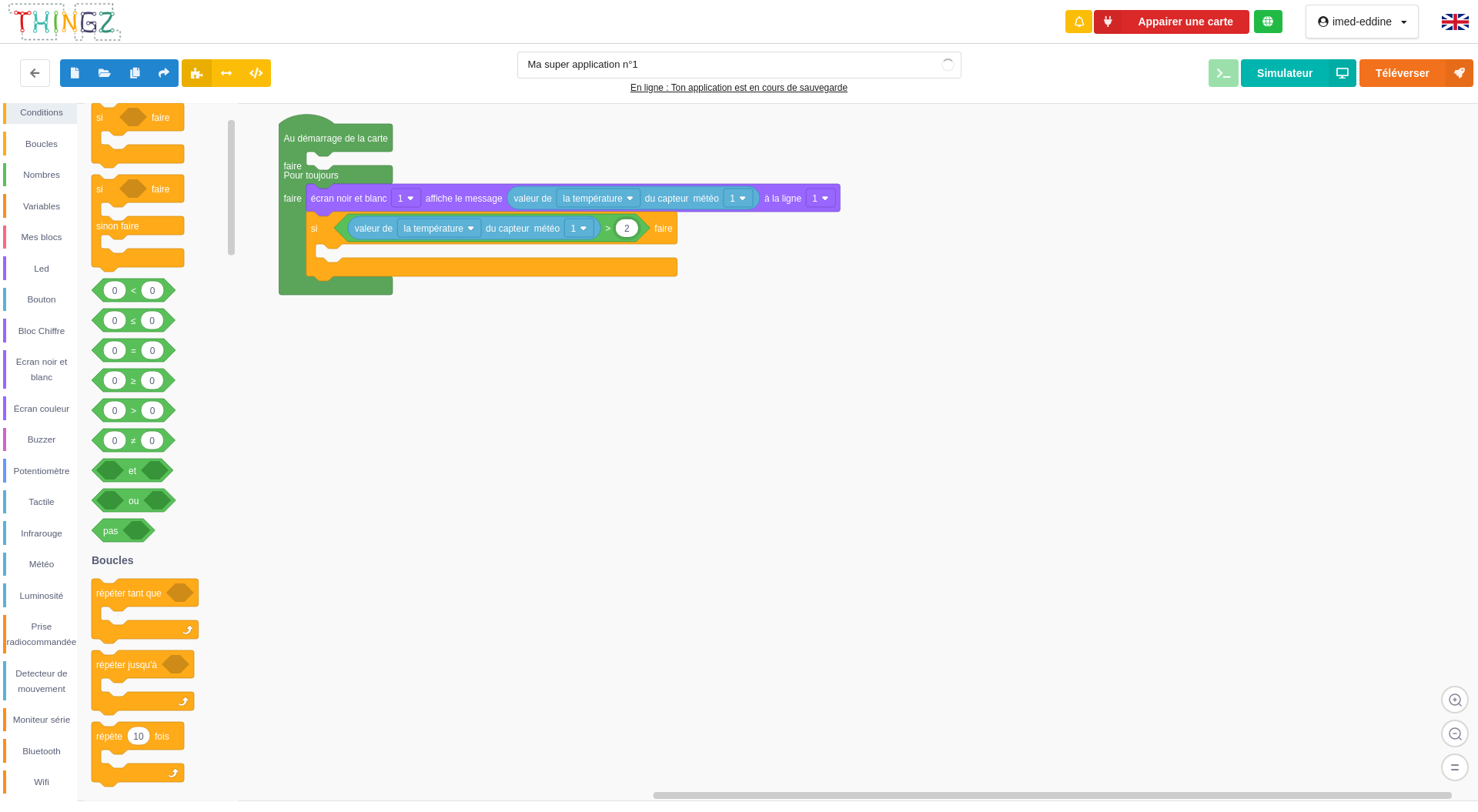
type input "20"
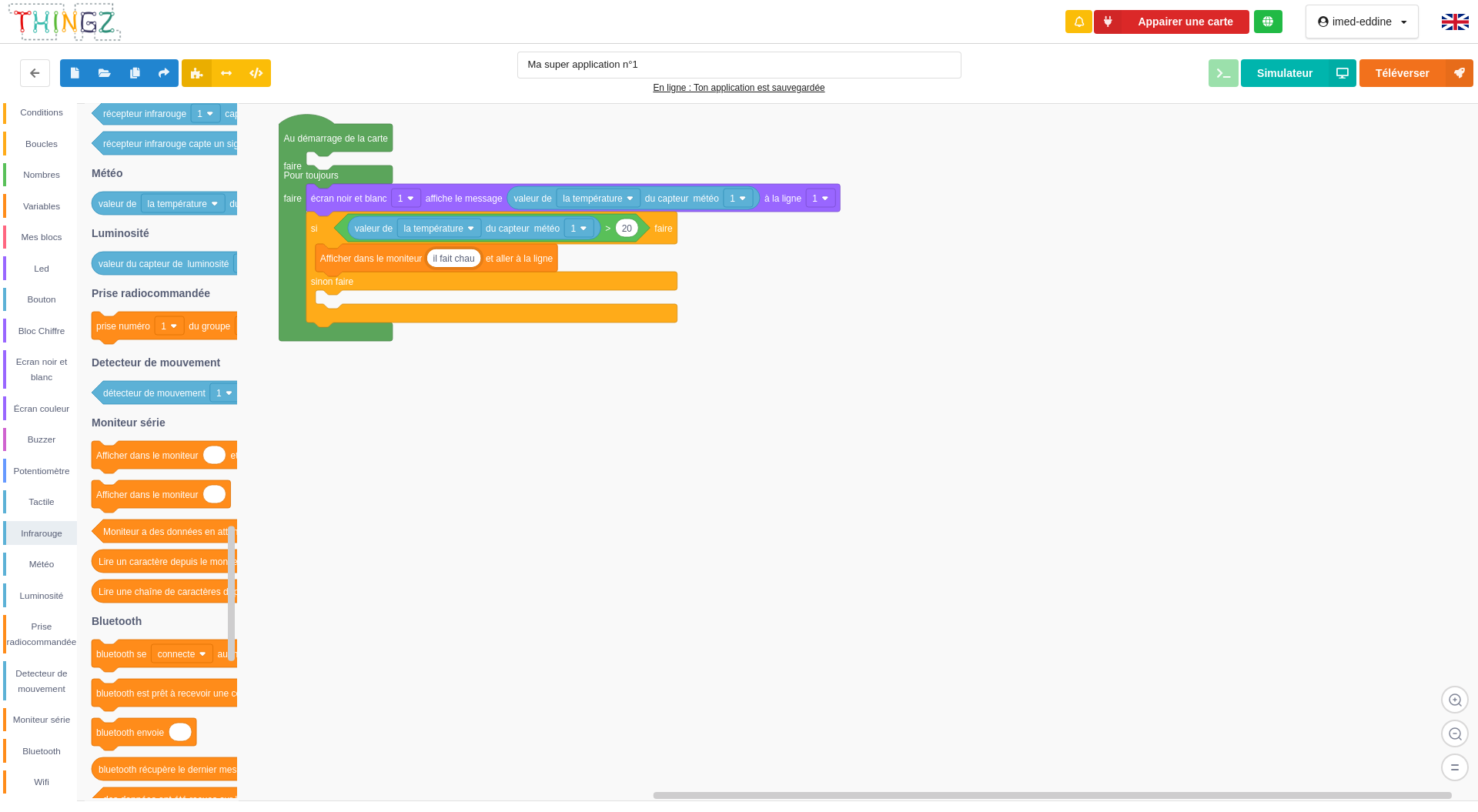
type input "il fait chaud"
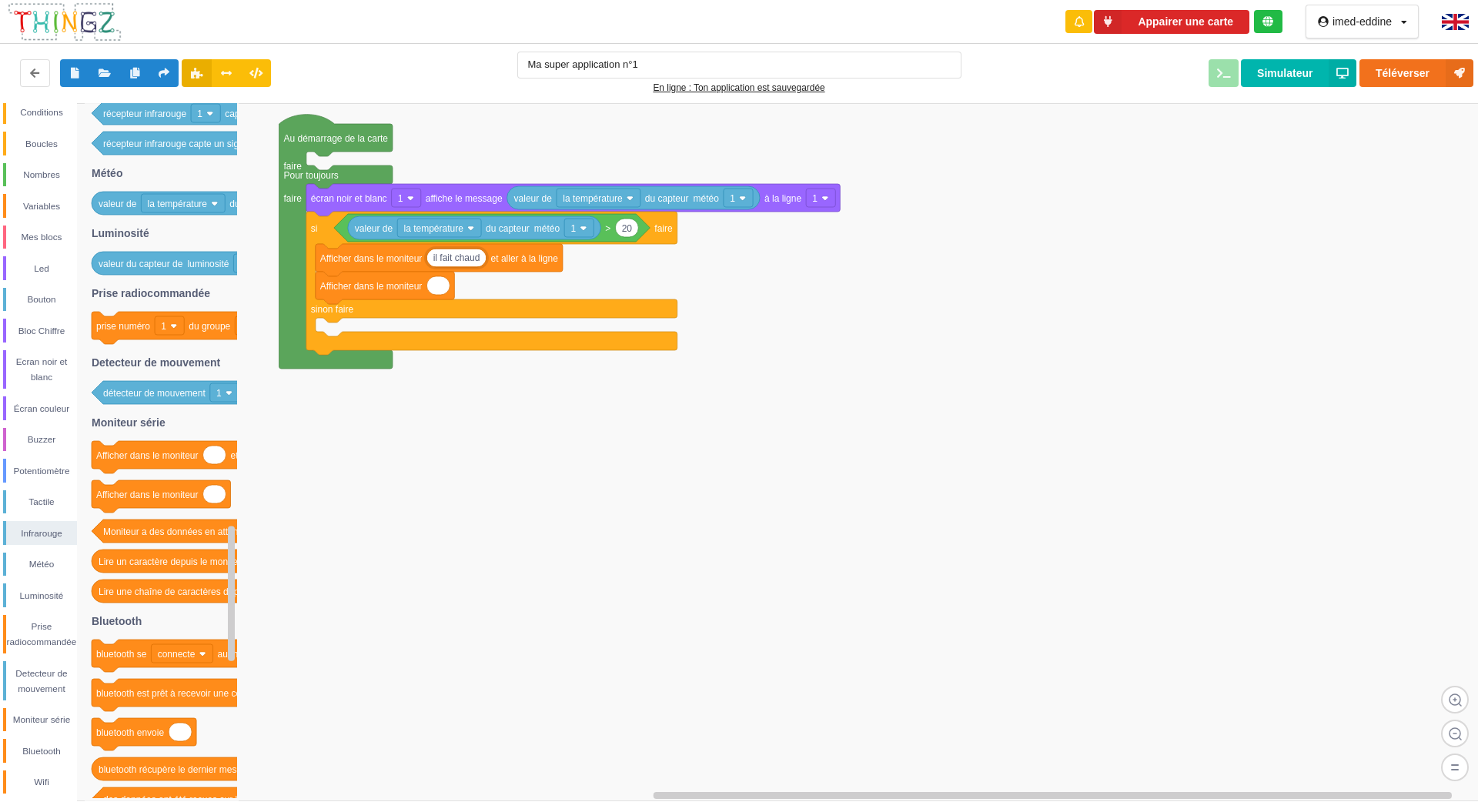
click at [470, 262] on input "il fait chaud" at bounding box center [456, 258] width 59 height 18
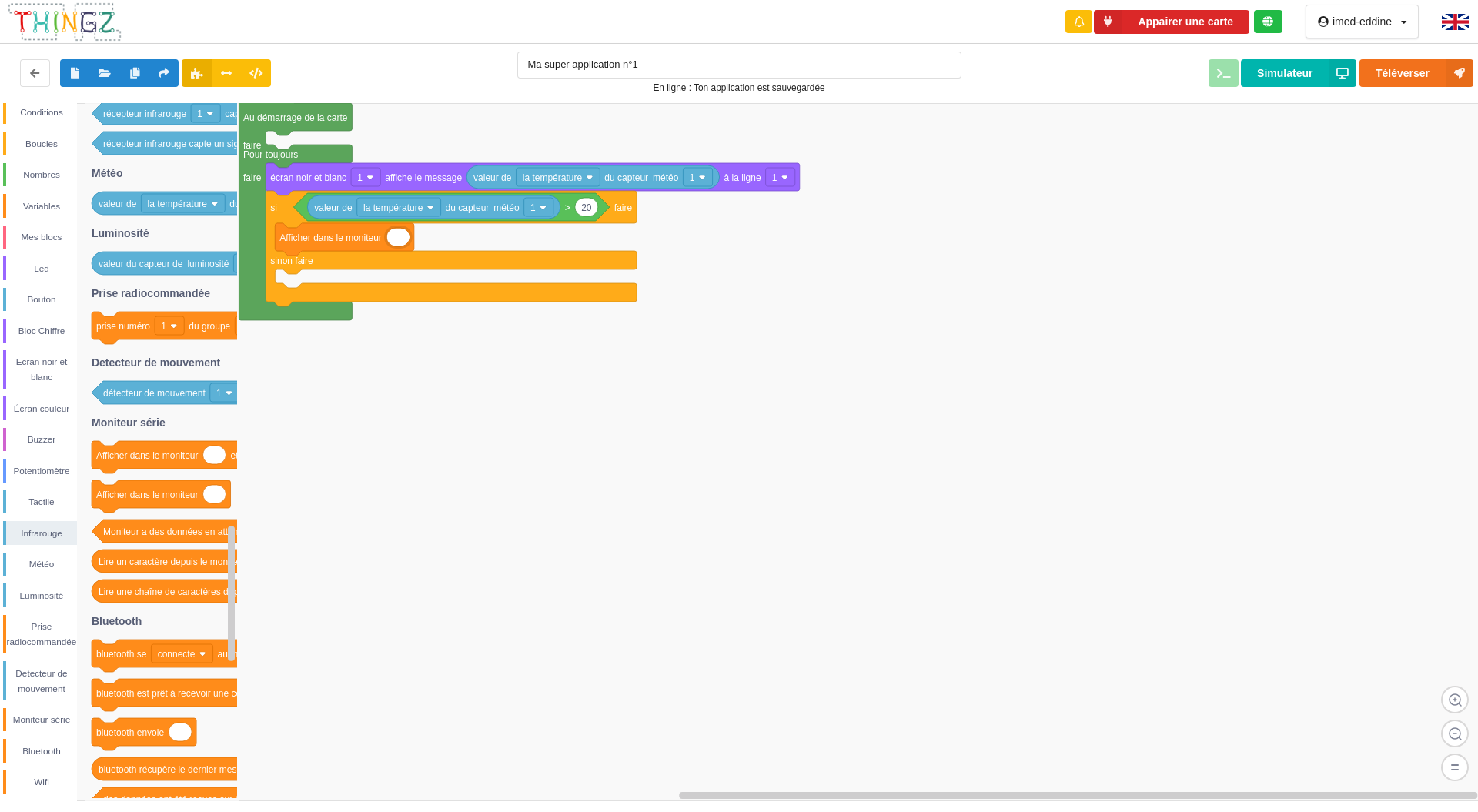
type input "il fait chaud"
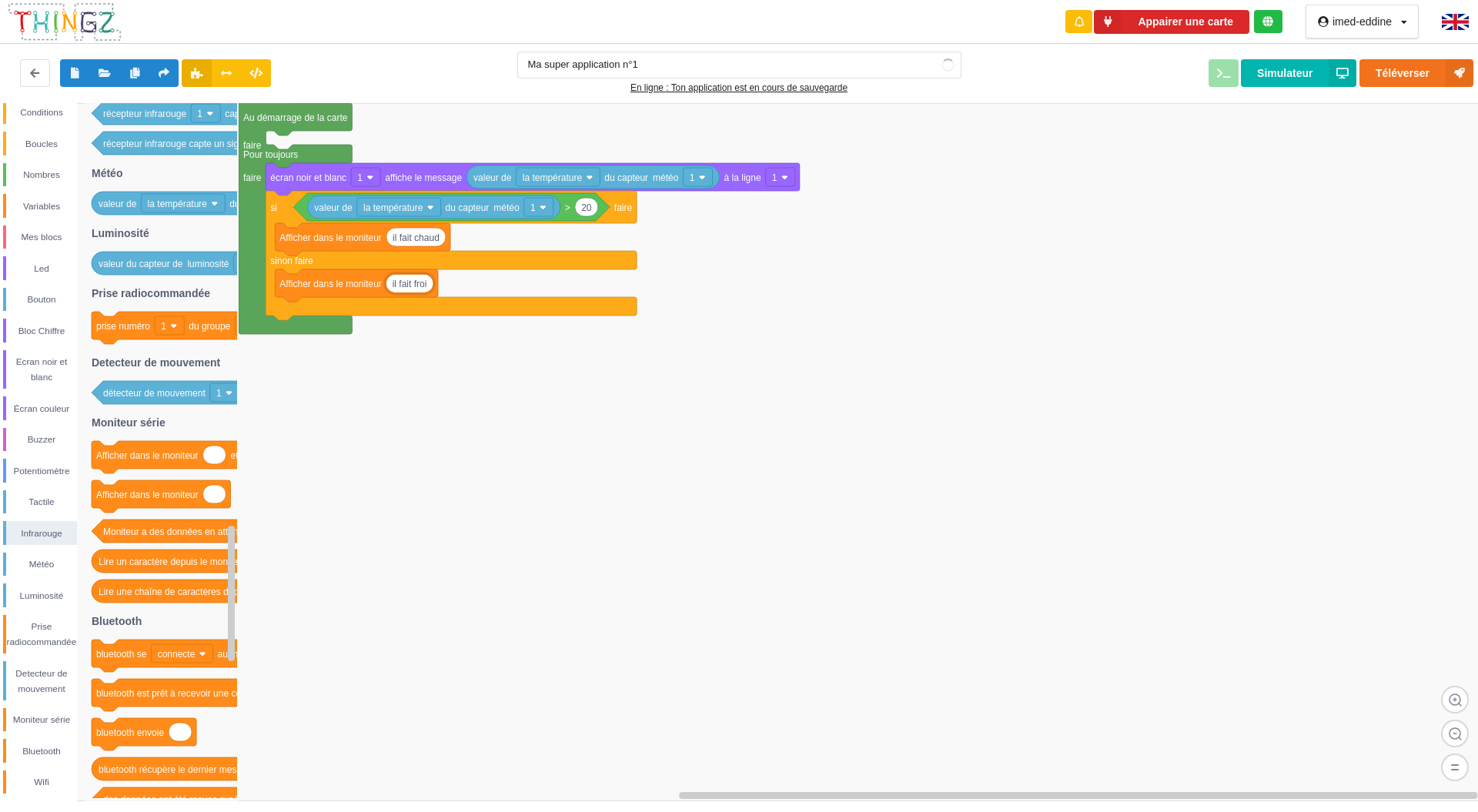
type input "il fait froid"
click at [1275, 74] on button "Simulateur" at bounding box center [1299, 73] width 116 height 28
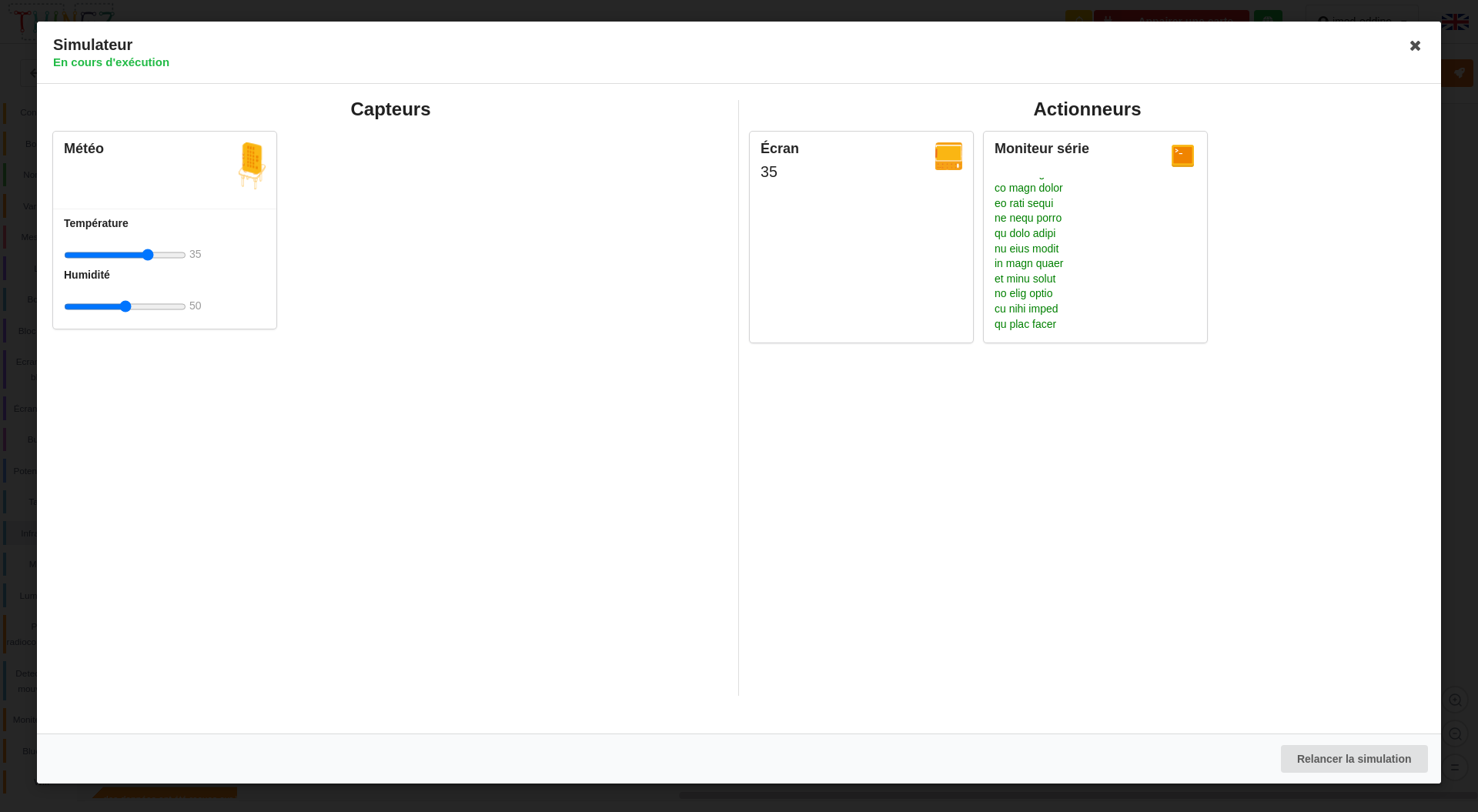
type input "38"
click at [1415, 48] on icon at bounding box center [1415, 45] width 25 height 25
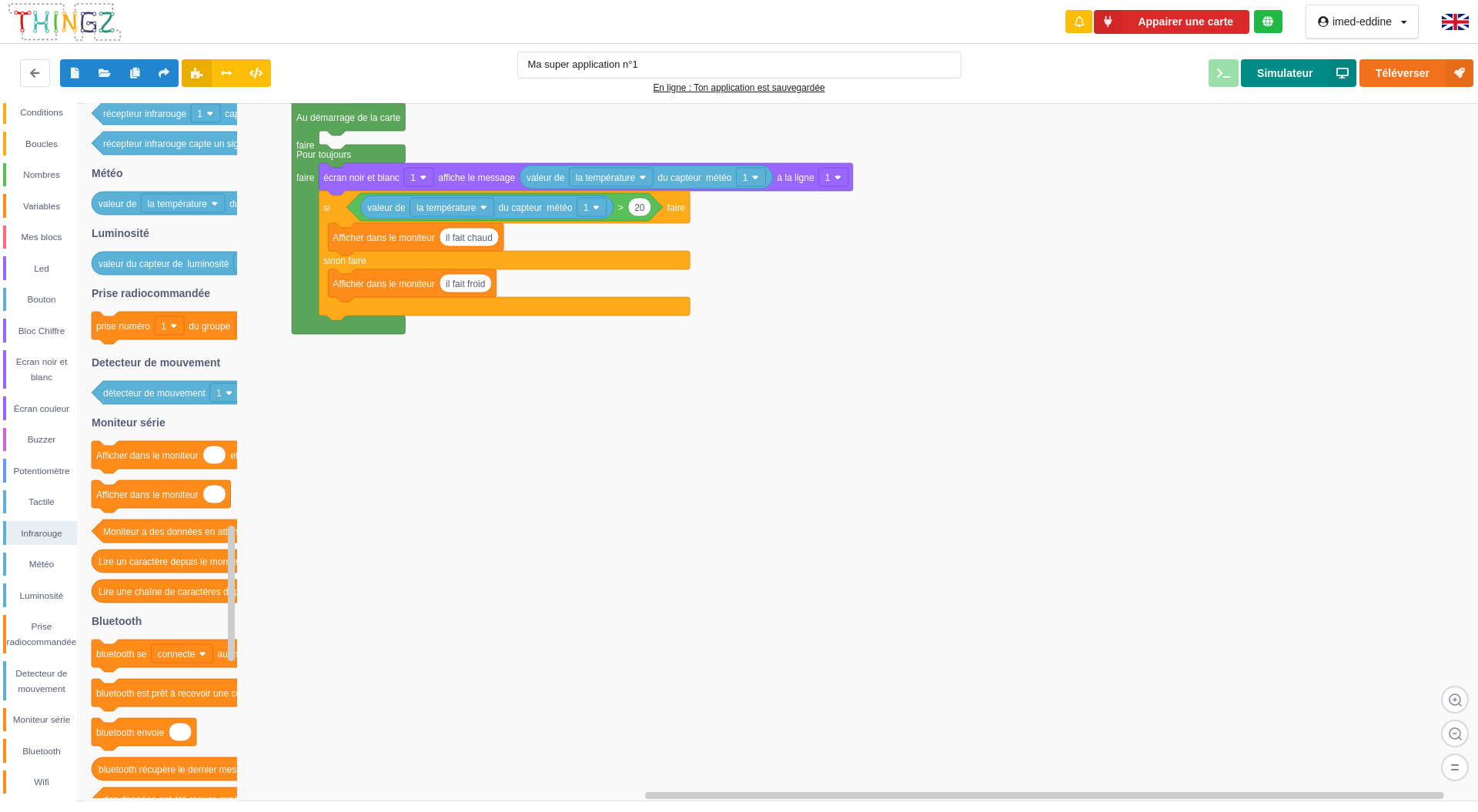
click at [1305, 82] on button "Simulateur" at bounding box center [1299, 73] width 116 height 28
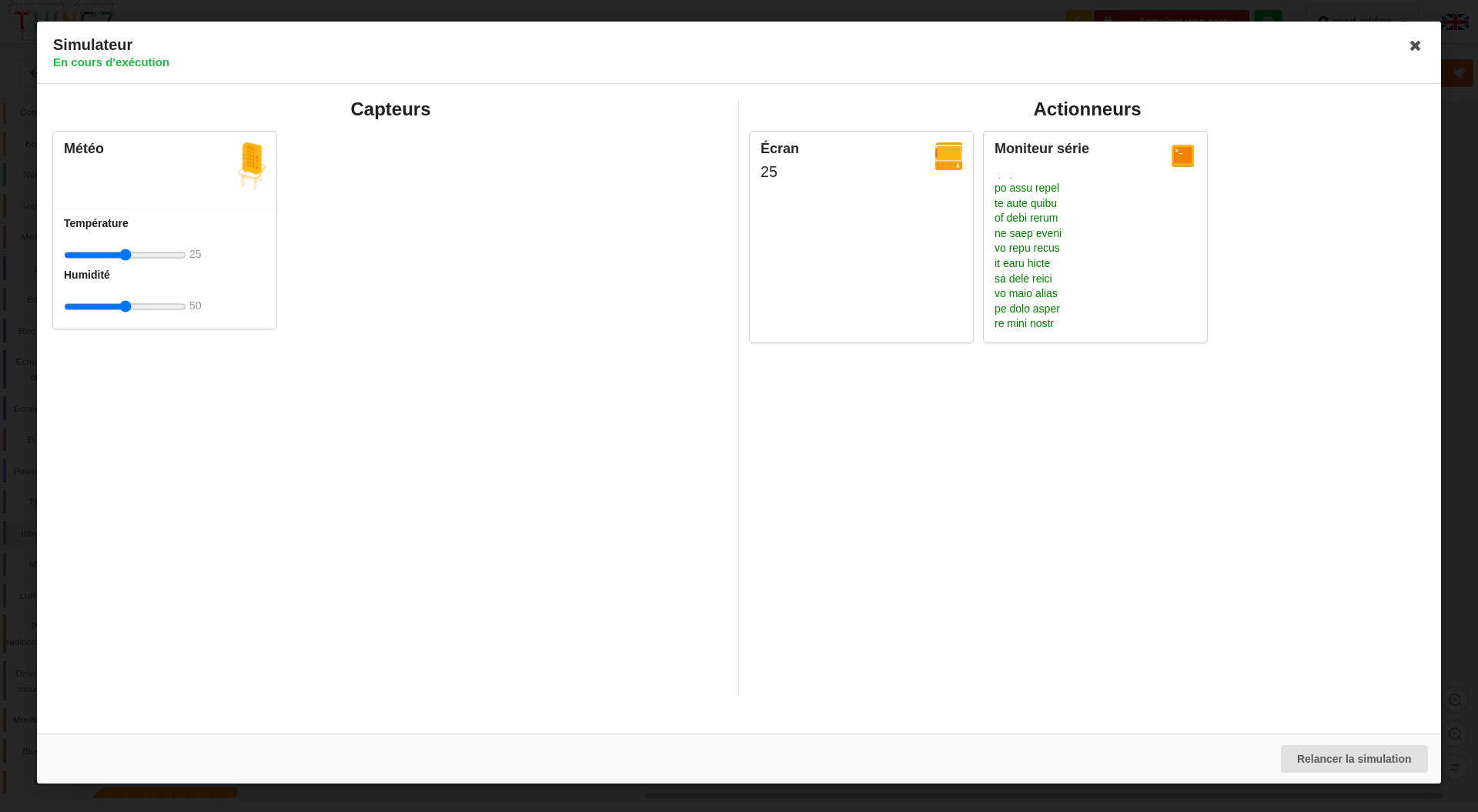
scroll to position [1671, 0]
click at [1416, 46] on icon at bounding box center [1415, 45] width 25 height 25
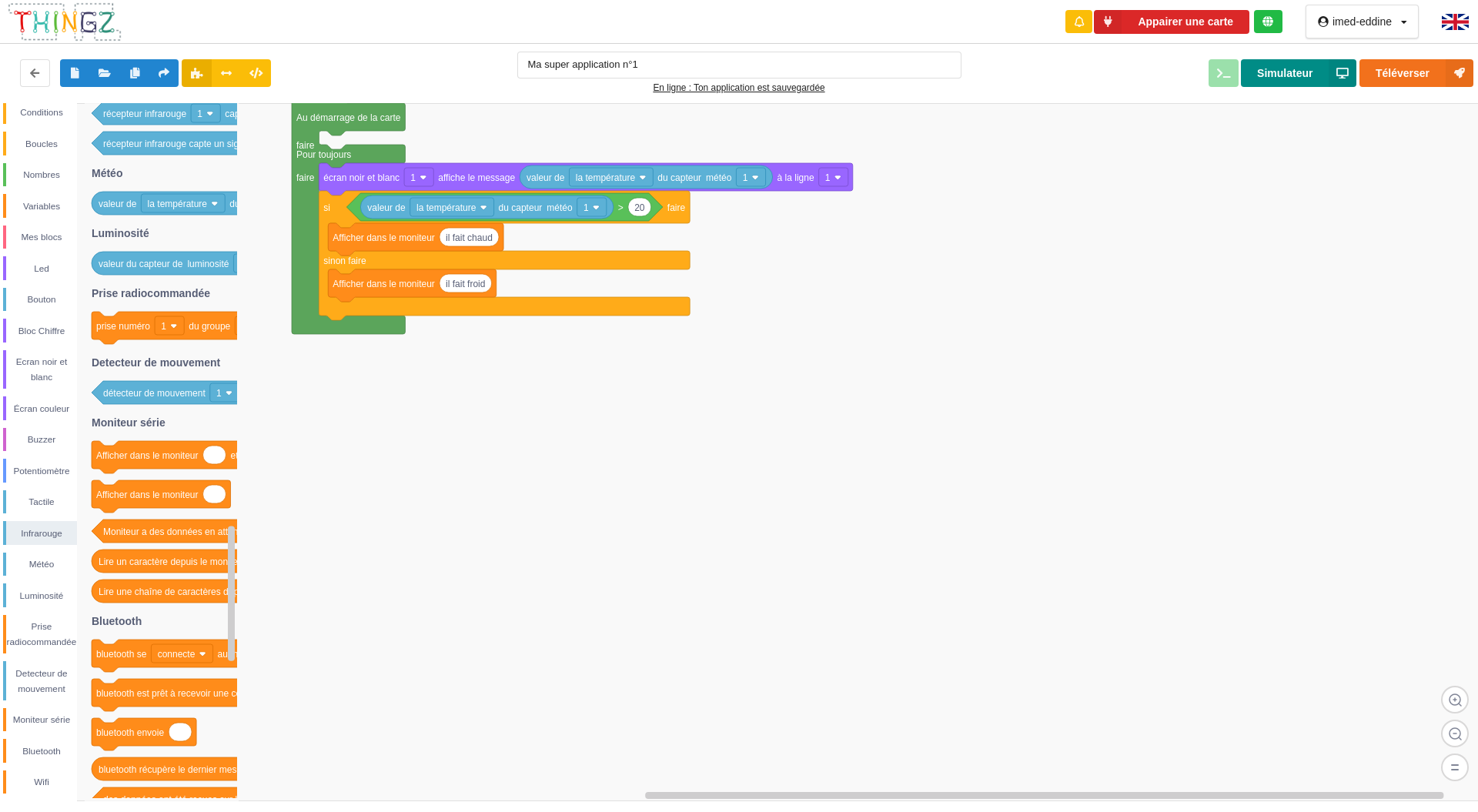
click at [1288, 83] on button "Simulateur" at bounding box center [1299, 73] width 116 height 28
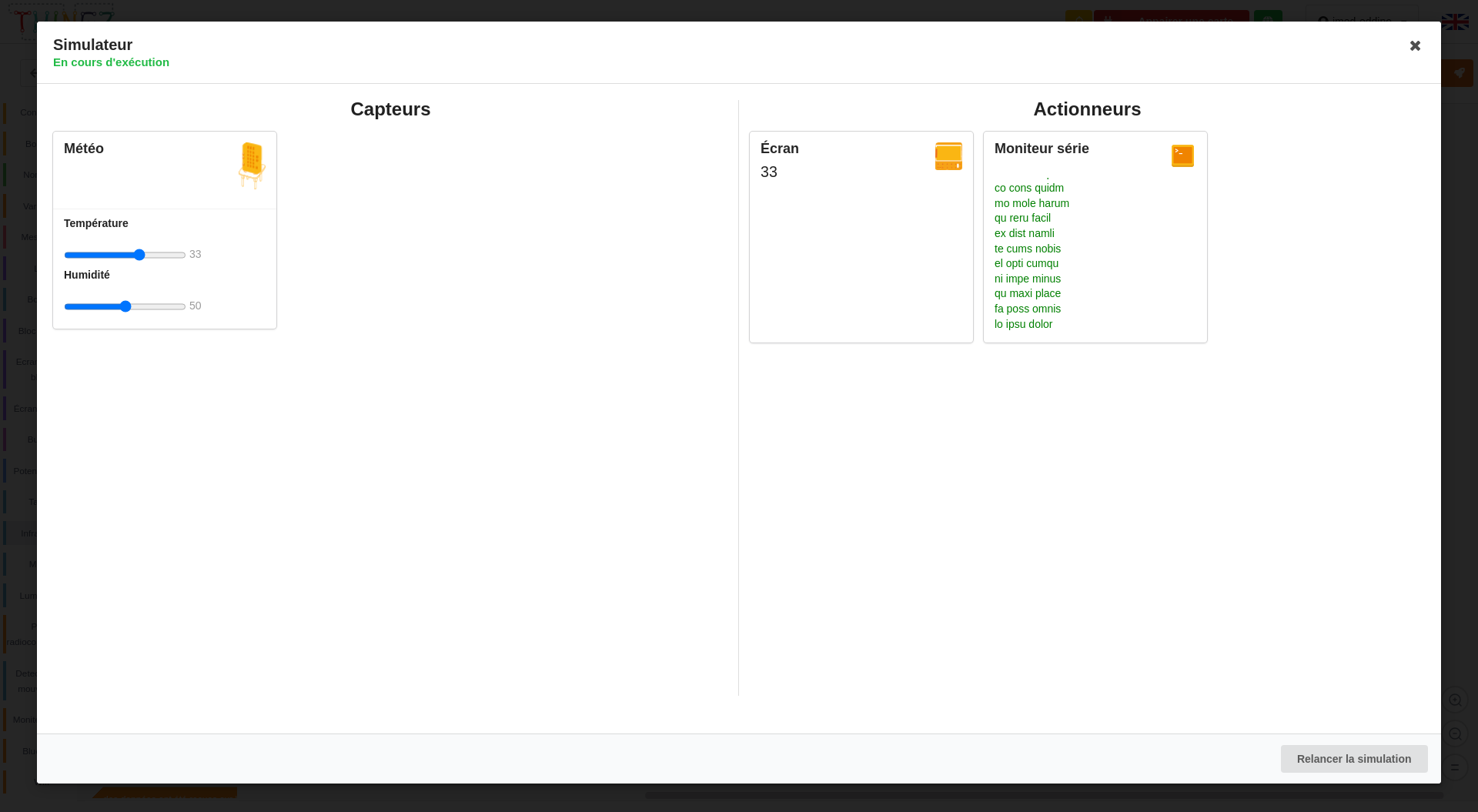
type input "33"
click at [1405, 45] on icon at bounding box center [1415, 45] width 25 height 25
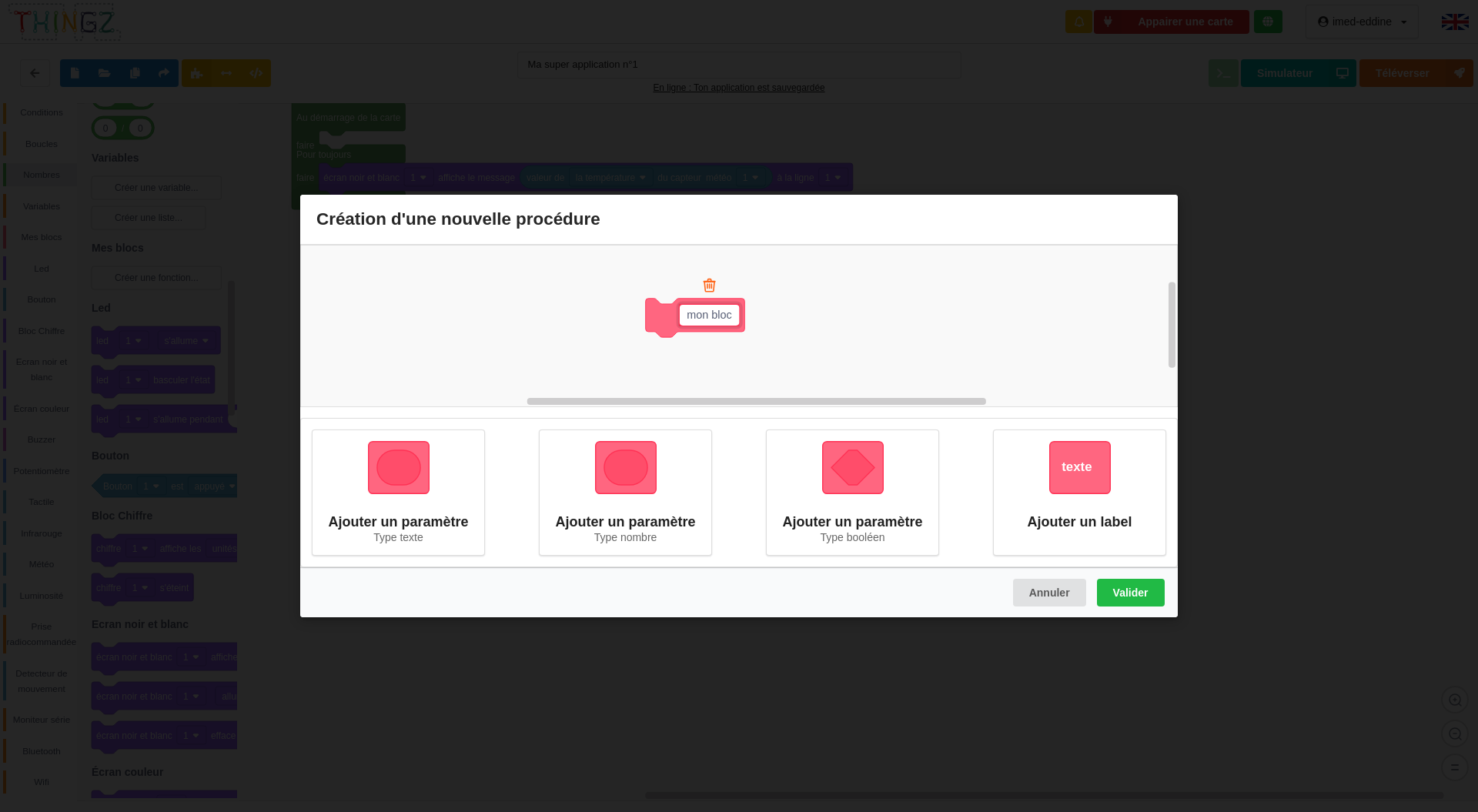
click at [1339, 89] on div "Création d'une nouvelle procédure mon bloc Ajouter un paramètre Type texte Ajou…" at bounding box center [739, 406] width 1478 height 812
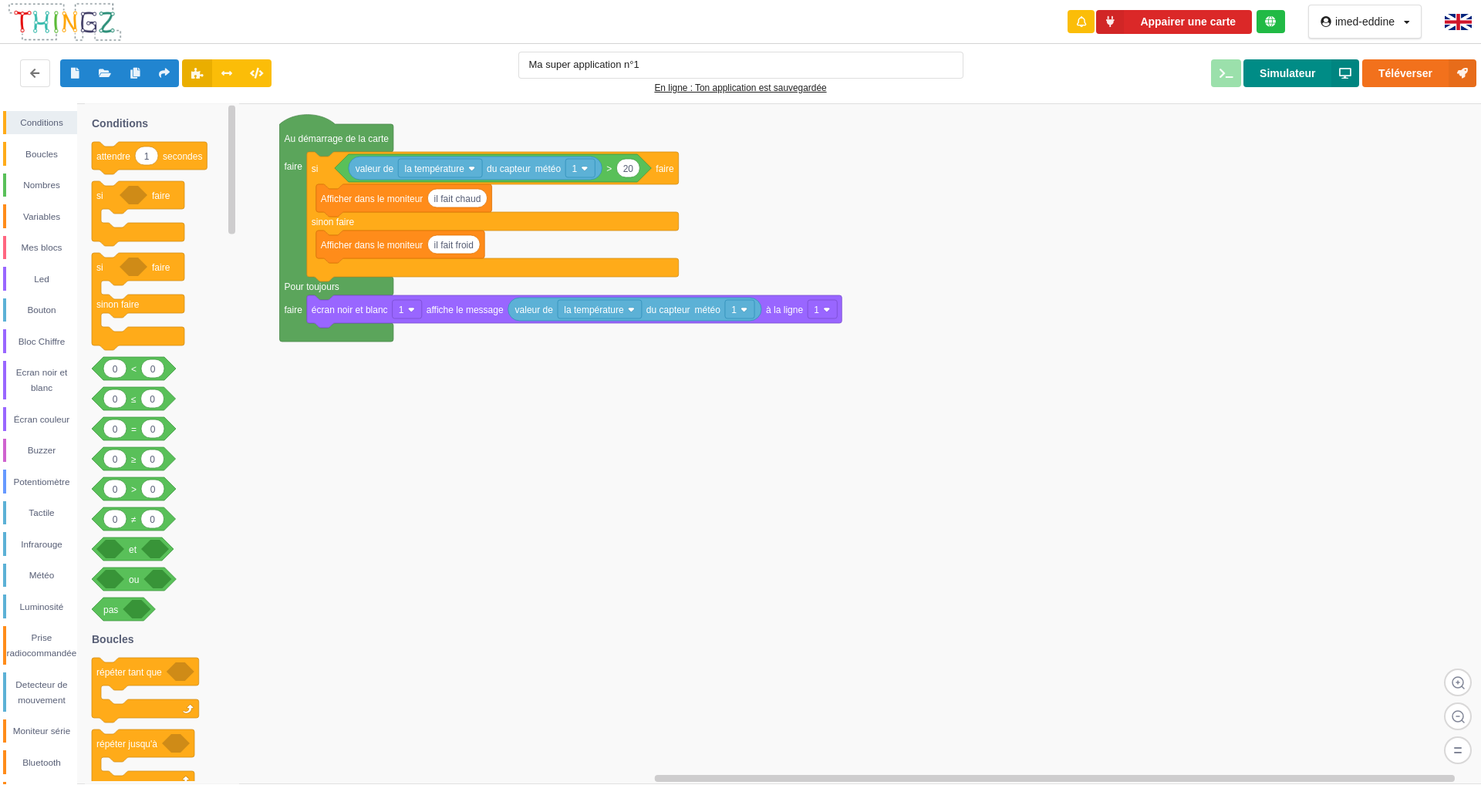
click at [1286, 79] on button "Simulateur" at bounding box center [1302, 73] width 116 height 28
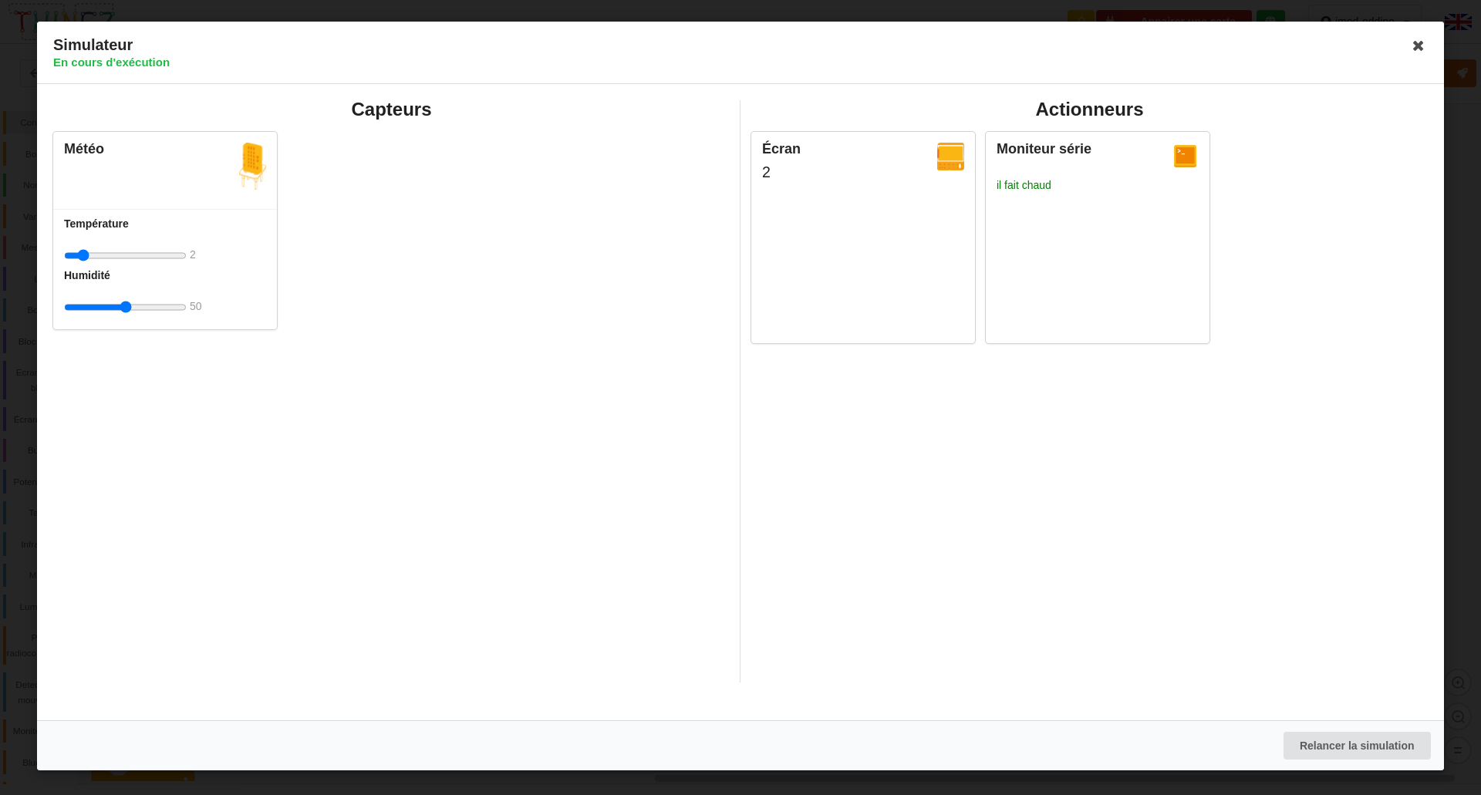
type input "1"
click at [1419, 52] on icon at bounding box center [1418, 45] width 25 height 25
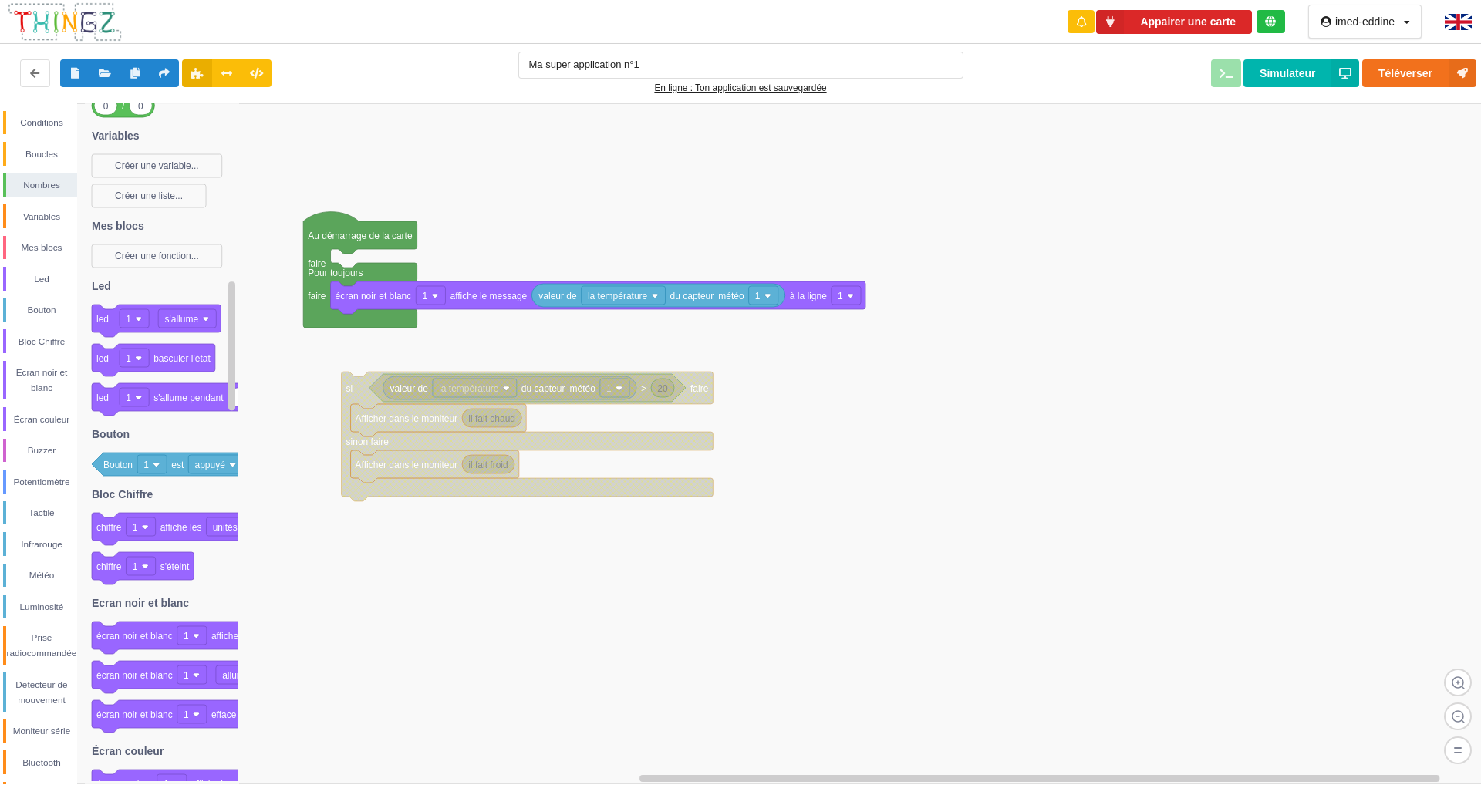
scroll to position [29, 0]
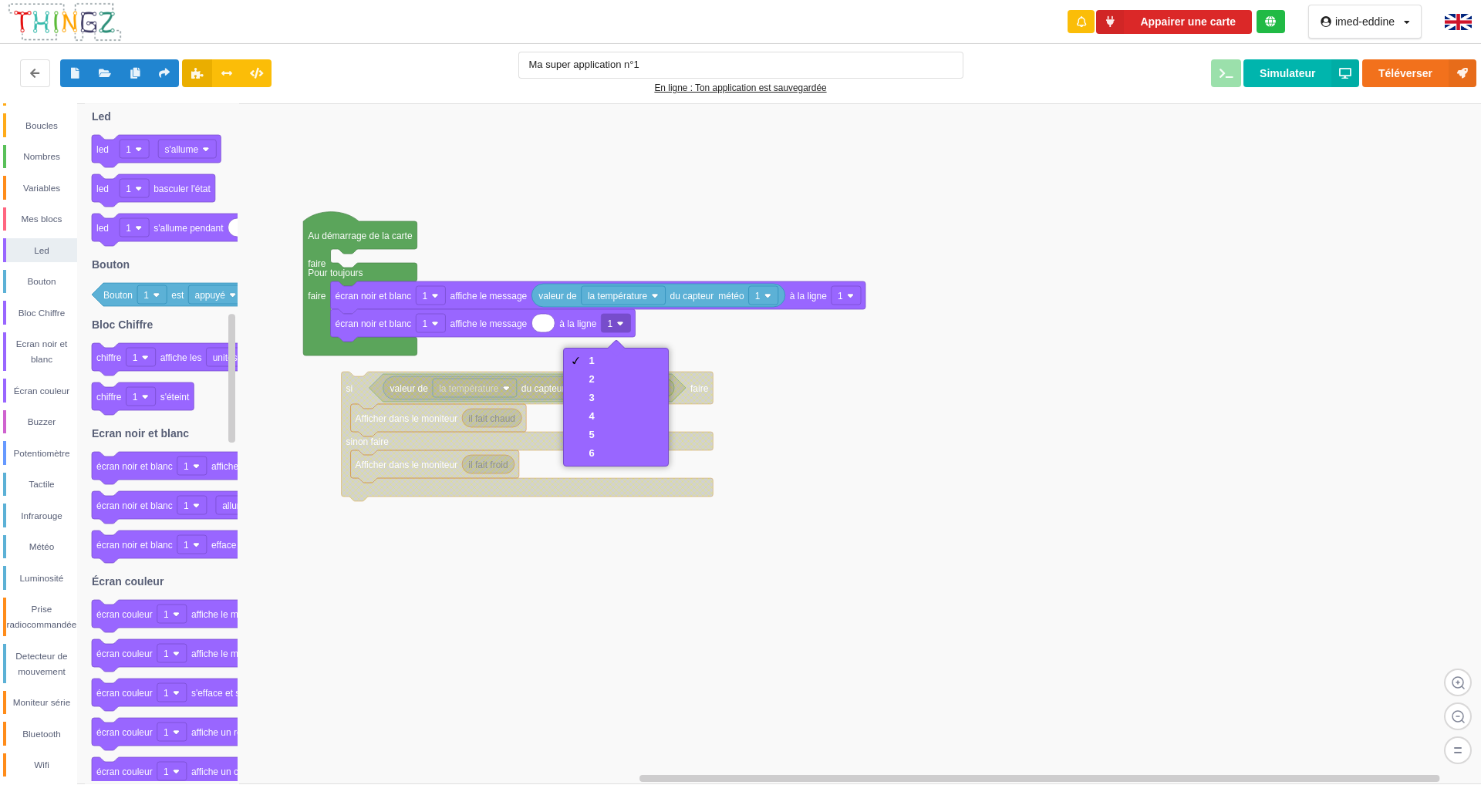
click at [616, 381] on div "2" at bounding box center [615, 379] width 97 height 19
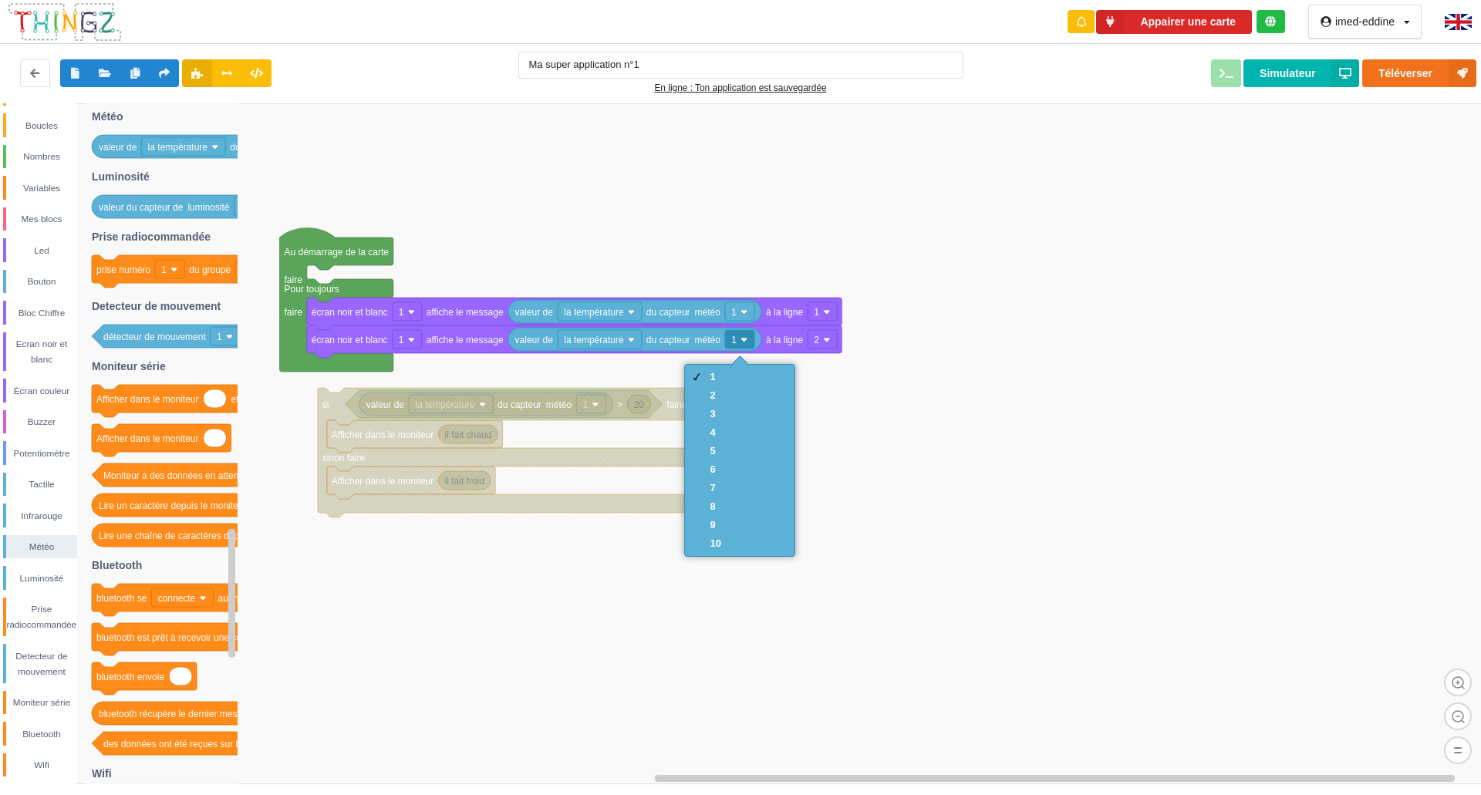
click at [745, 402] on div "2" at bounding box center [739, 395] width 103 height 19
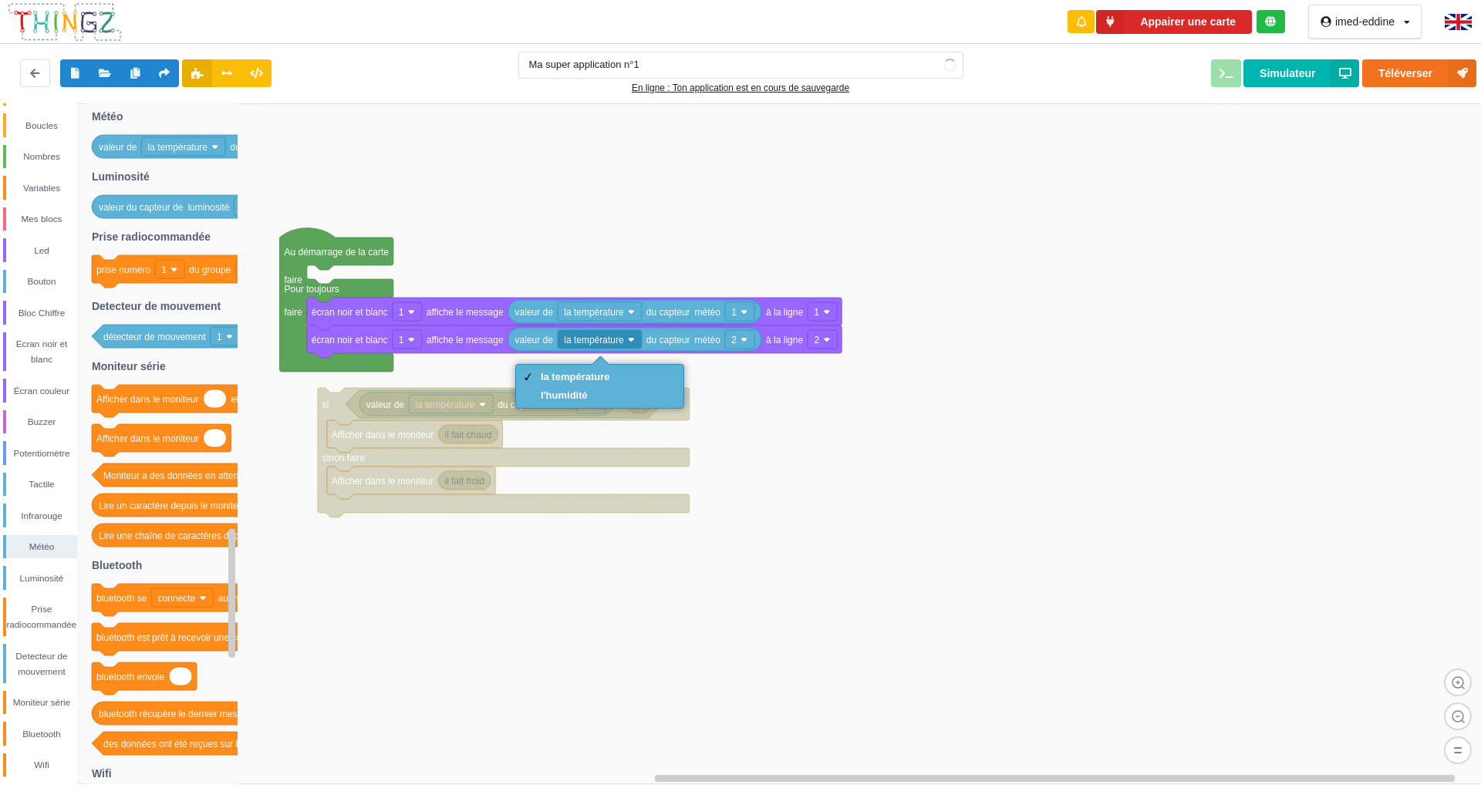
click at [640, 399] on div "l'humidité" at bounding box center [599, 395] width 161 height 19
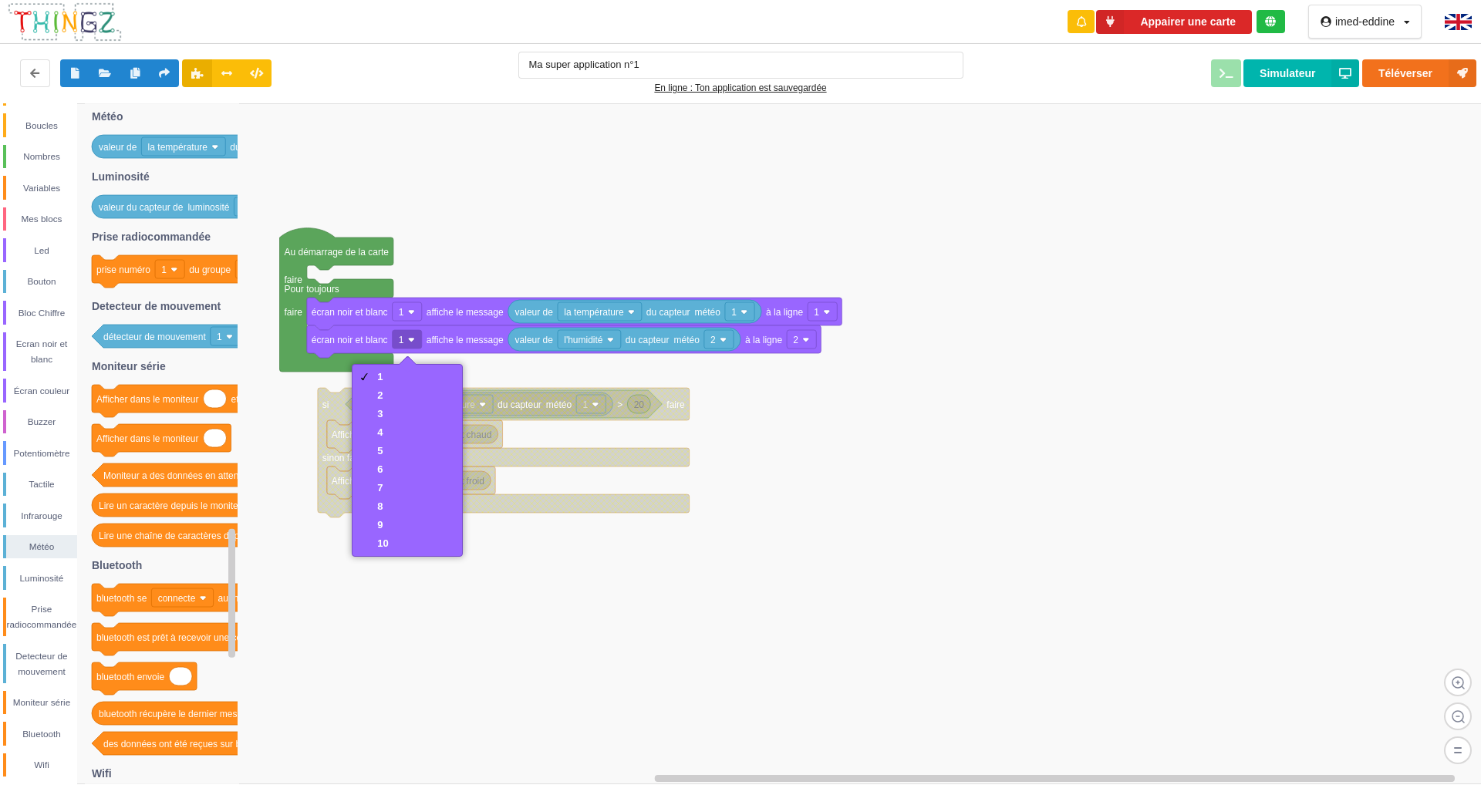
click at [423, 403] on div "2" at bounding box center [407, 395] width 103 height 19
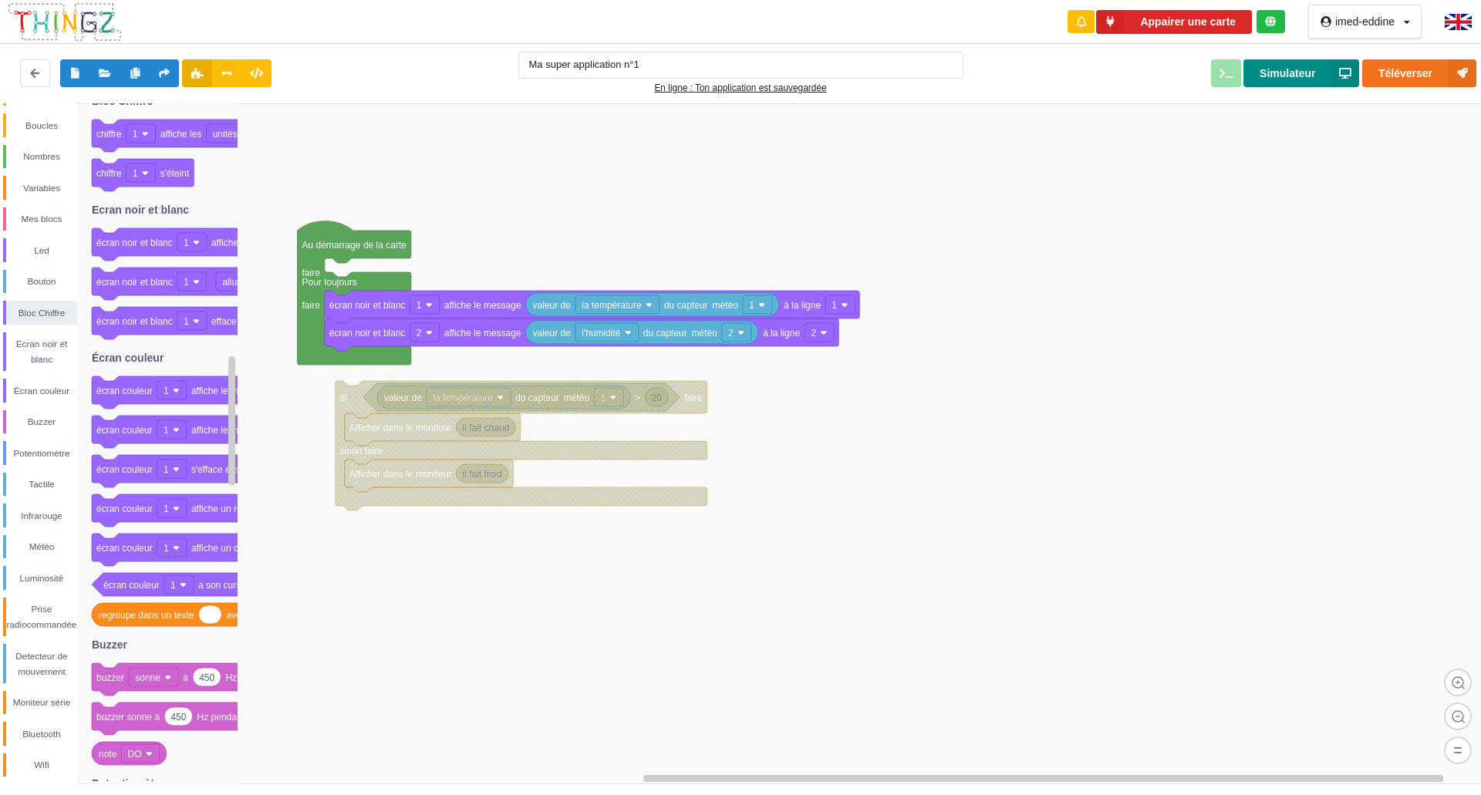
click at [1288, 83] on button "Simulateur" at bounding box center [1302, 73] width 116 height 28
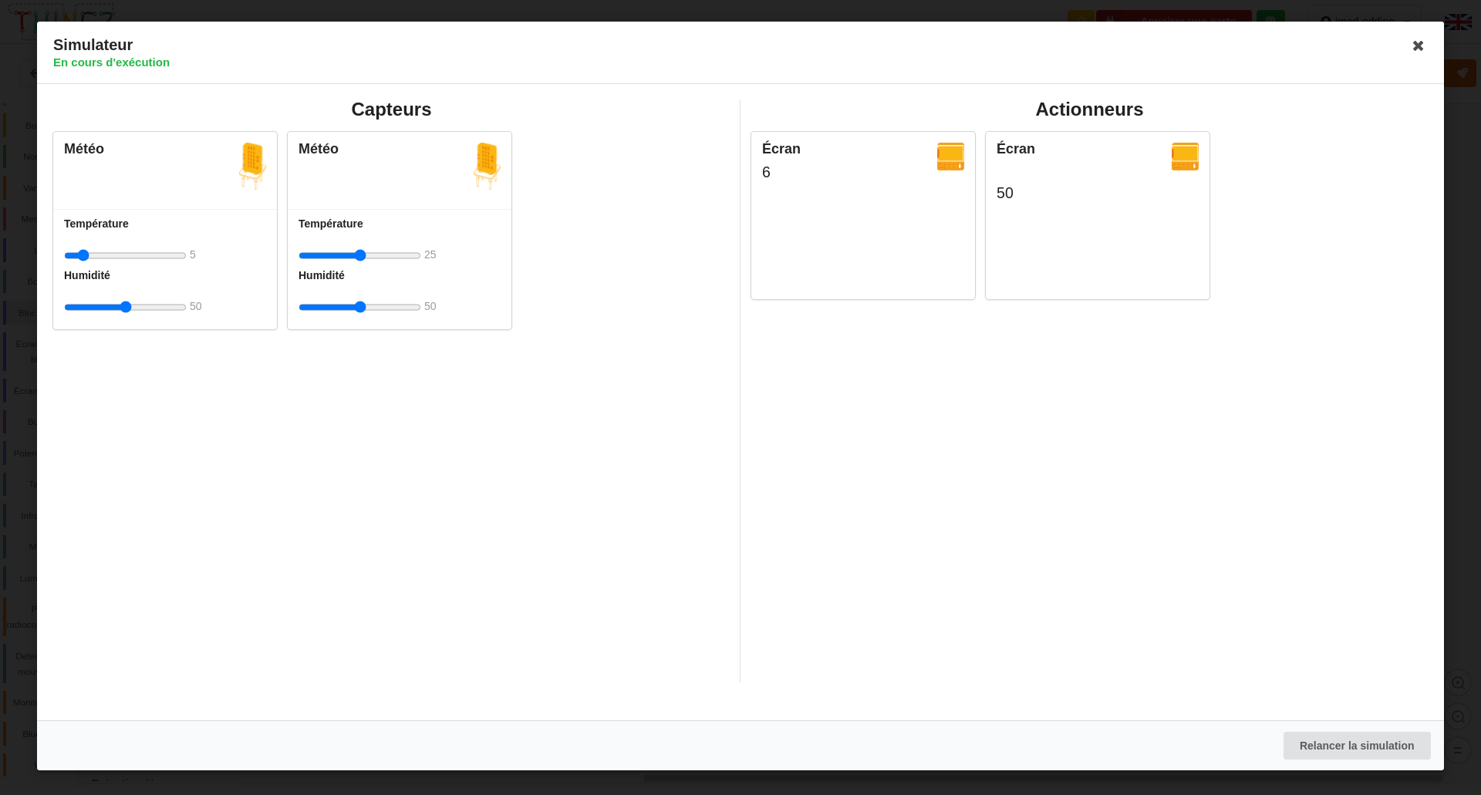
type input "0"
click at [1416, 51] on icon at bounding box center [1418, 45] width 25 height 25
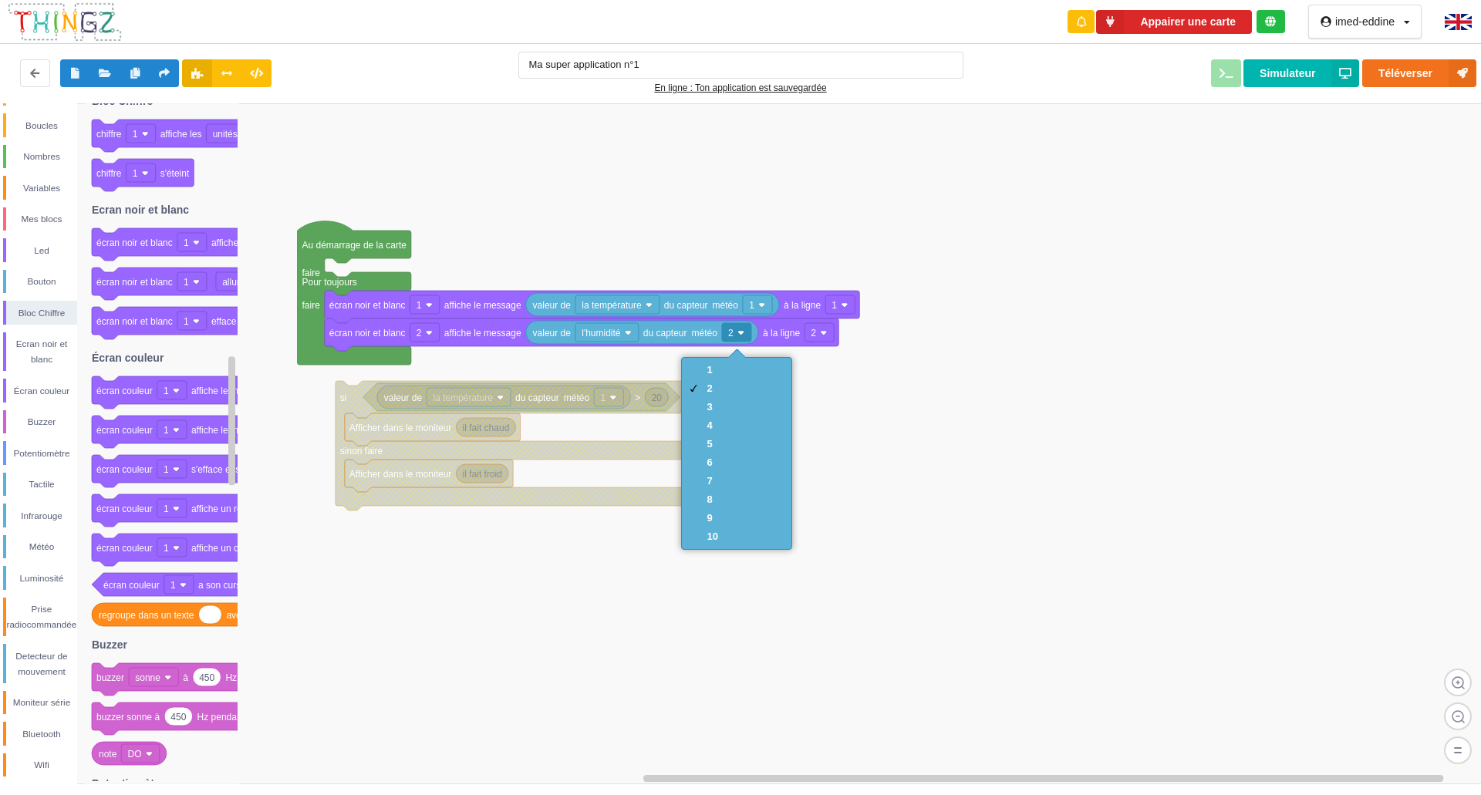
click at [751, 373] on div "1" at bounding box center [736, 370] width 103 height 19
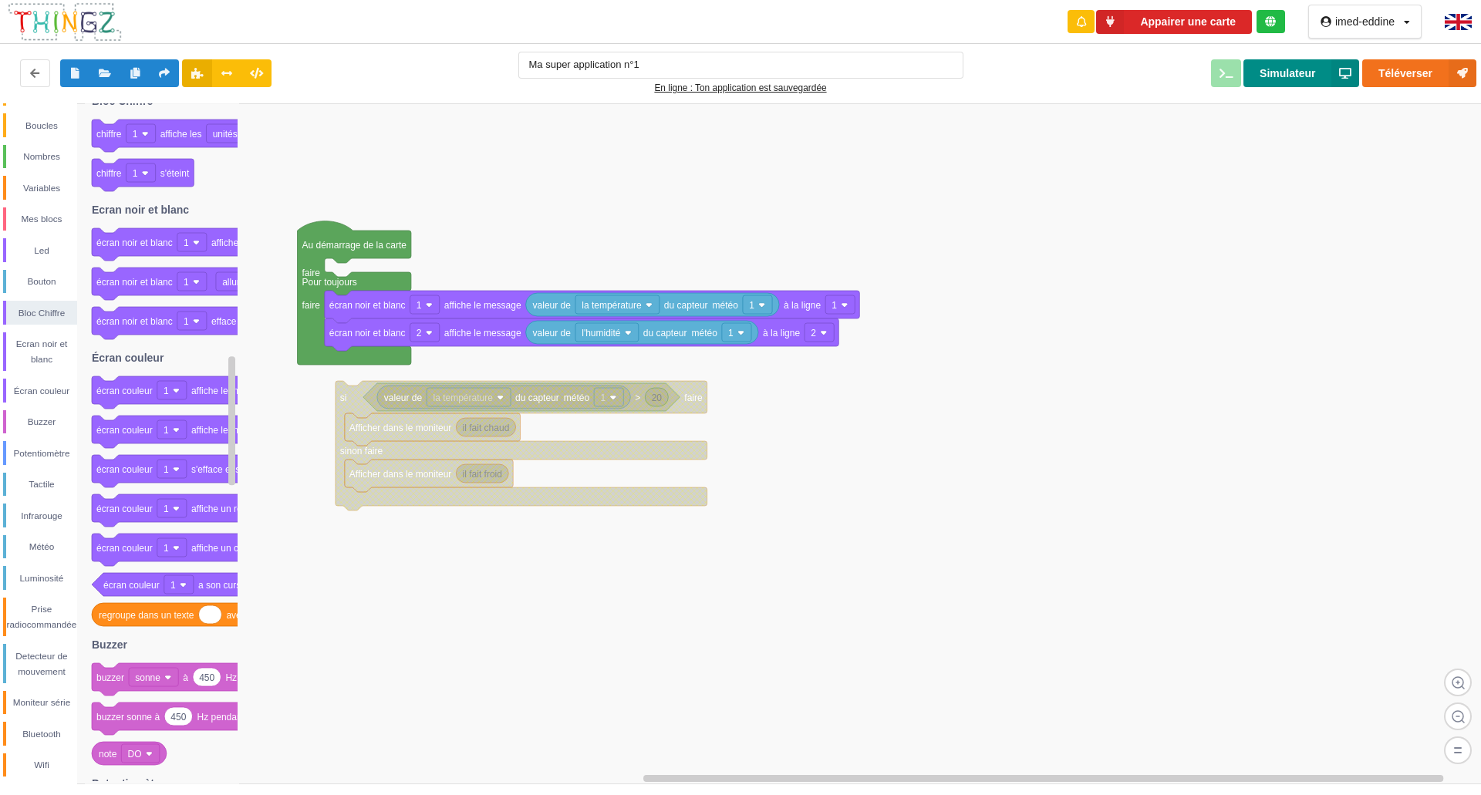
click at [1308, 82] on button "Simulateur" at bounding box center [1302, 73] width 116 height 28
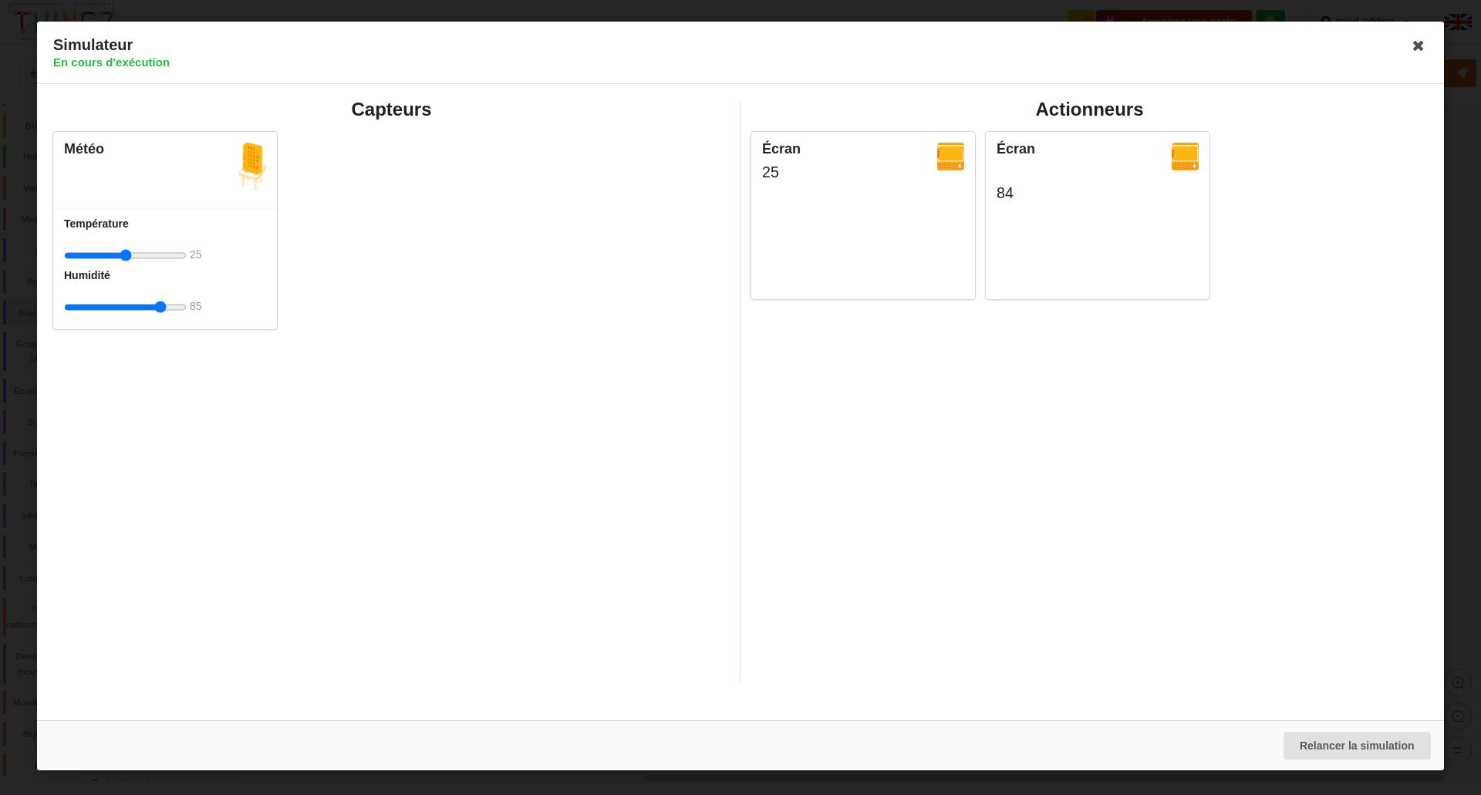
type input "90"
type input "49"
click at [1407, 41] on icon at bounding box center [1418, 45] width 25 height 25
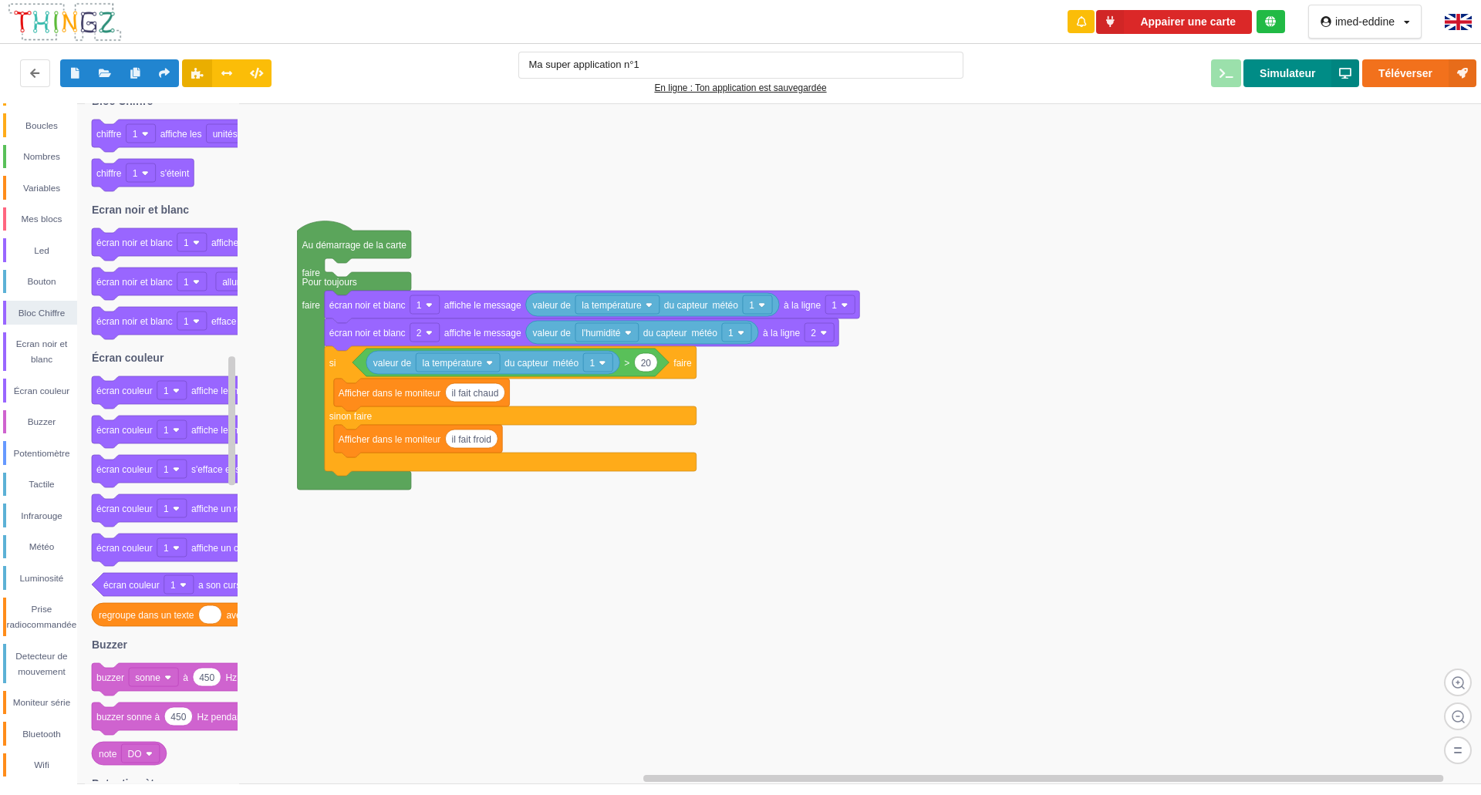
click at [1262, 79] on button "Simulateur" at bounding box center [1302, 73] width 116 height 28
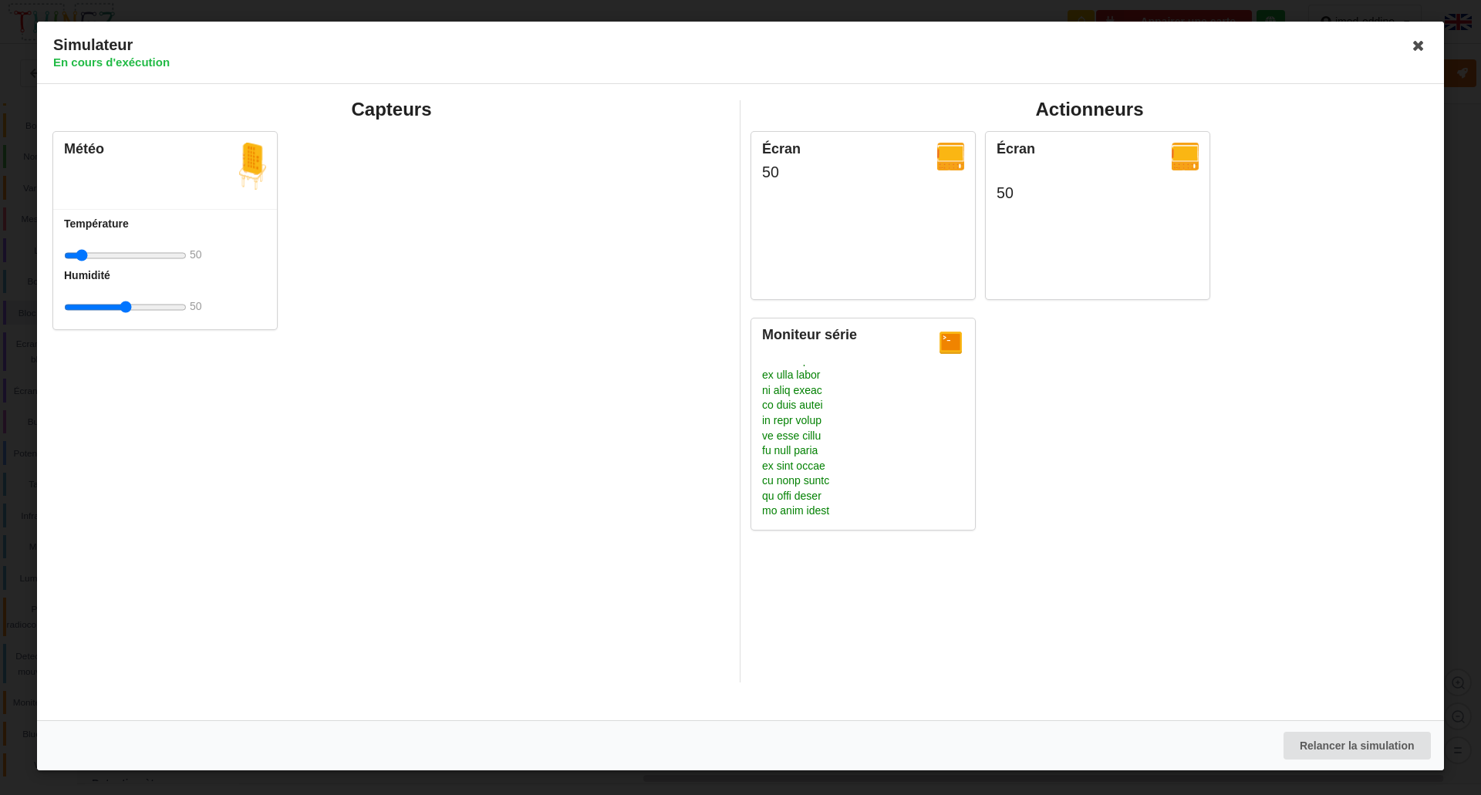
type input "0"
click at [954, 409] on div at bounding box center [863, 442] width 202 height 154
click at [972, 416] on div "Moniteur série" at bounding box center [863, 424] width 224 height 211
click at [966, 411] on div "Moniteur série" at bounding box center [863, 424] width 224 height 211
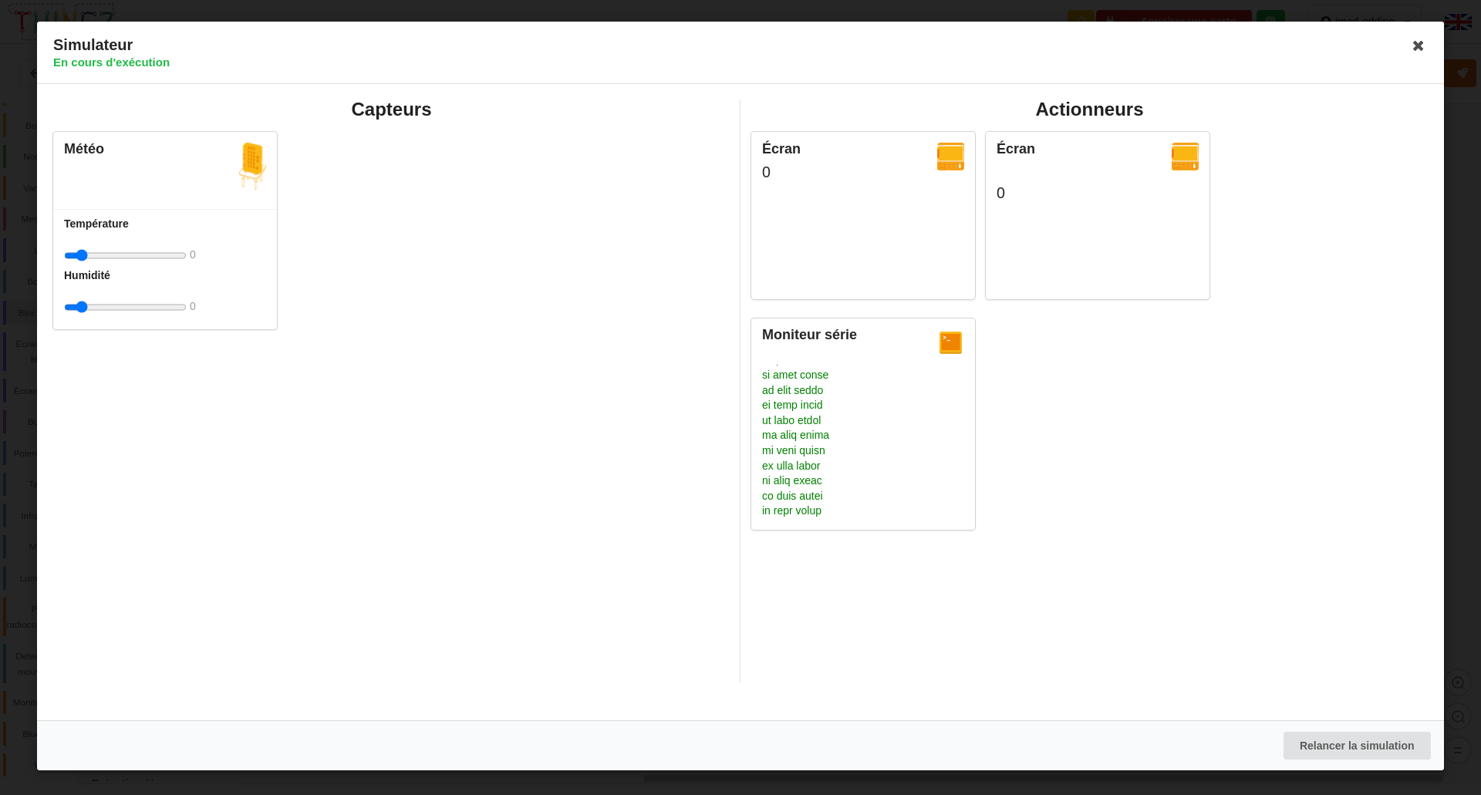
scroll to position [18876, 0]
click at [1419, 46] on icon at bounding box center [1418, 45] width 25 height 25
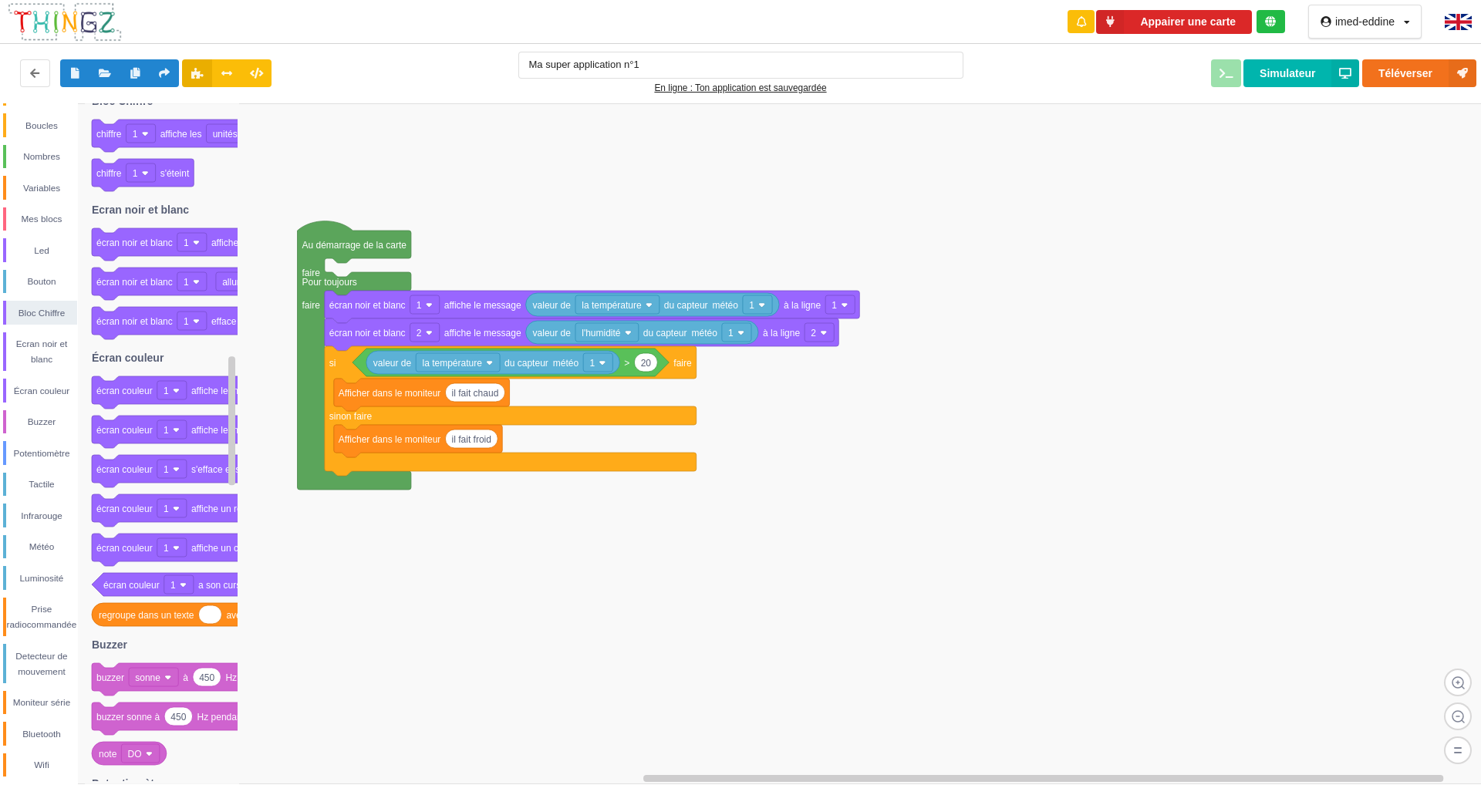
click at [1, 718] on div "Conditions Boucles Nombres Variables Mes blocs Led Bouton Bloc Chiffre Ecran no…" at bounding box center [38, 430] width 77 height 695
